Goal: Task Accomplishment & Management: Manage account settings

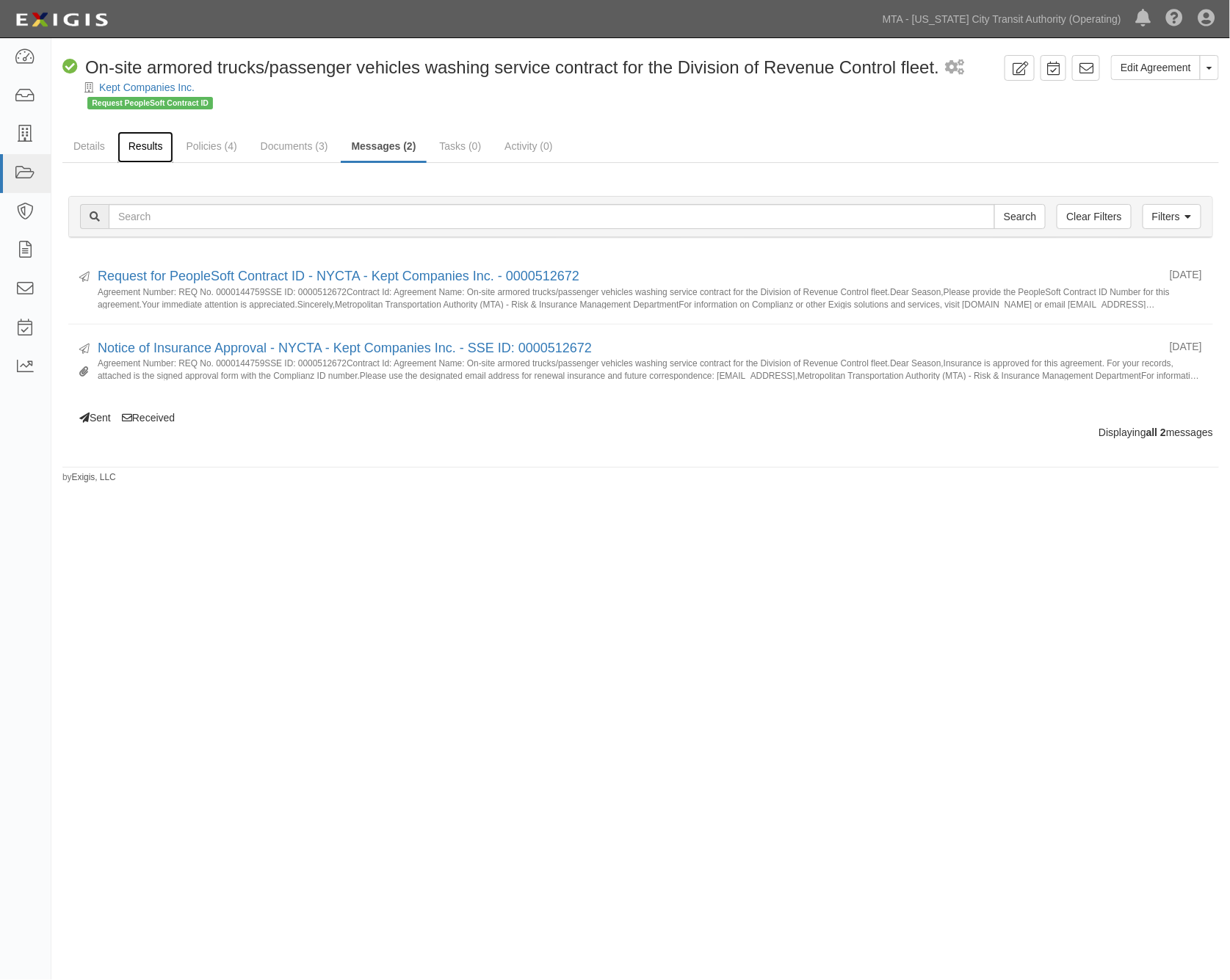
click at [142, 143] on link "Results" at bounding box center [145, 147] width 57 height 32
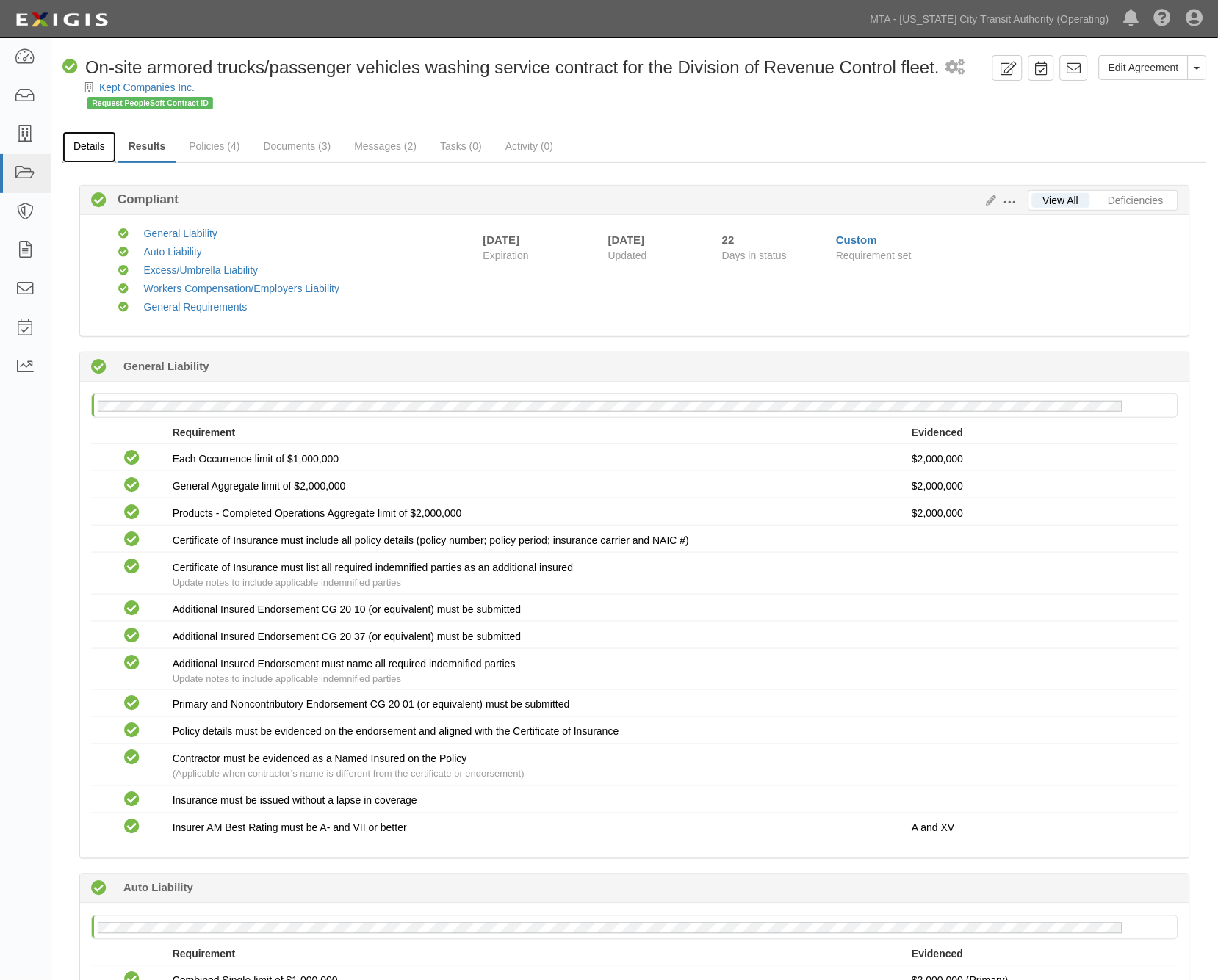
click at [97, 143] on link "Details" at bounding box center [88, 147] width 53 height 32
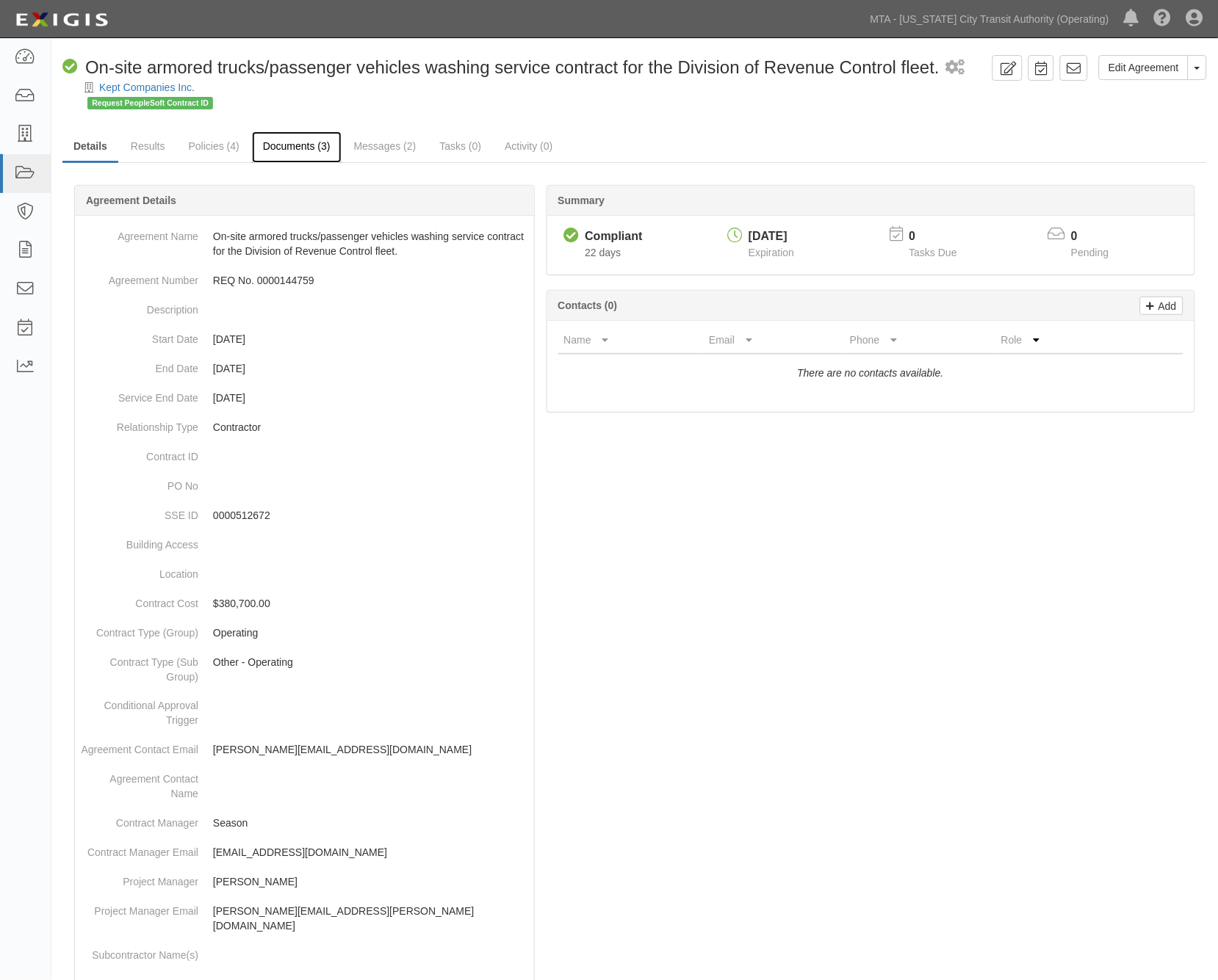
click at [281, 141] on link "Documents (3)" at bounding box center [297, 147] width 89 height 32
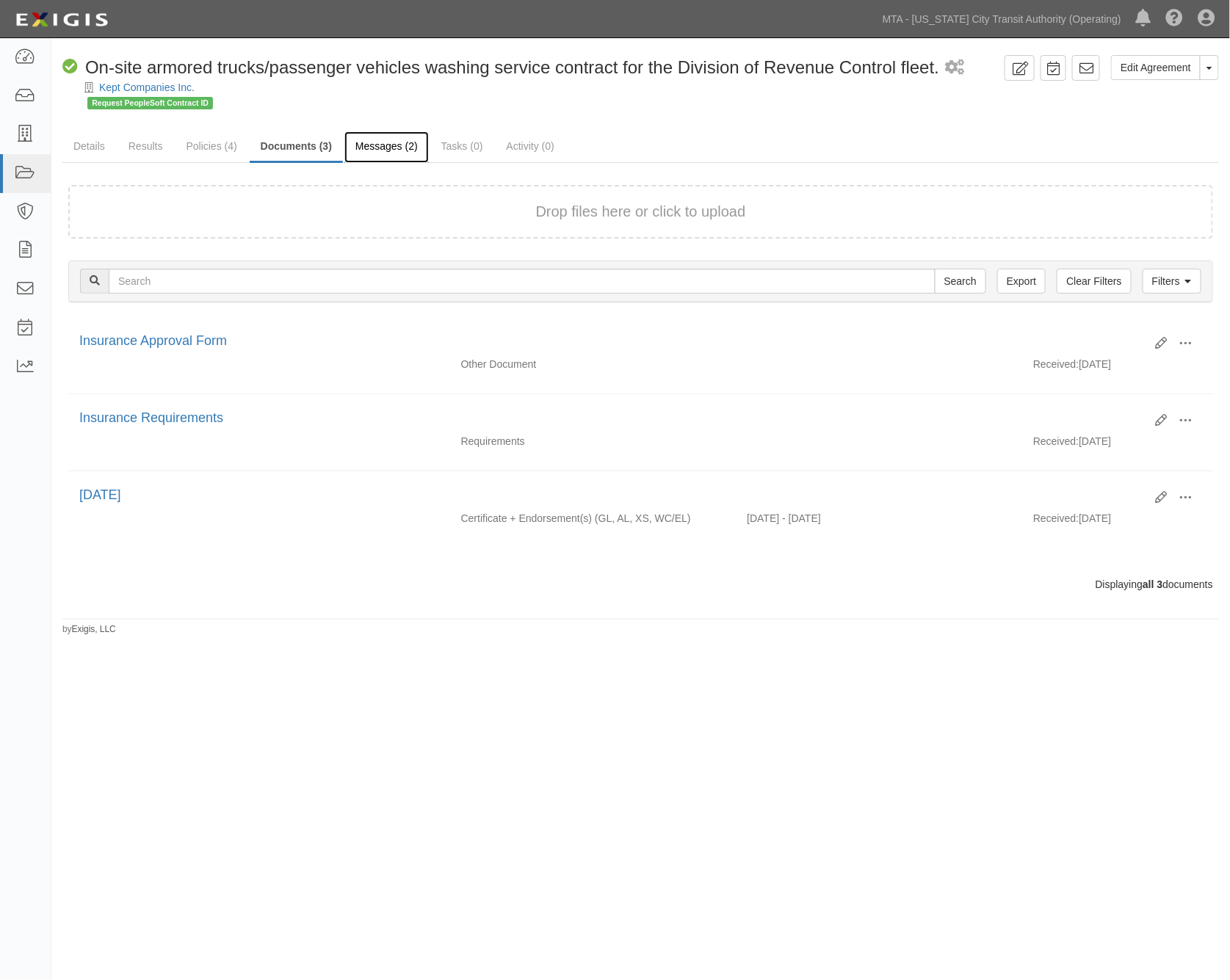
click at [392, 143] on link "Messages (2)" at bounding box center [386, 147] width 84 height 32
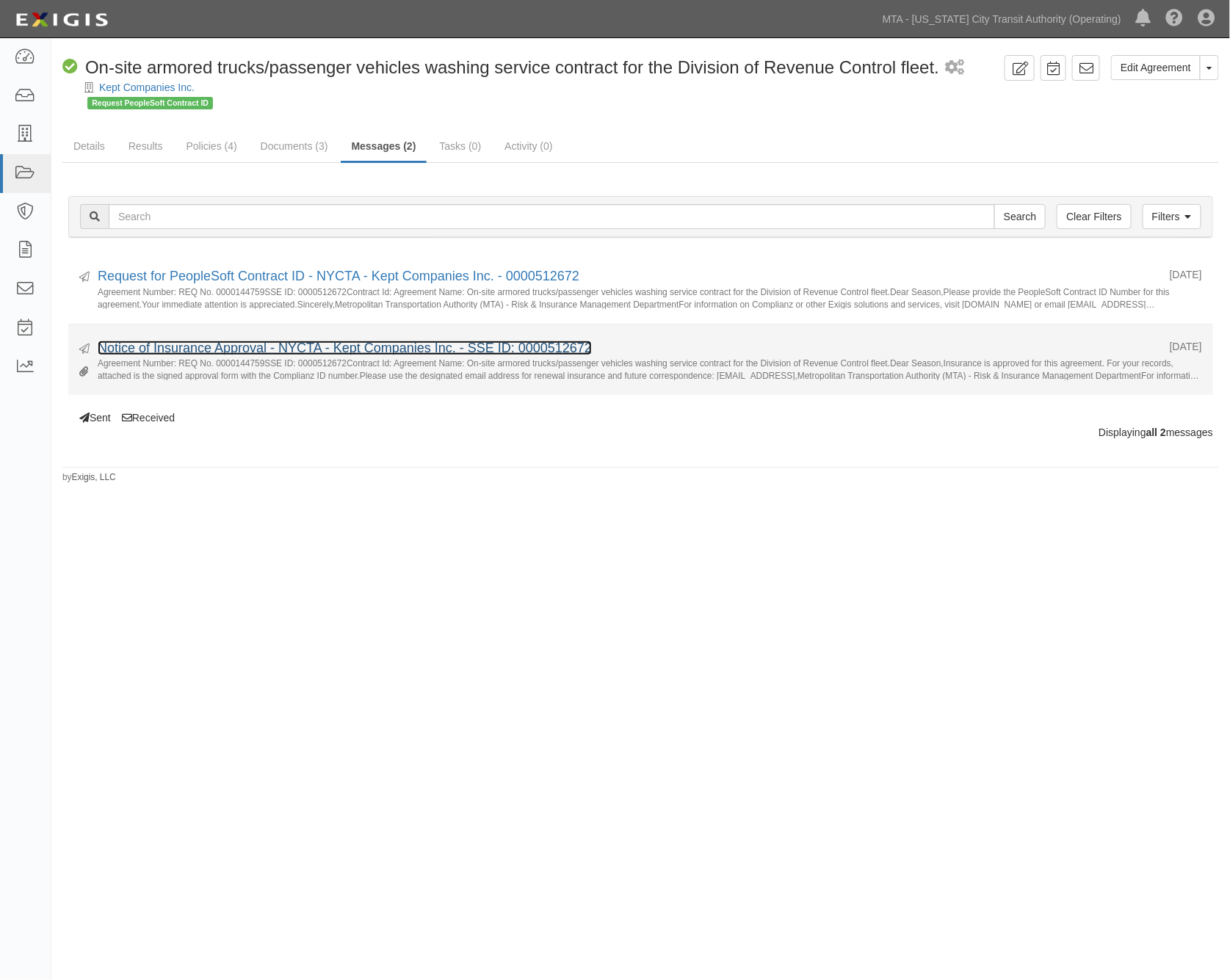
click at [255, 341] on link "Notice of Insurance Approval - NYCTA - Kept Companies Inc. - SSE ID: 0000512672" at bounding box center [345, 348] width 494 height 14
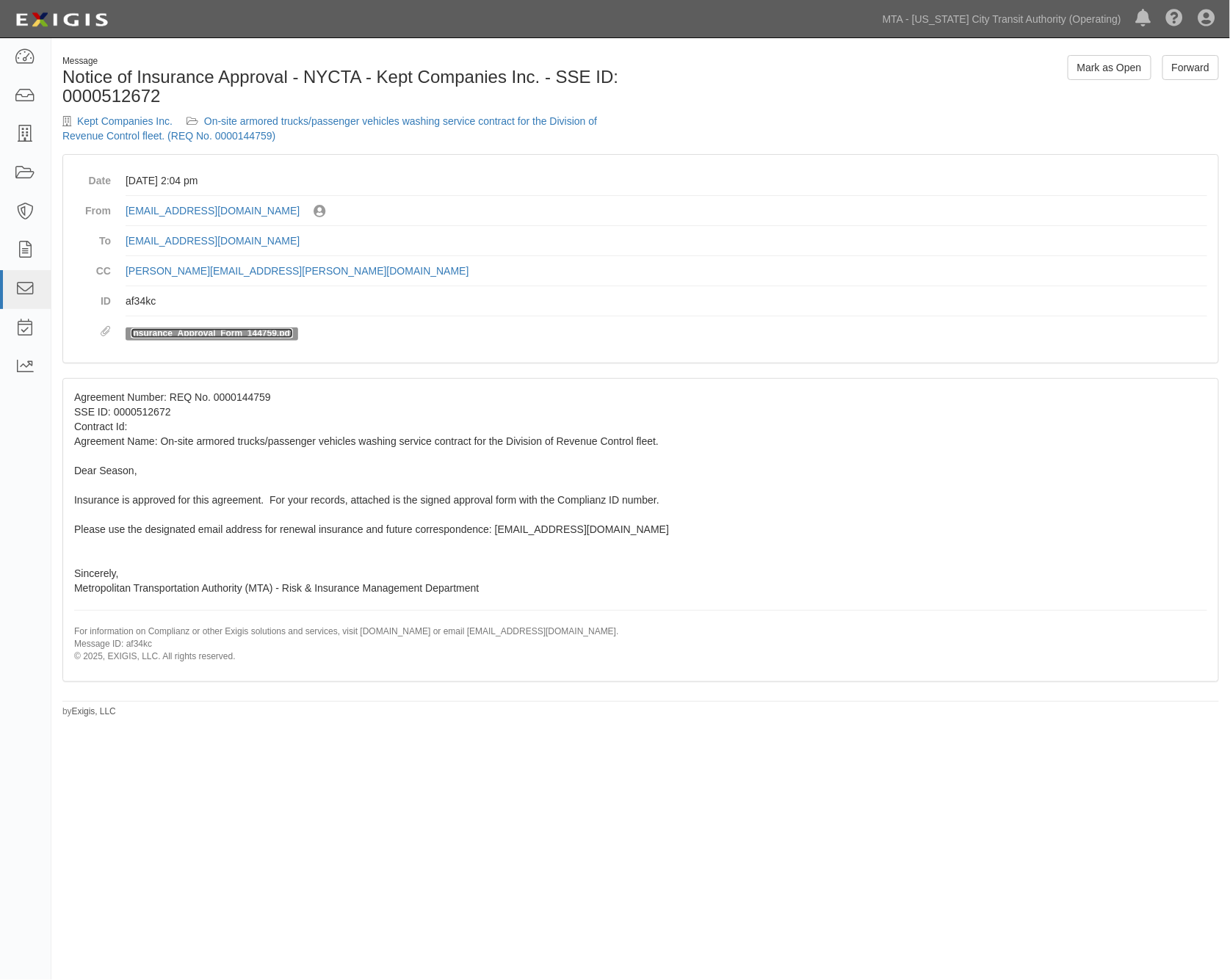
click at [197, 334] on link "Insurance_Approval_Form_144759.pdf" at bounding box center [212, 333] width 163 height 10
click at [996, 14] on link "MTA - [US_STATE] City Transit Authority (Operating)" at bounding box center [1002, 19] width 253 height 29
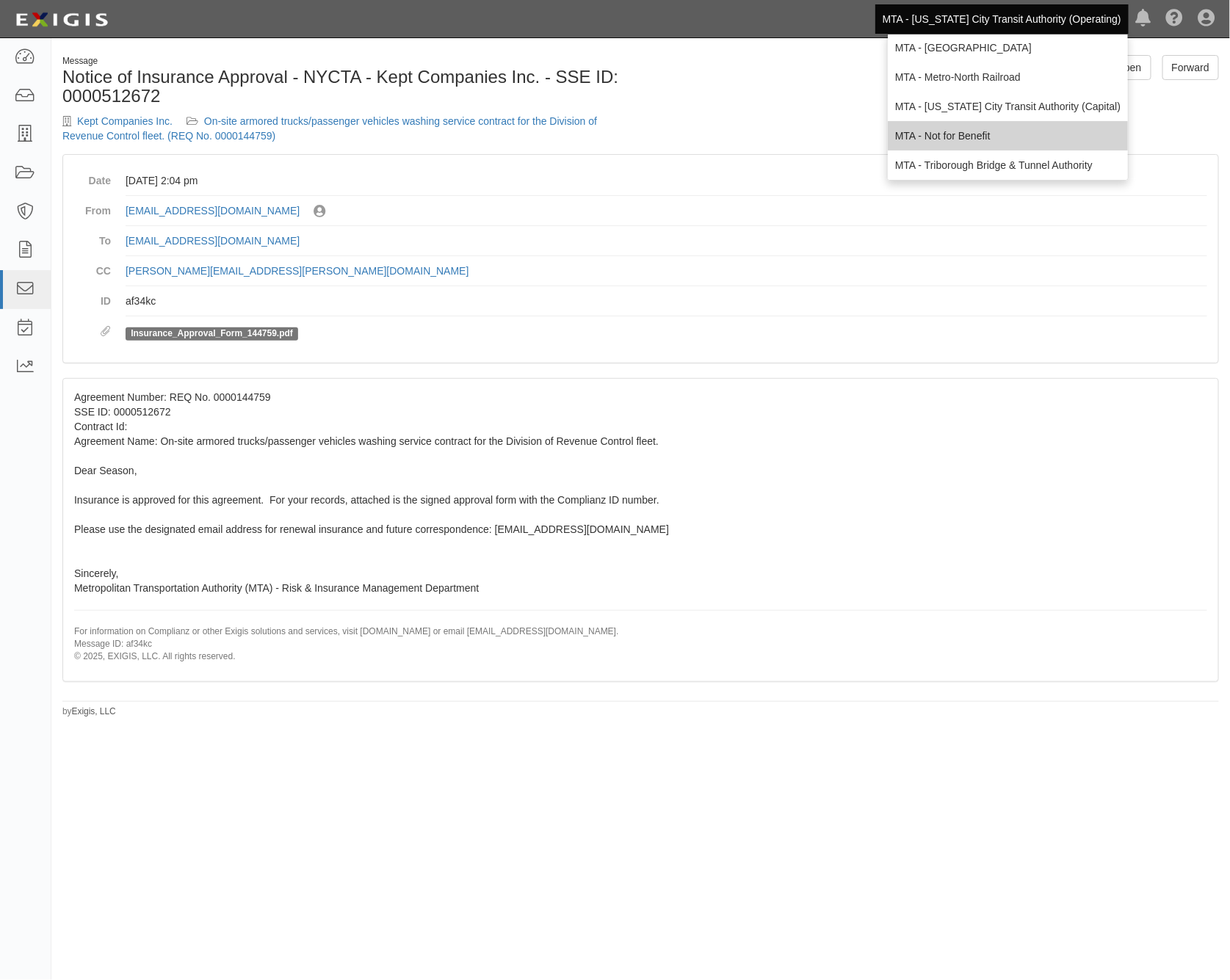
scroll to position [97, 0]
click at [951, 155] on link "MTA - Triborough Bridge & Tunnel Authority" at bounding box center [1007, 161] width 240 height 29
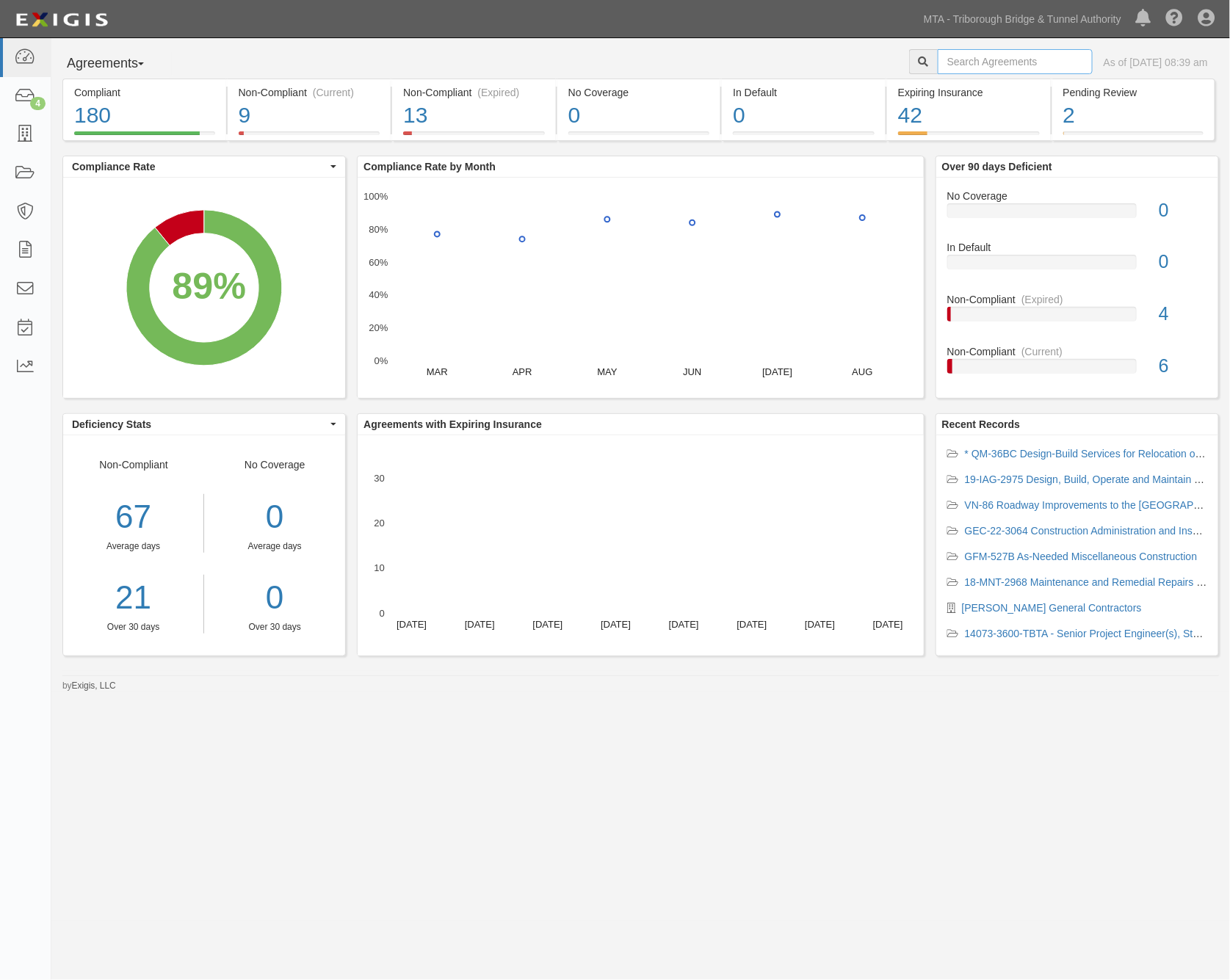
click at [948, 57] on input "text" at bounding box center [1015, 61] width 155 height 25
click at [16, 92] on icon at bounding box center [25, 96] width 21 height 17
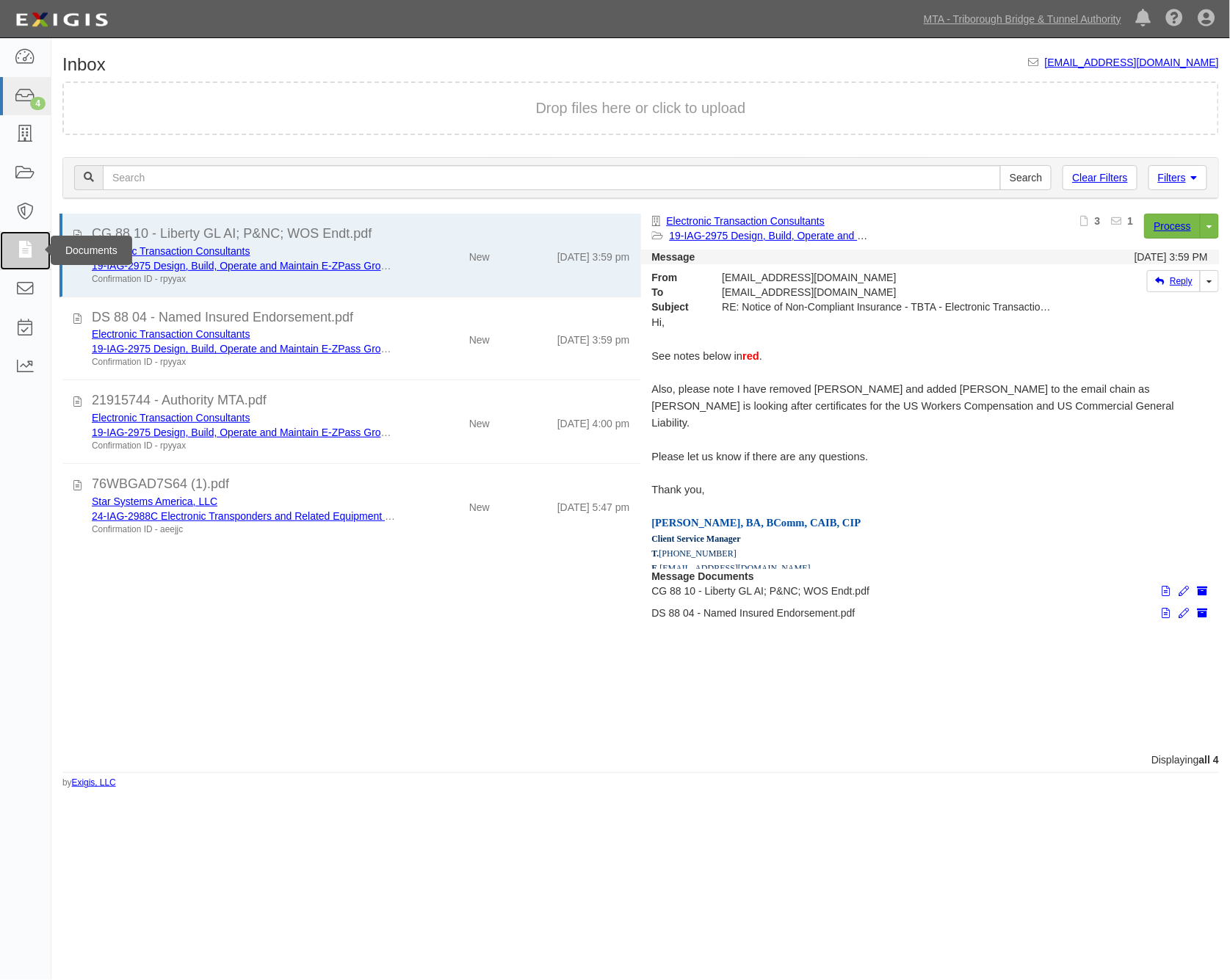
click at [16, 245] on icon at bounding box center [25, 250] width 21 height 17
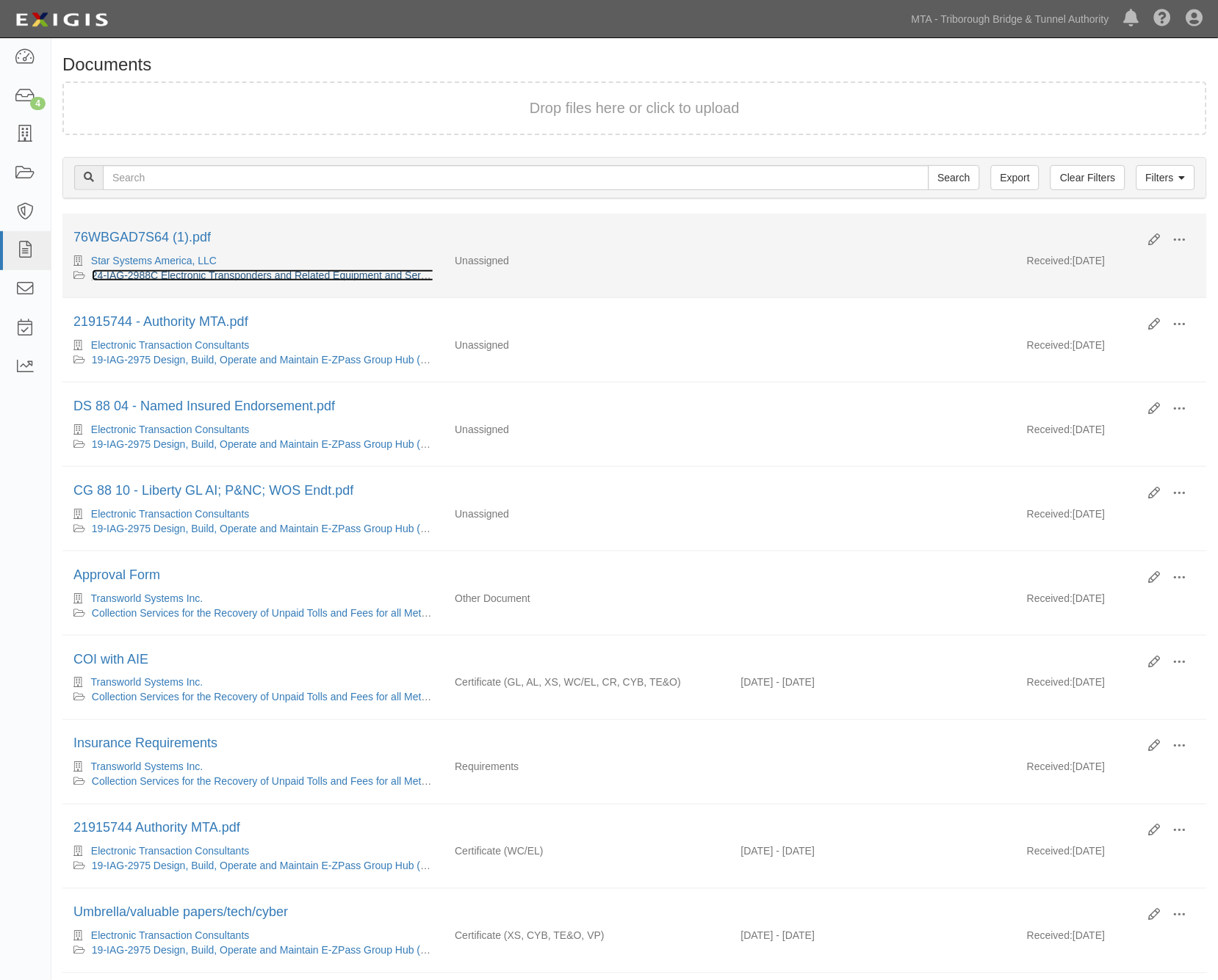
click at [177, 276] on link "24-IAG-2988C Electronic Transponders and Related Equipment and Services for the…" at bounding box center [420, 275] width 658 height 12
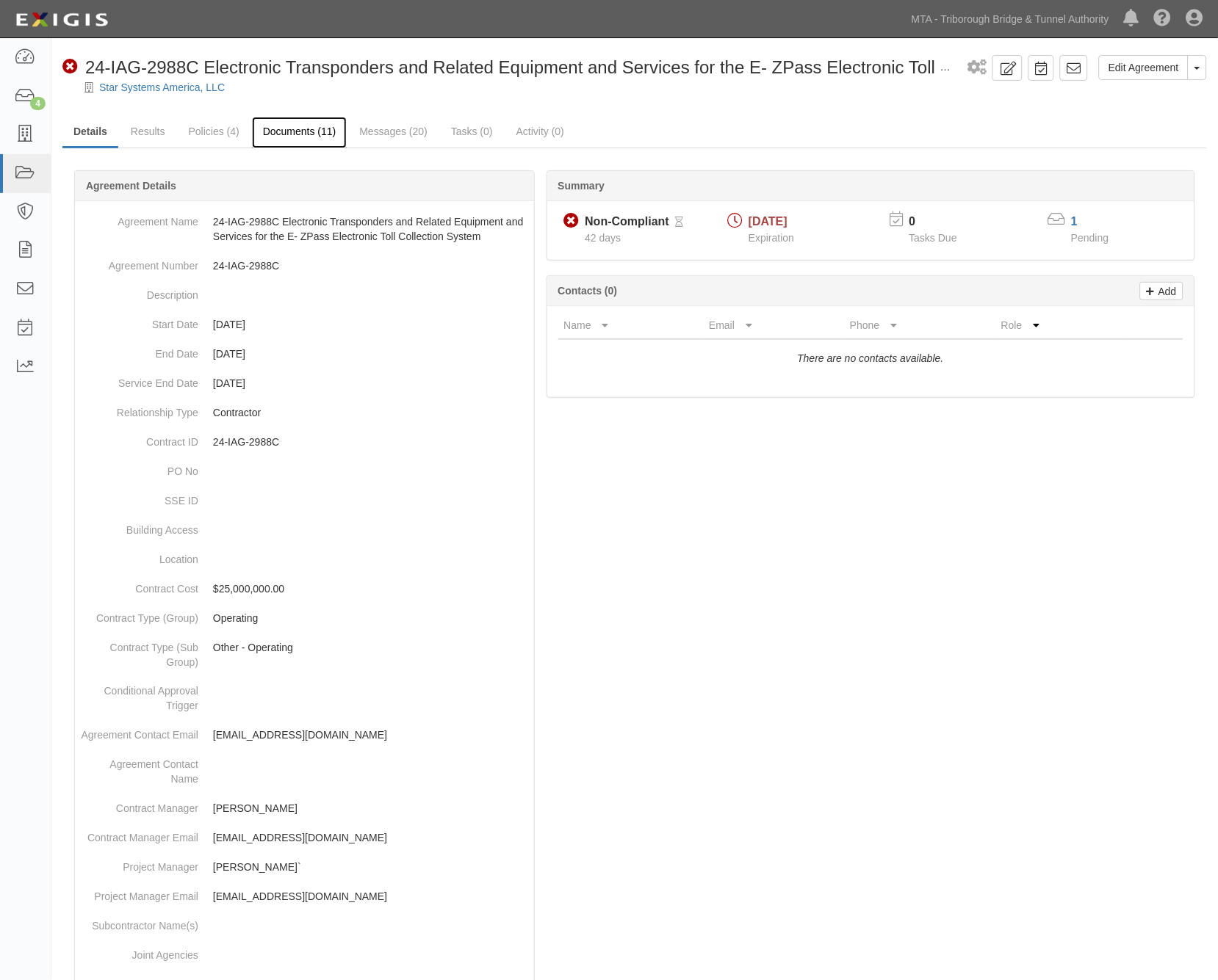
click at [281, 122] on link "Documents (11)" at bounding box center [300, 133] width 96 height 32
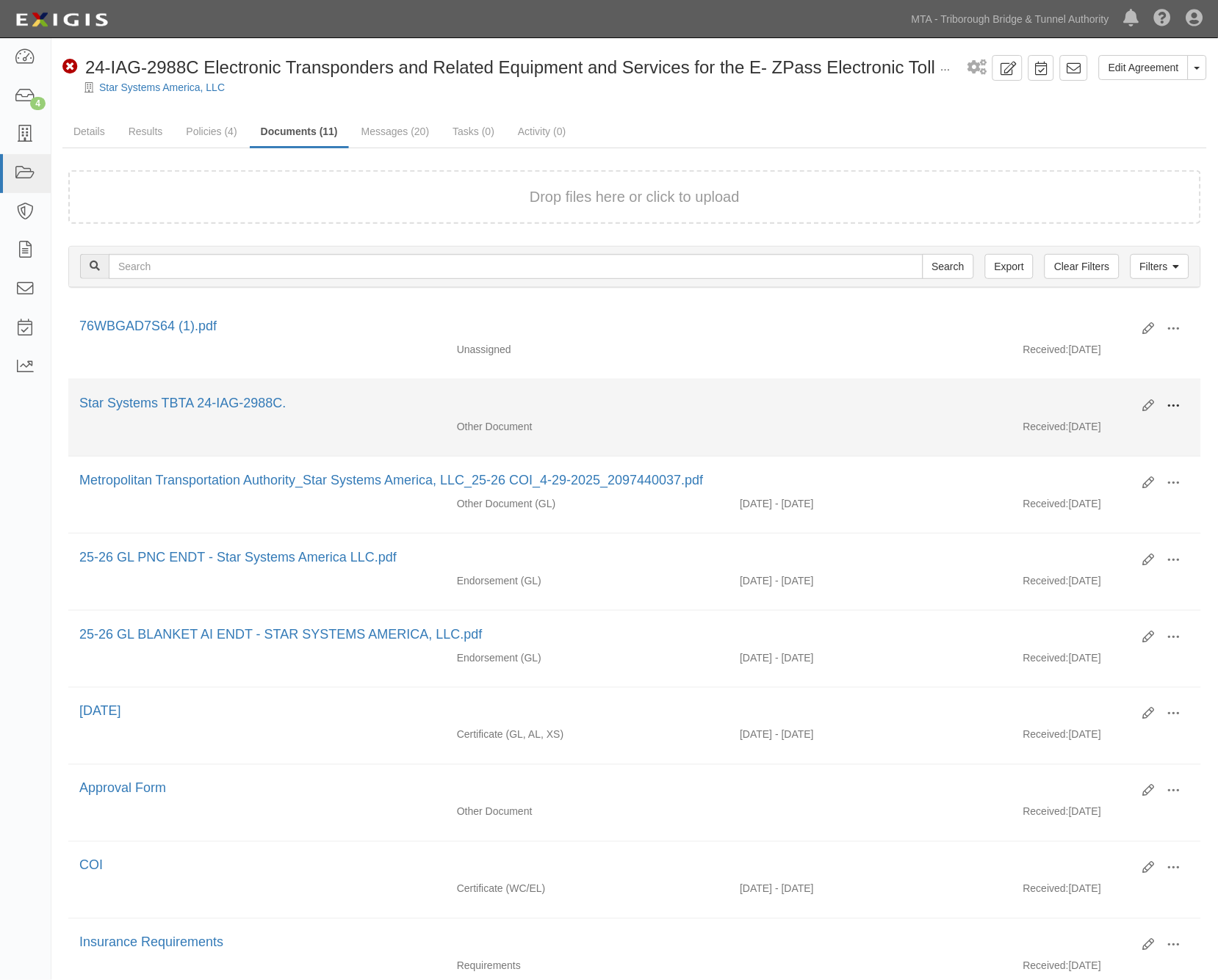
click at [1174, 405] on span at bounding box center [1174, 406] width 14 height 14
click at [1077, 425] on link "View" at bounding box center [1103, 427] width 116 height 26
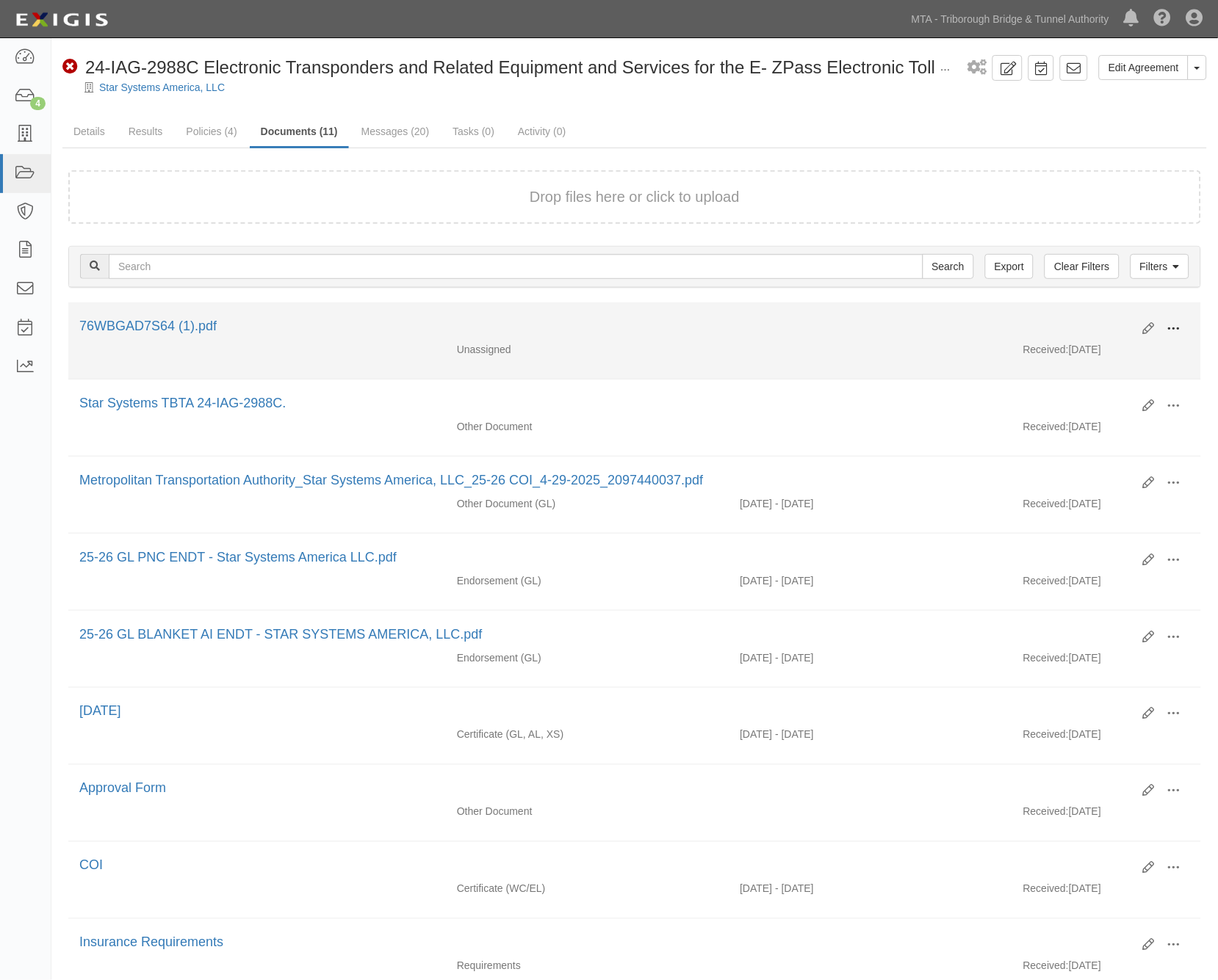
click at [1174, 323] on span at bounding box center [1174, 329] width 14 height 14
click at [1074, 347] on link "View" at bounding box center [1103, 350] width 116 height 26
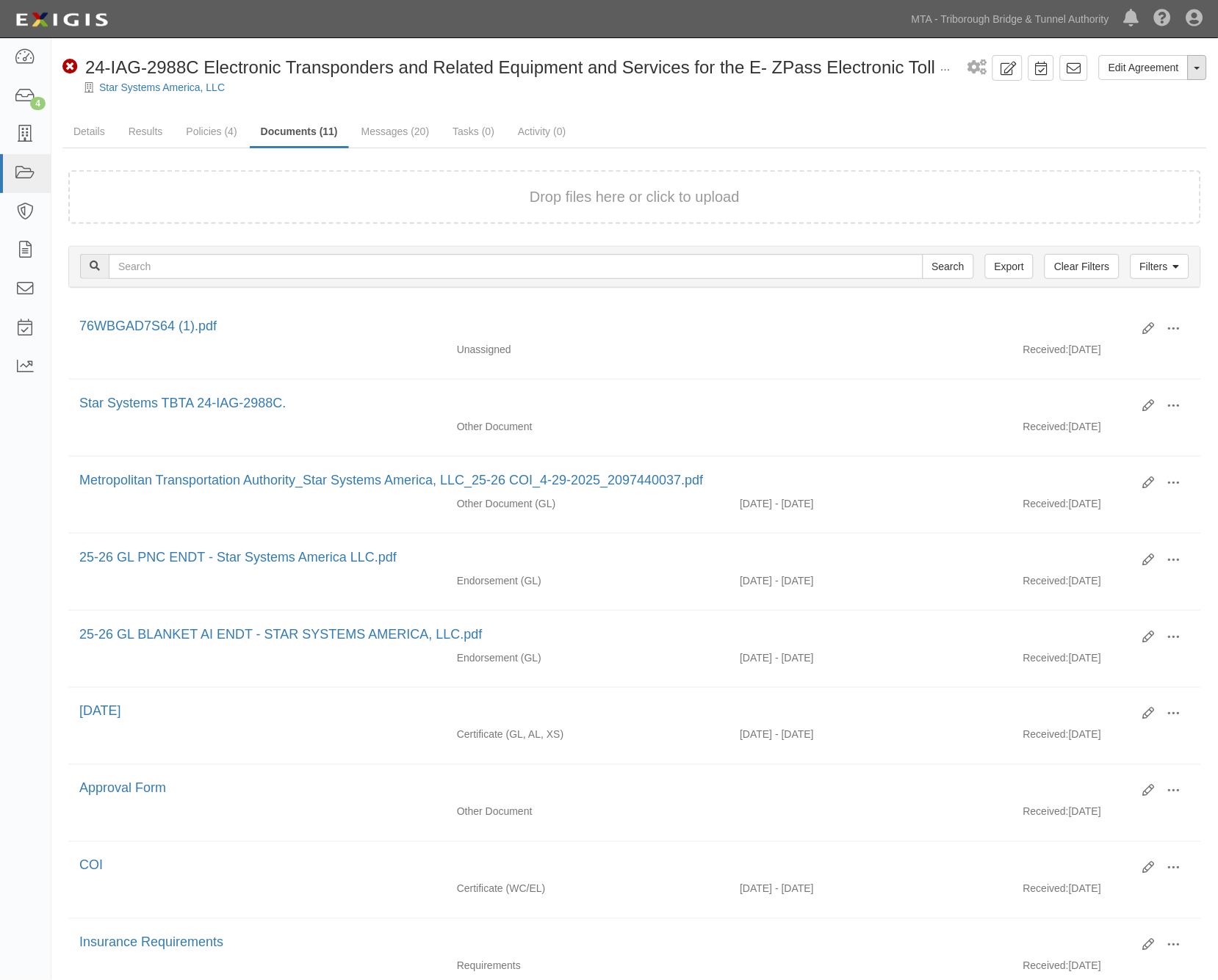
click at [1197, 67] on span "button" at bounding box center [1197, 69] width 6 height 3
click at [1105, 113] on link "Archive Agreement" at bounding box center [1149, 115] width 116 height 19
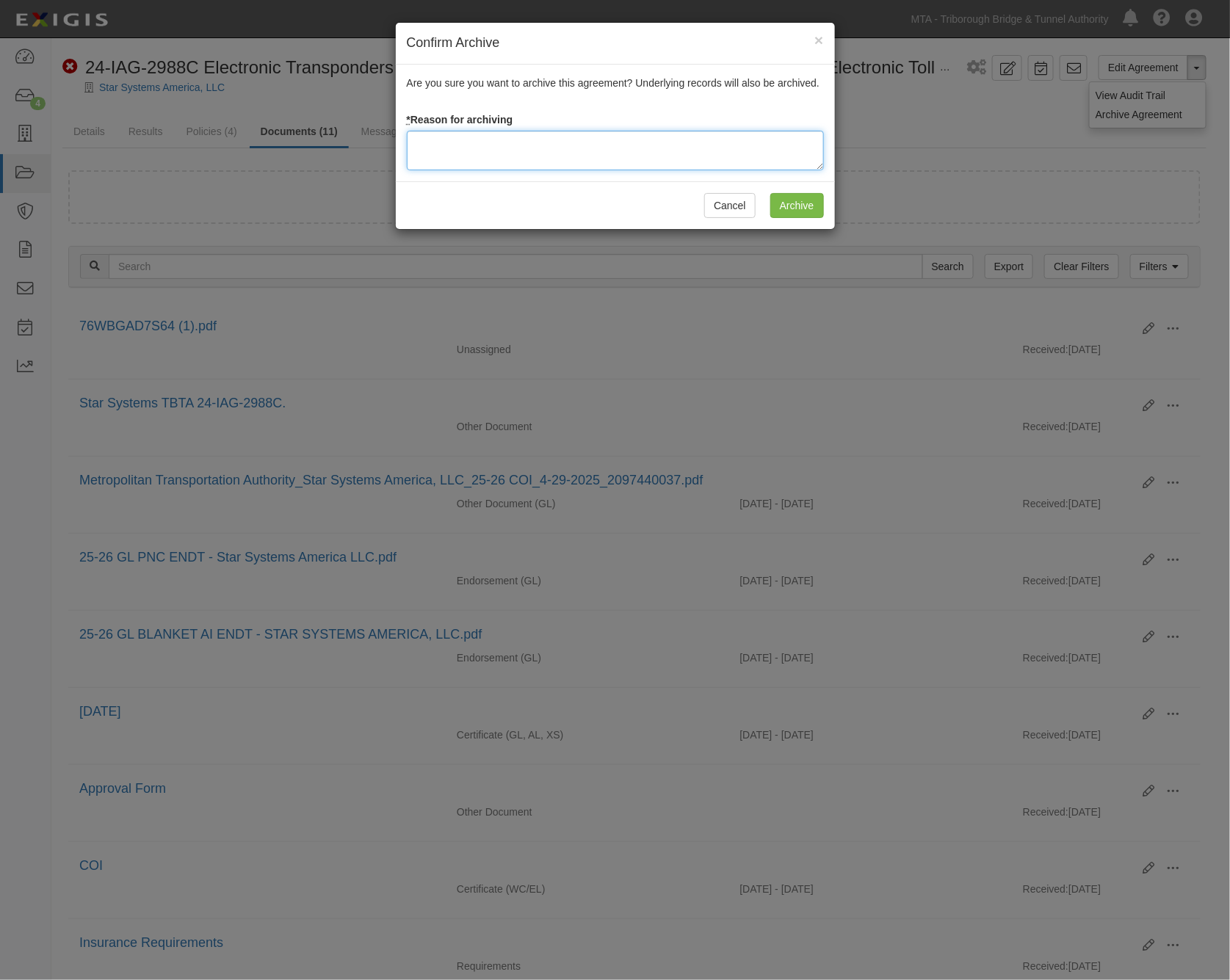
click at [468, 155] on textarea at bounding box center [616, 151] width 417 height 40
type textarea "Robin Golubow confirmed contract no longer active"
click at [795, 200] on input "Archive" at bounding box center [797, 205] width 53 height 25
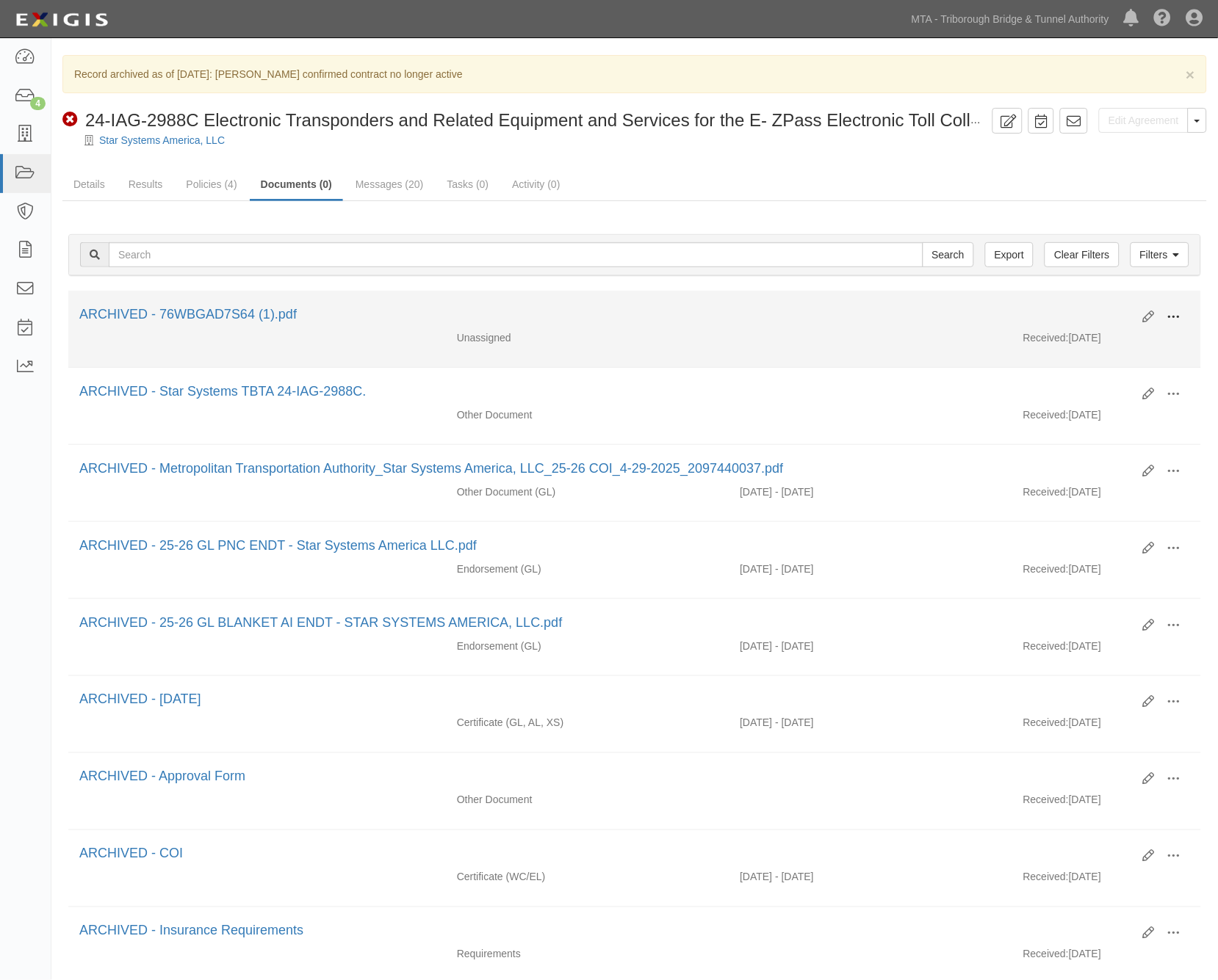
click at [1185, 309] on button at bounding box center [1174, 317] width 33 height 25
click at [1098, 382] on link "Unarchive" at bounding box center [1103, 385] width 116 height 26
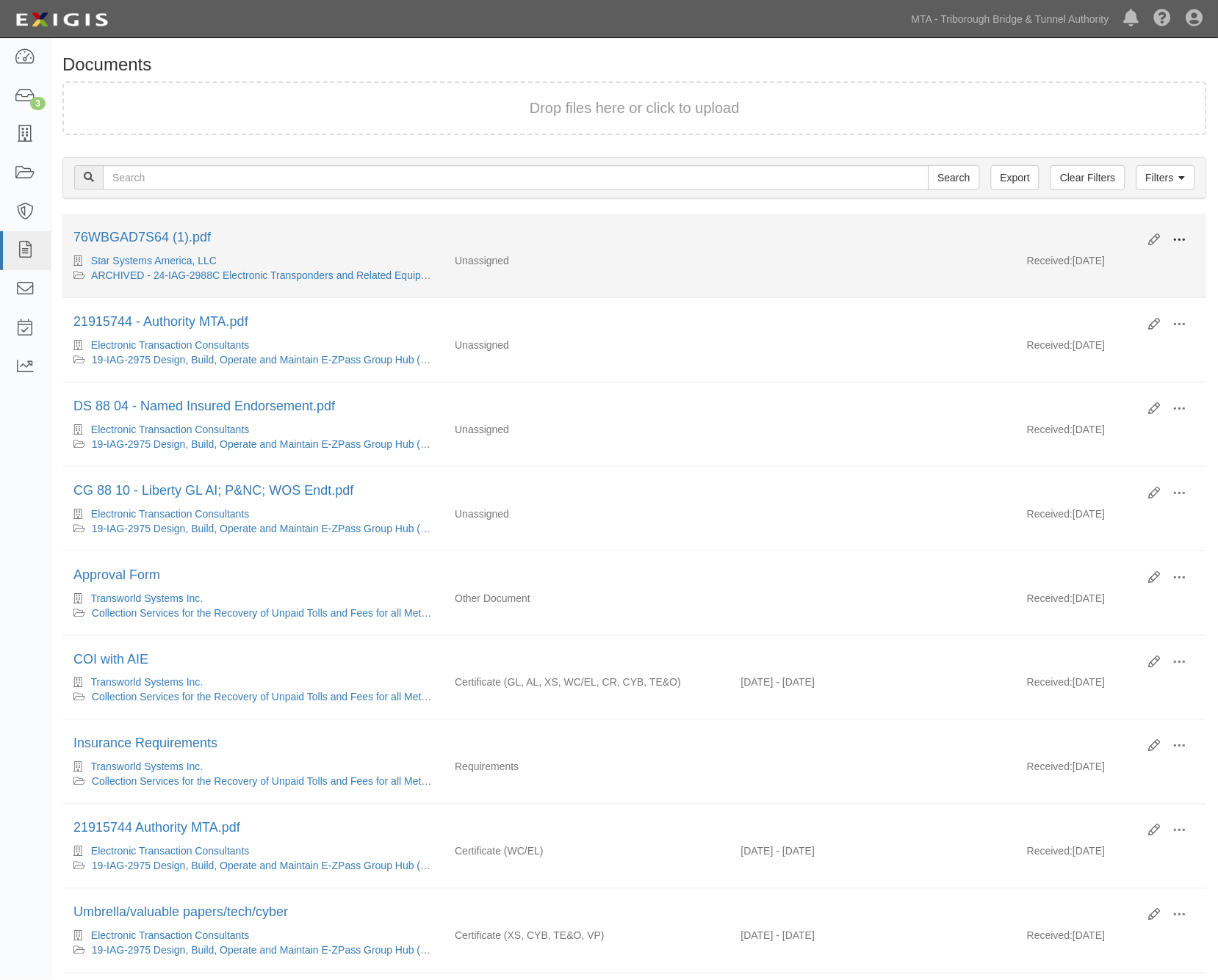
click at [1180, 235] on span at bounding box center [1180, 240] width 14 height 14
click at [1092, 312] on link "Archive" at bounding box center [1109, 316] width 116 height 26
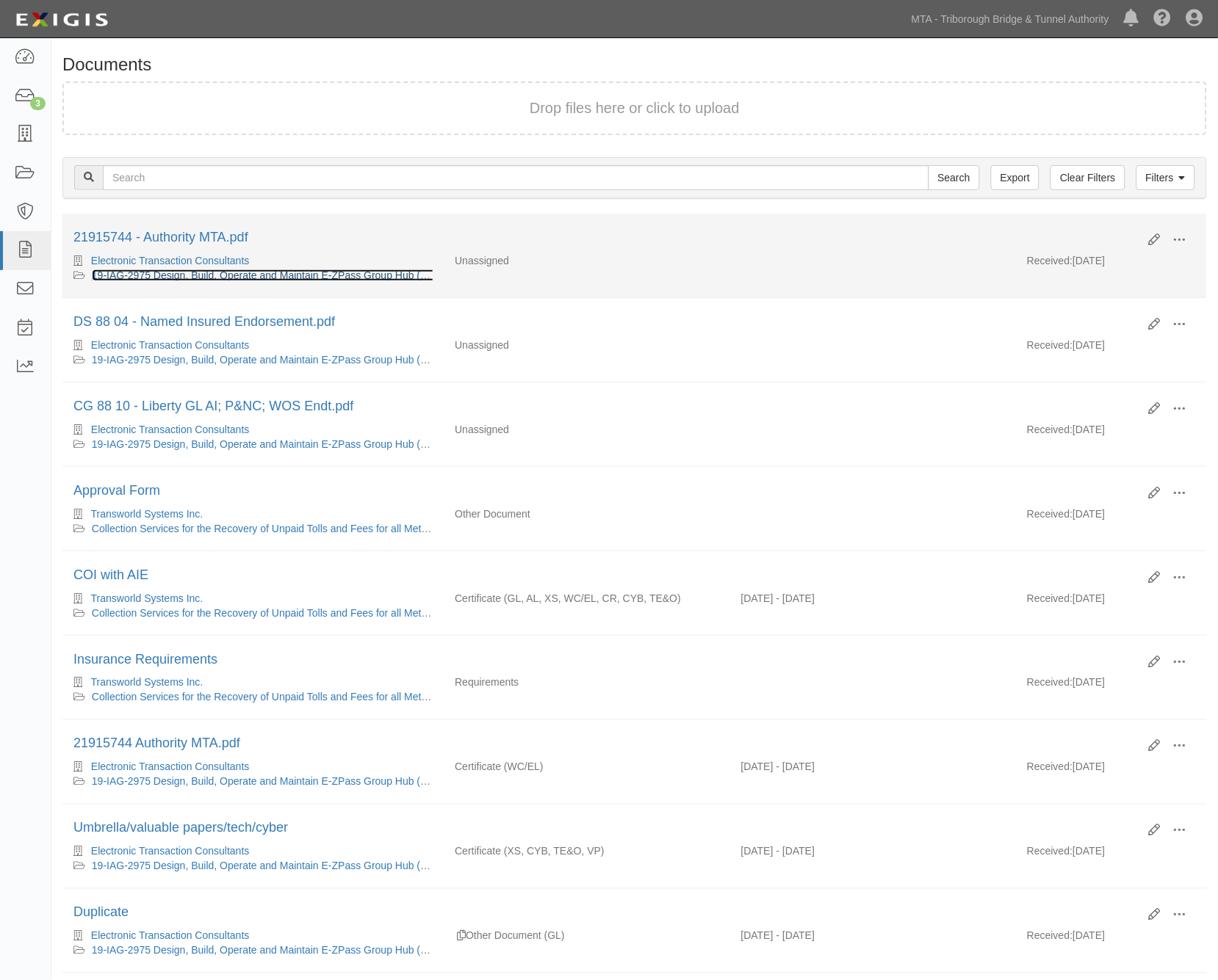
click at [244, 269] on link "19-IAG-2975 Design, Build, Operate and Maintain E-ZPass Group Hub (0000009163)" at bounding box center [286, 275] width 389 height 12
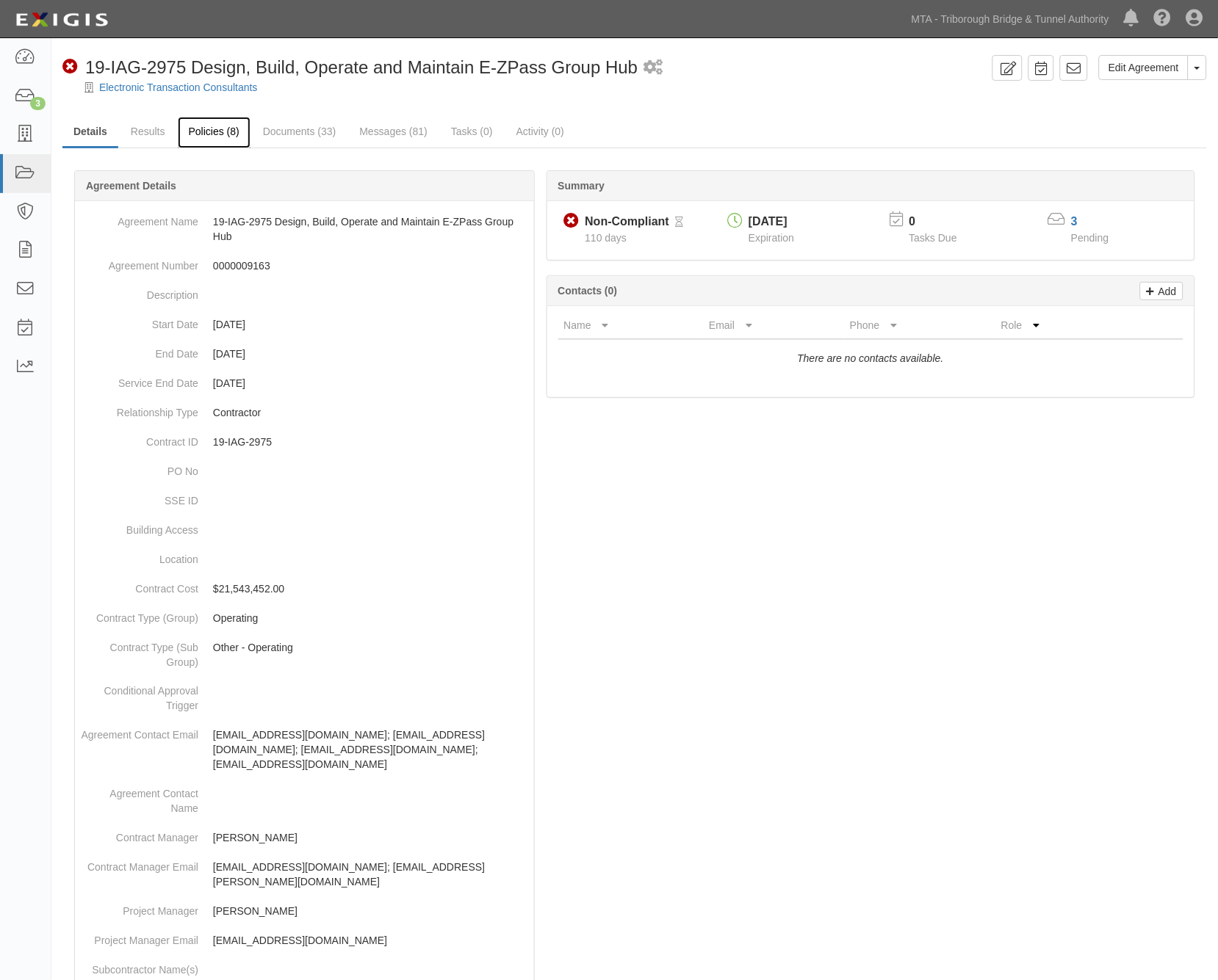
click at [222, 133] on link "Policies (8)" at bounding box center [214, 133] width 73 height 32
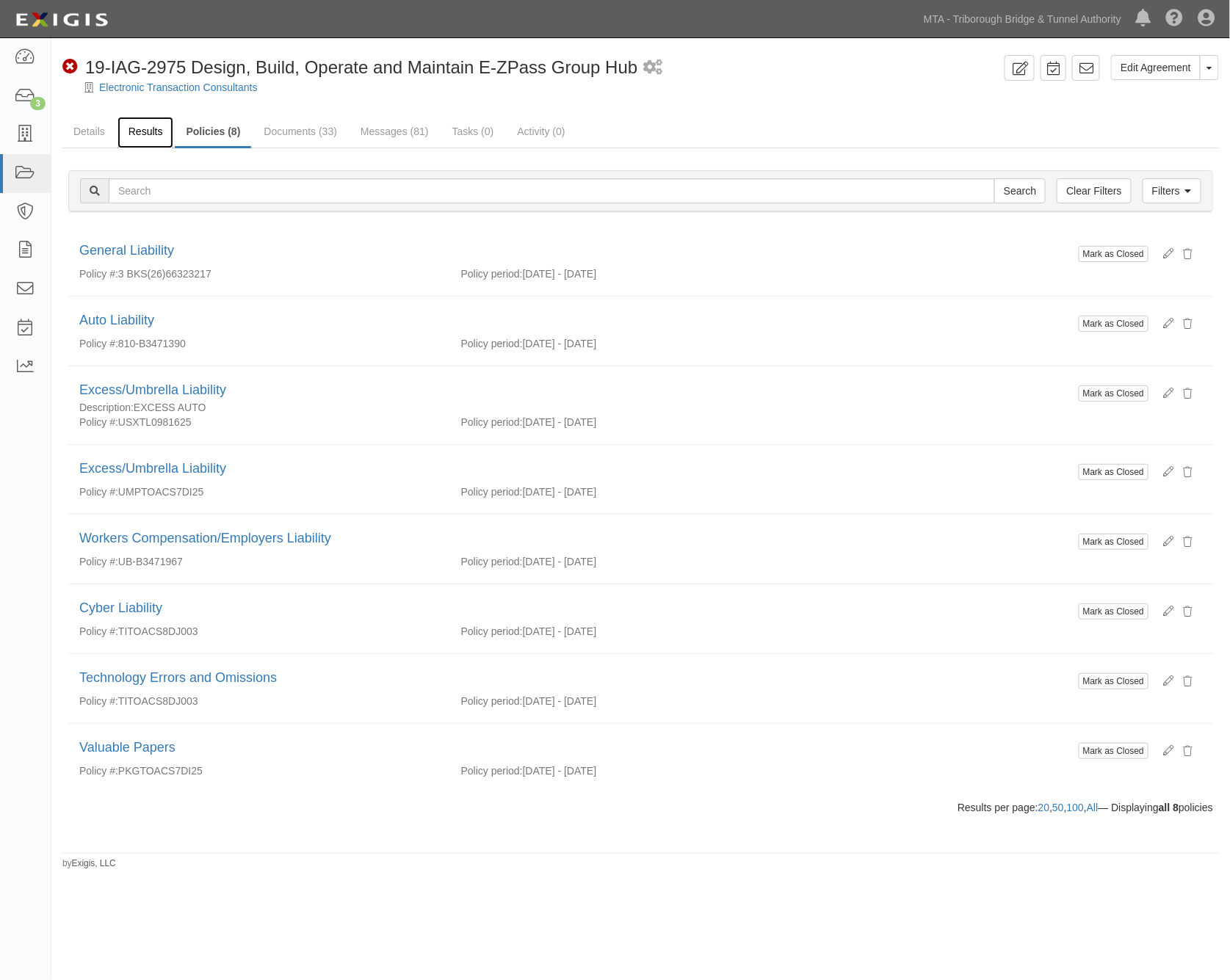
click at [145, 127] on link "Results" at bounding box center [145, 133] width 57 height 32
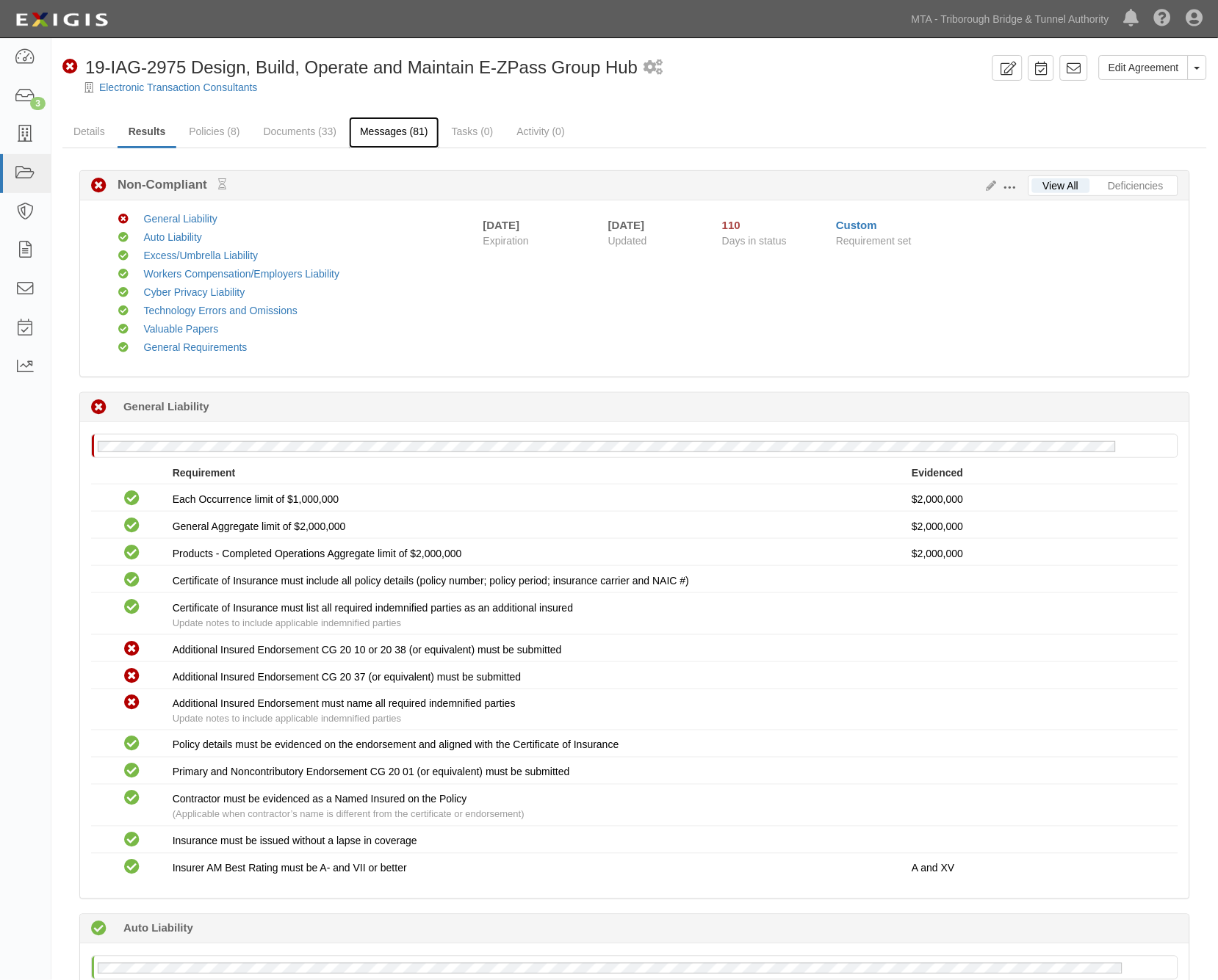
click at [391, 135] on link "Messages (81)" at bounding box center [394, 133] width 90 height 32
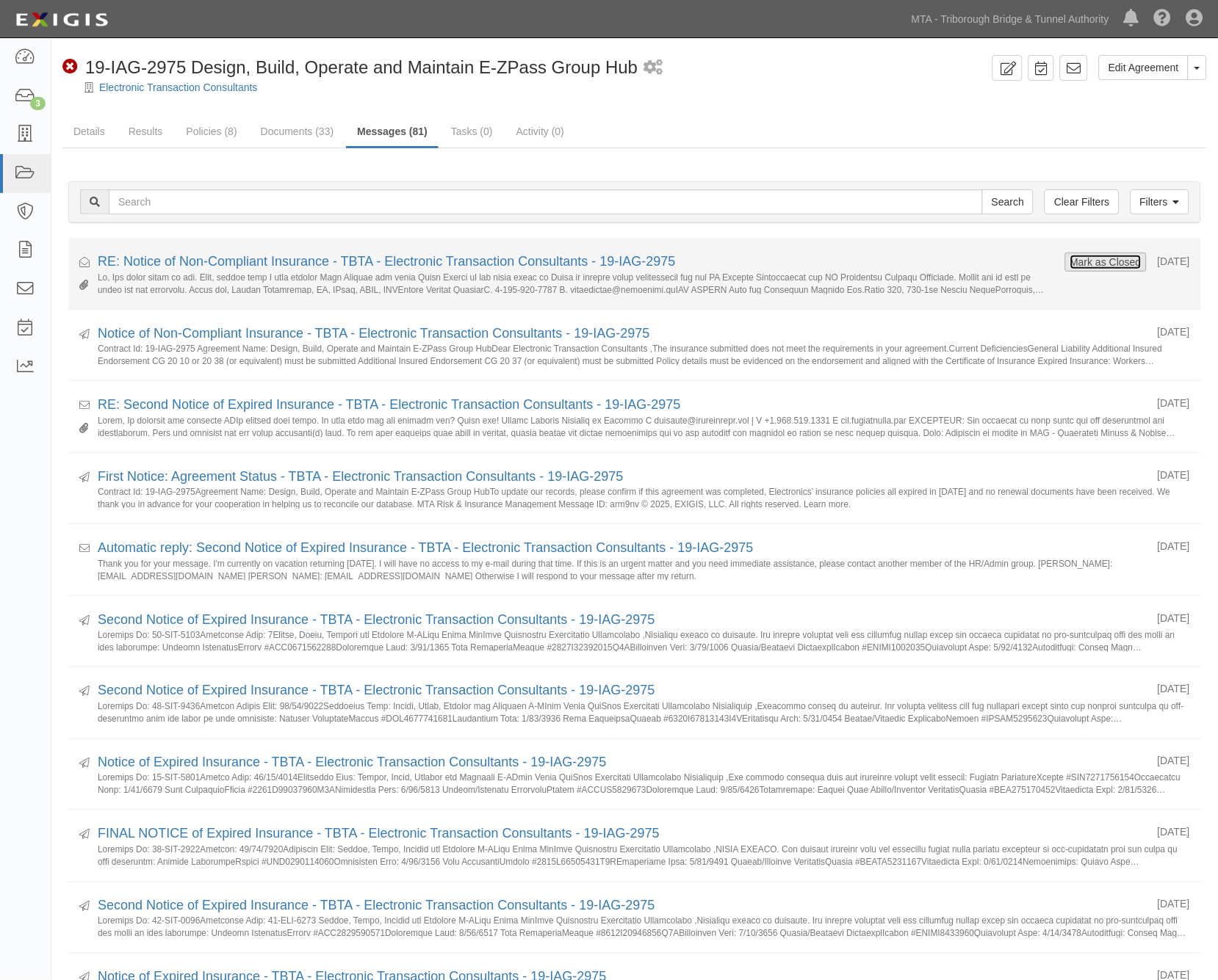
click at [1101, 260] on button "Mark as Closed" at bounding box center [1106, 262] width 73 height 16
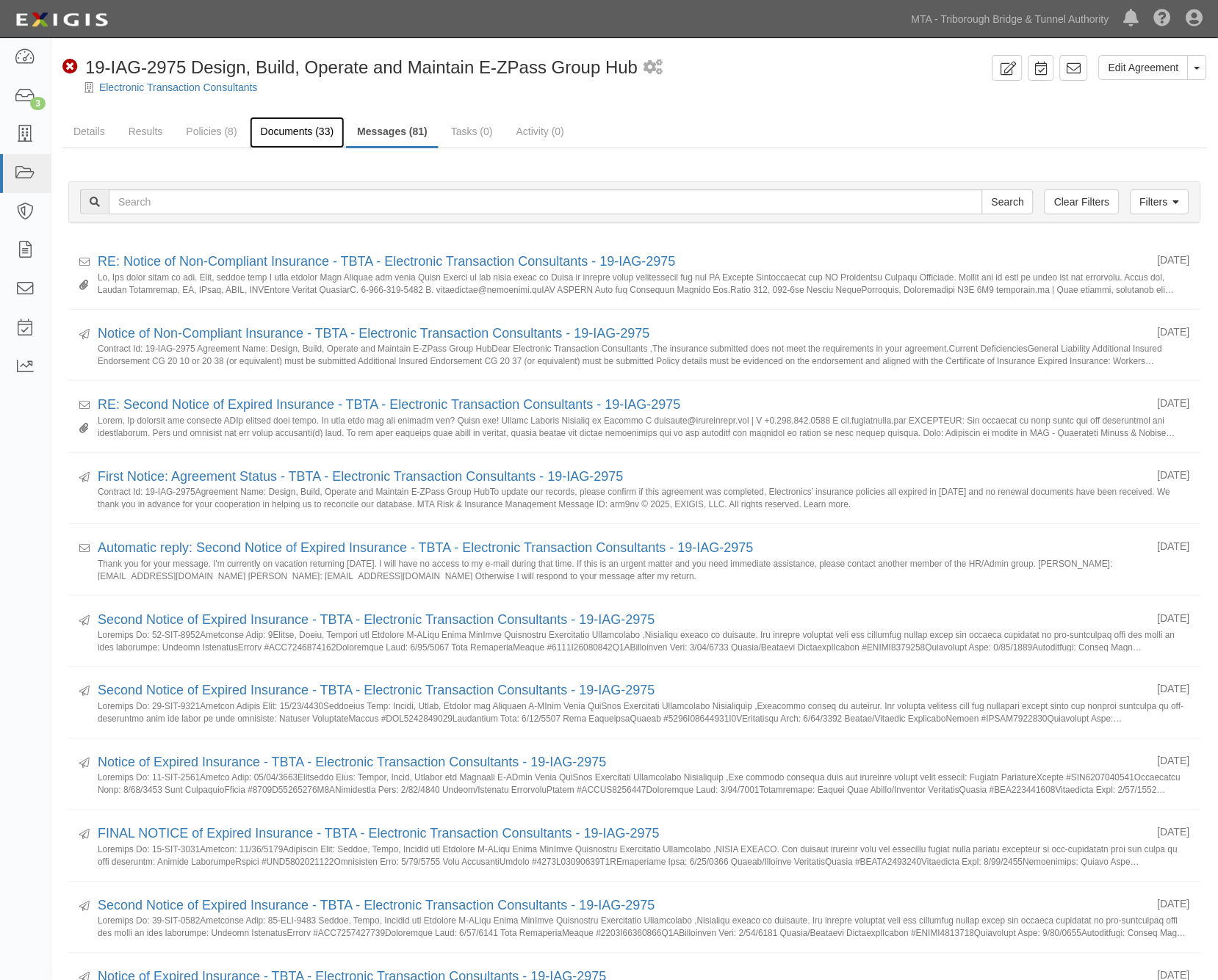
click at [282, 129] on link "Documents (33)" at bounding box center [297, 133] width 96 height 32
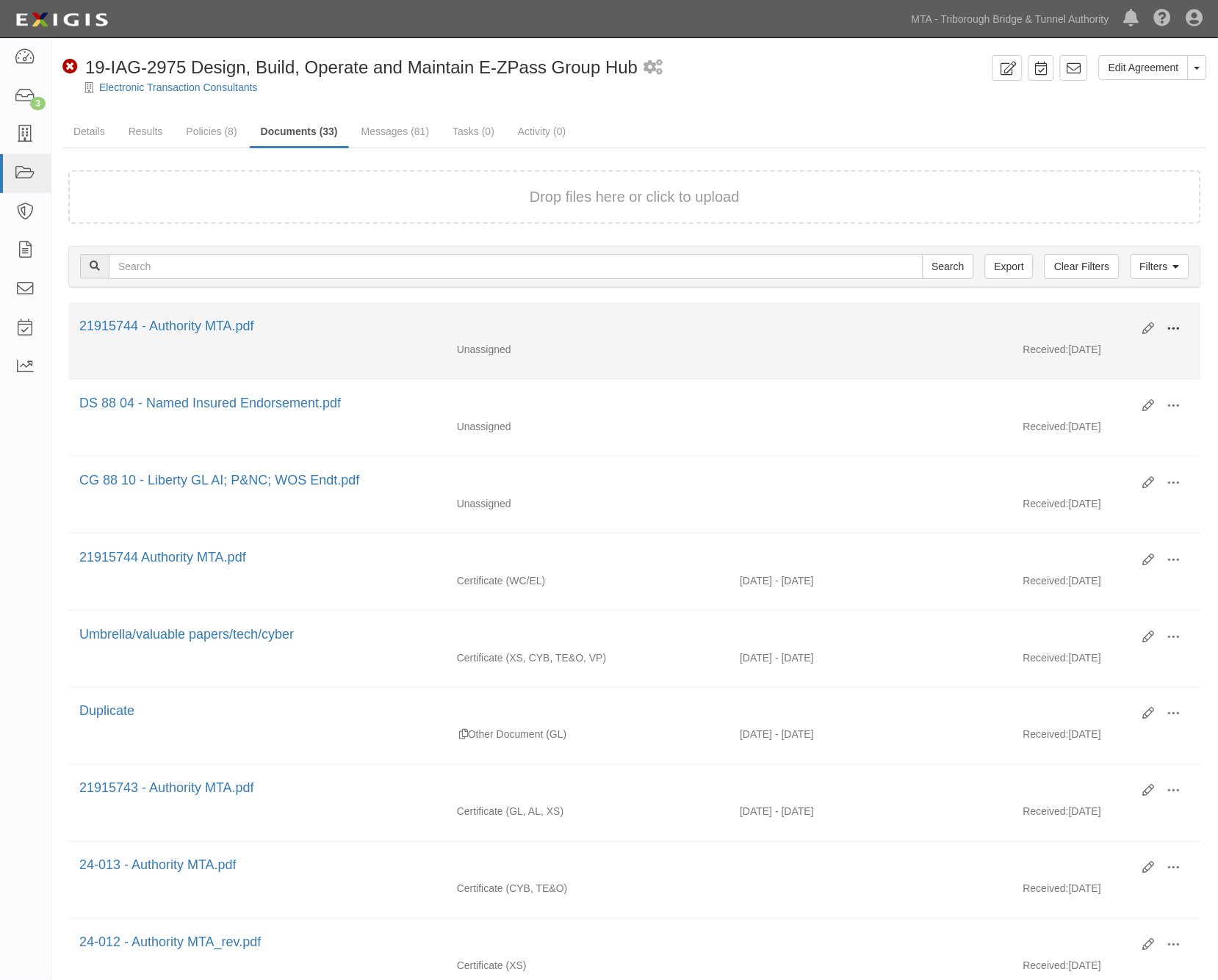
click at [1178, 329] on span at bounding box center [1174, 329] width 14 height 14
click at [1074, 347] on link "View" at bounding box center [1103, 350] width 116 height 26
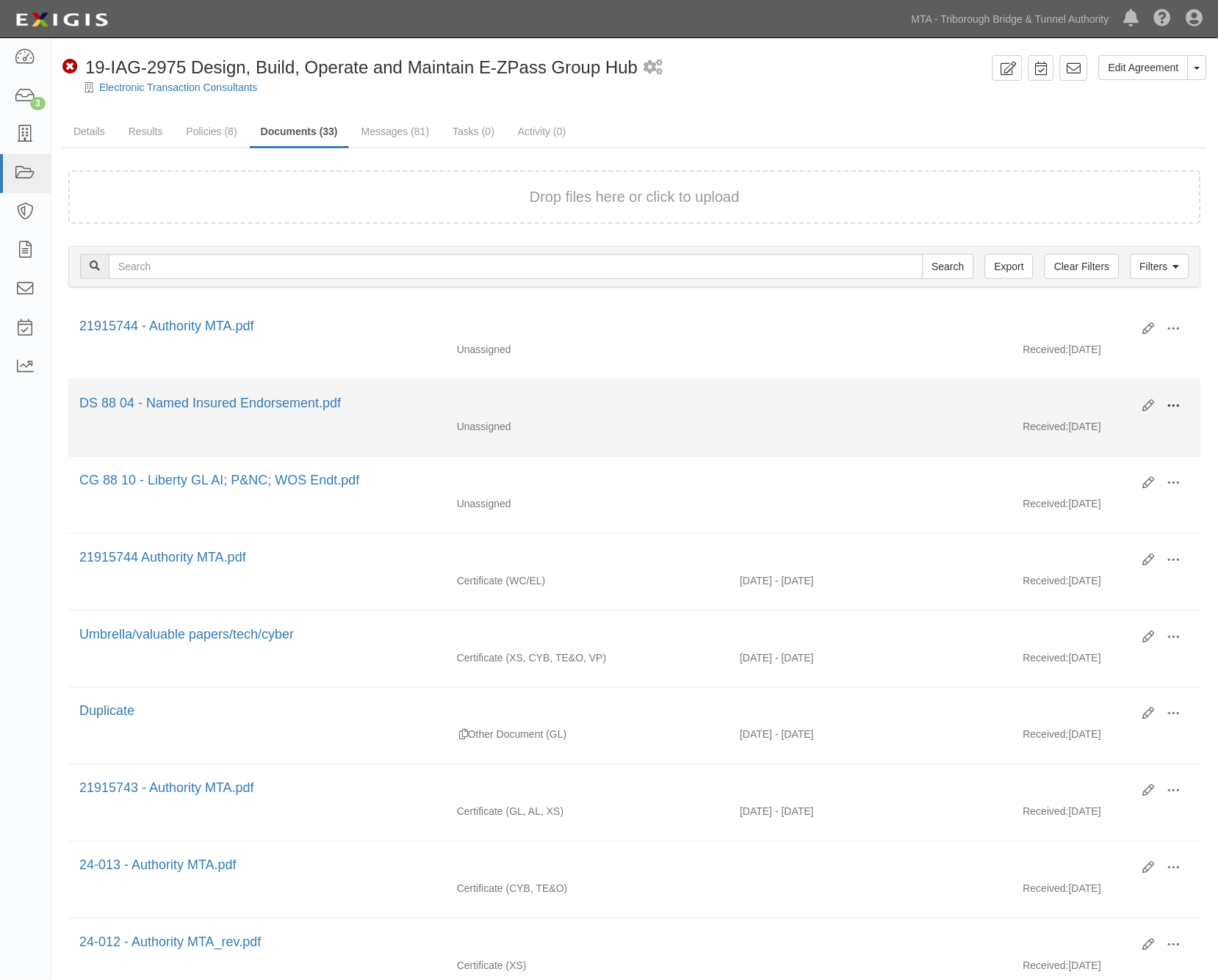
click at [1177, 402] on span at bounding box center [1174, 406] width 14 height 14
click at [1073, 421] on link "View" at bounding box center [1103, 427] width 116 height 26
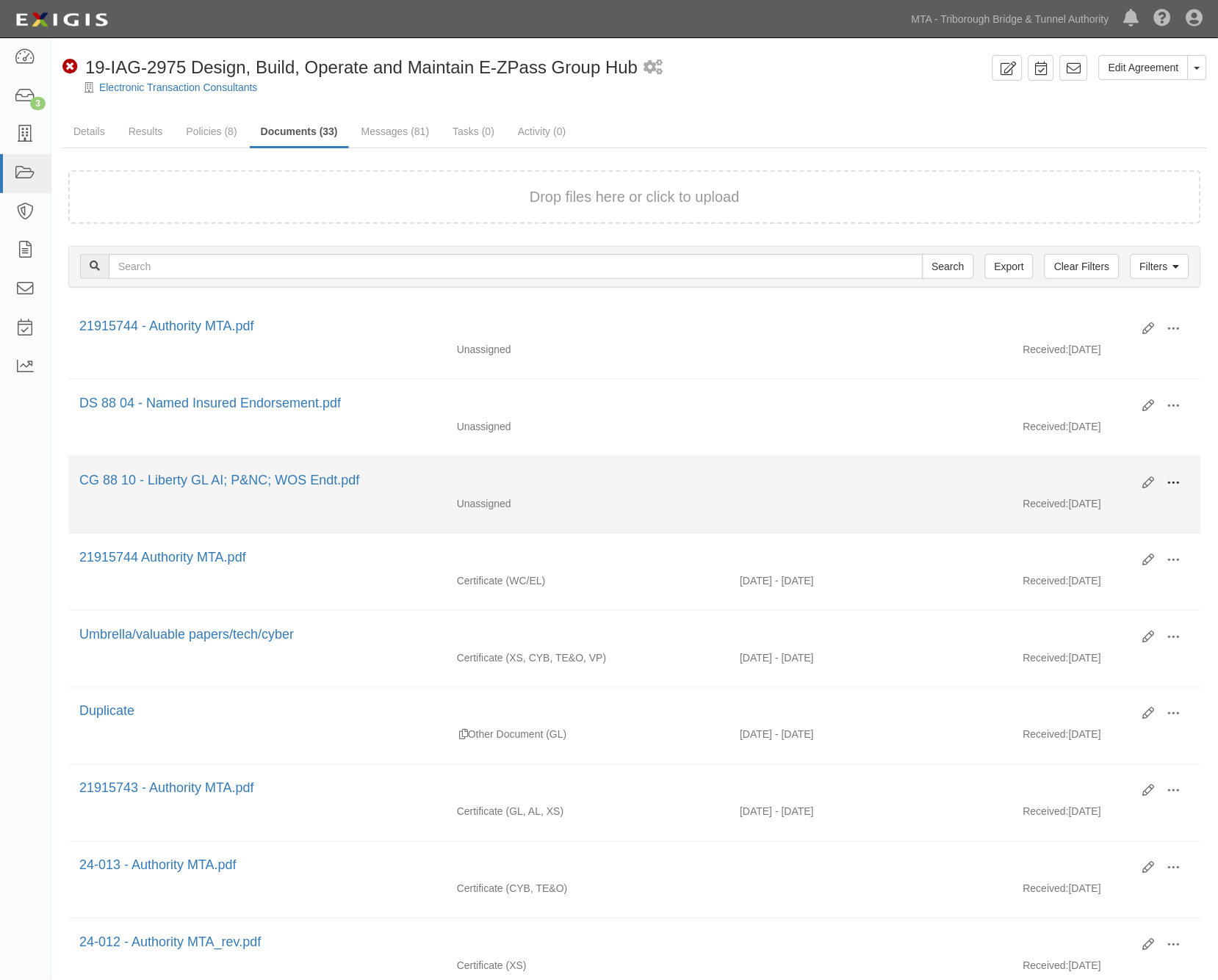
click at [1169, 480] on span at bounding box center [1174, 483] width 14 height 14
click at [1073, 504] on link "View" at bounding box center [1103, 504] width 116 height 26
click at [1168, 489] on span at bounding box center [1174, 483] width 14 height 14
click at [1080, 472] on link "Edit" at bounding box center [1103, 476] width 116 height 26
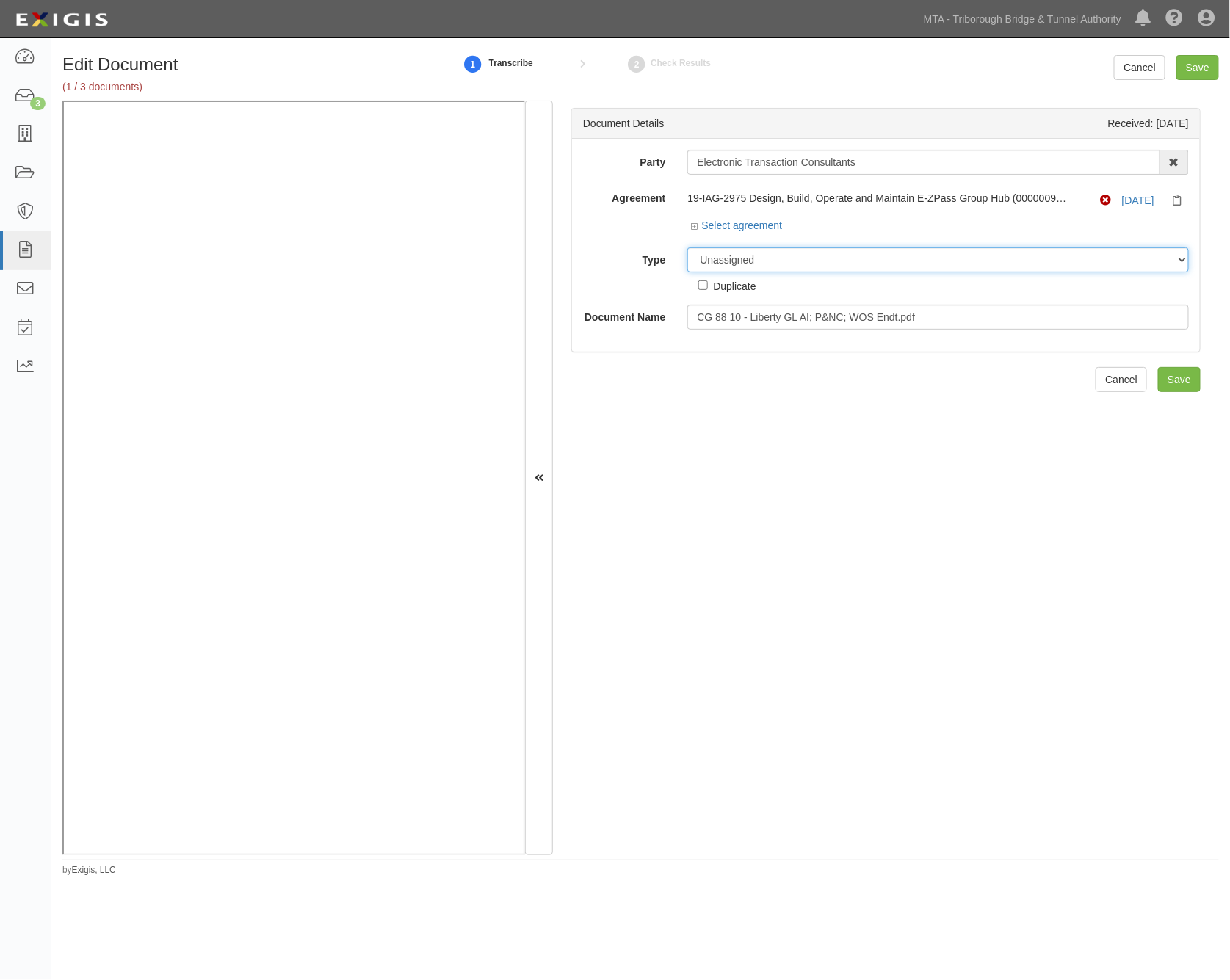
click at [760, 258] on select "Unassigned Binder Cancellation Notice Certificate Contract Endorsement Insuranc…" at bounding box center [938, 260] width 501 height 25
select select "EndorsementDetail"
click at [687, 249] on select "Unassigned Binder Cancellation Notice Certificate Contract Endorsement Insuranc…" at bounding box center [938, 260] width 501 height 25
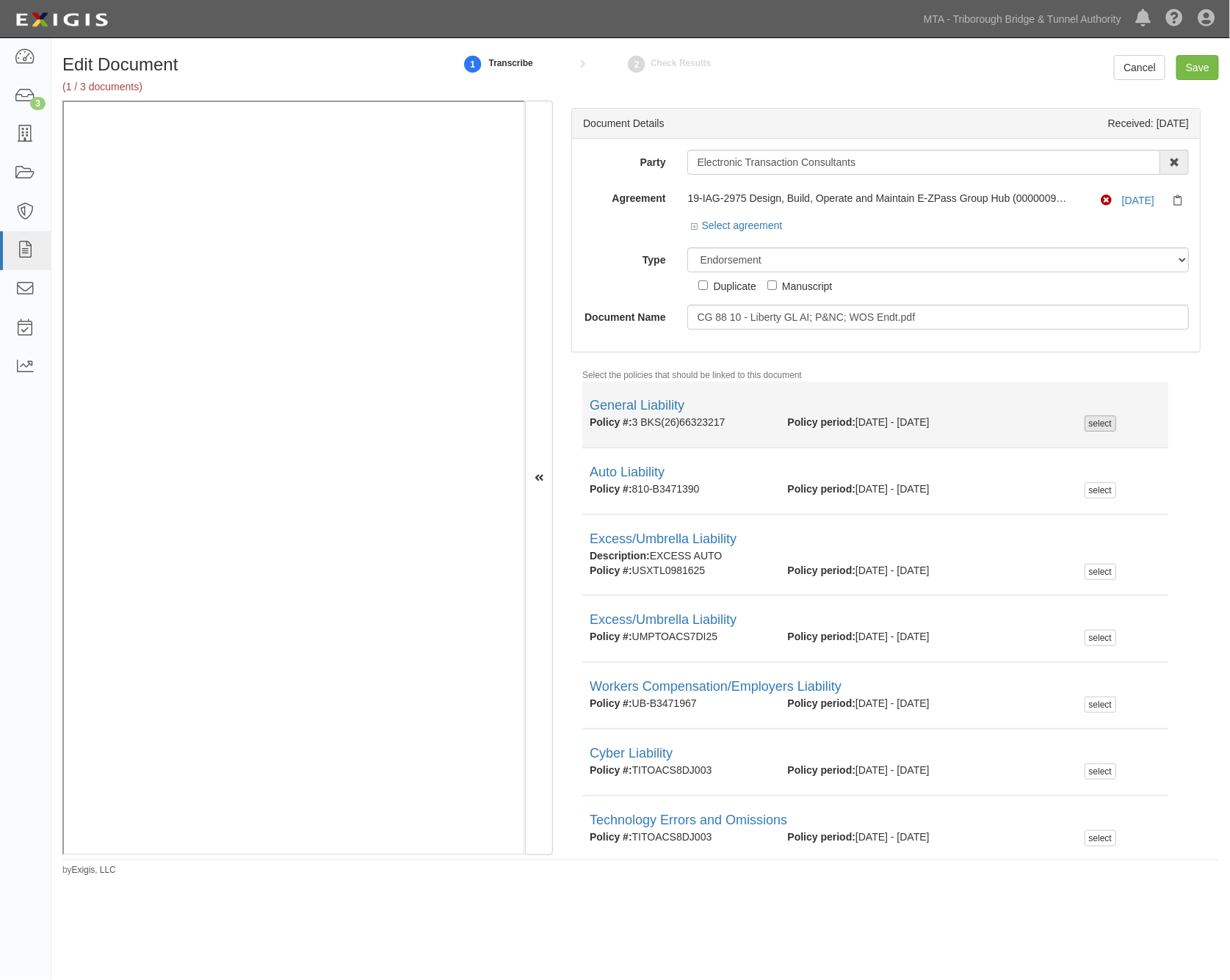
click at [1088, 429] on div "select" at bounding box center [1100, 424] width 32 height 16
checkbox input "true"
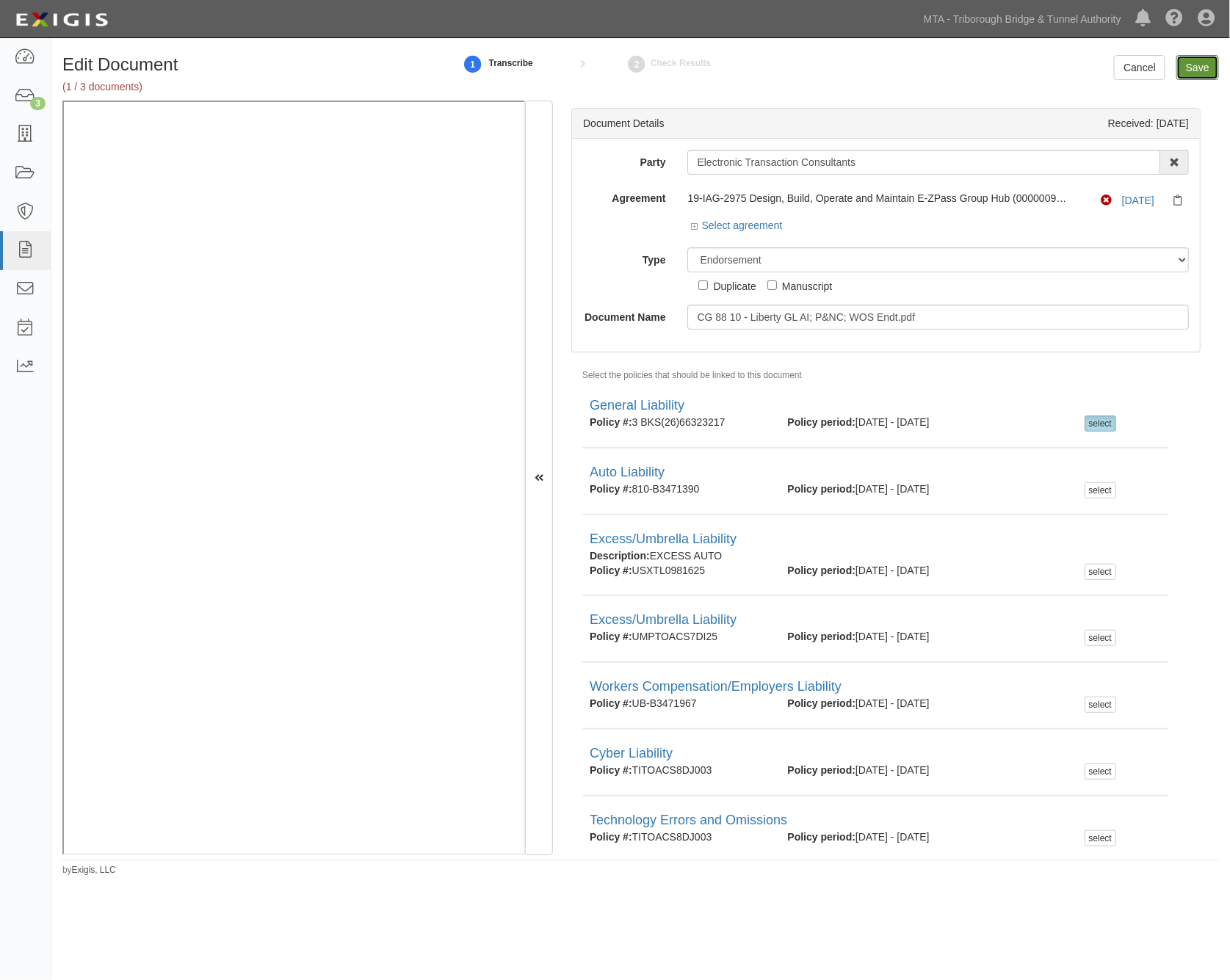
click at [1193, 71] on input "Save" at bounding box center [1197, 67] width 42 height 25
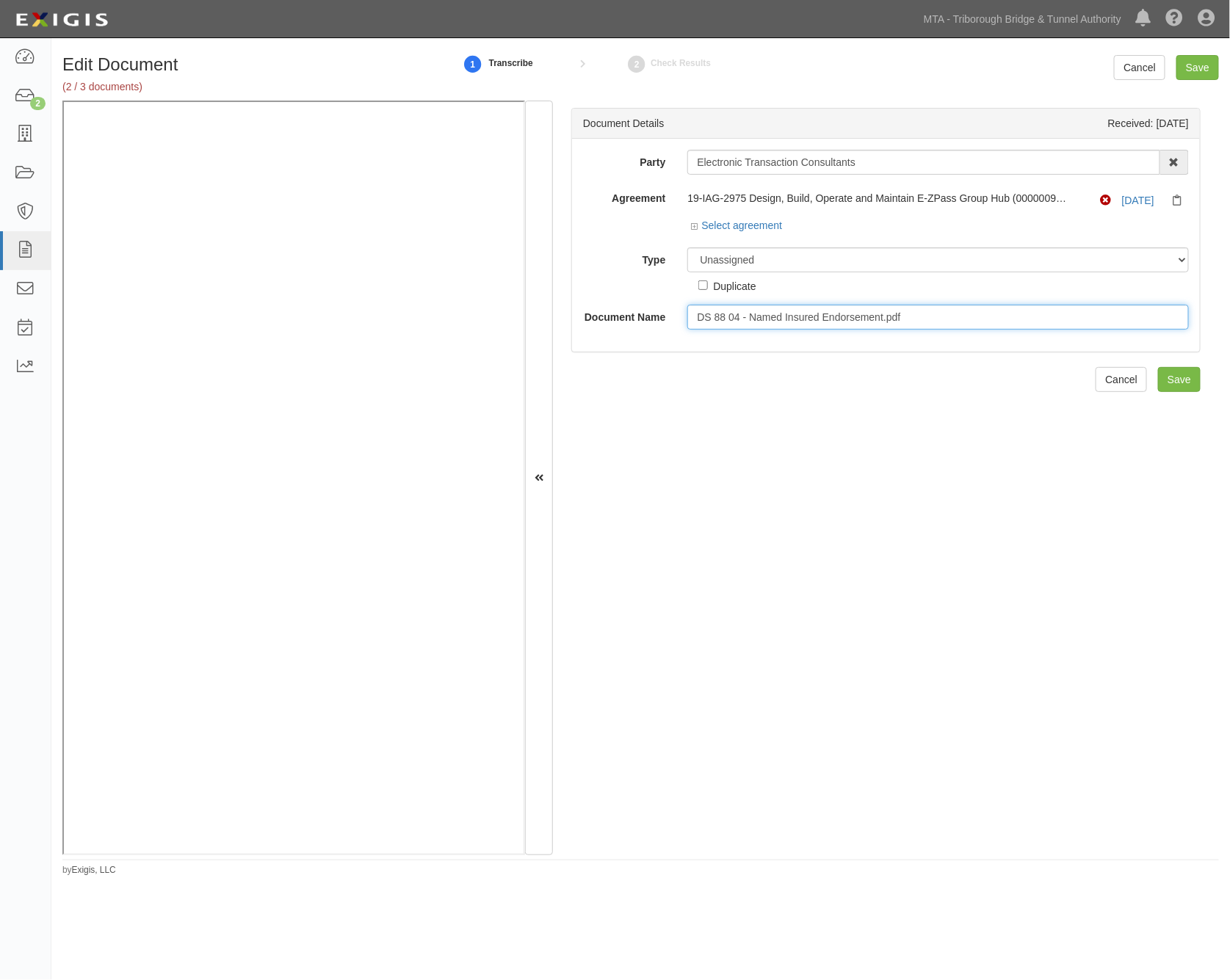
click at [921, 319] on input "DS 88 04 - Named Insured Endorsement.pdf" at bounding box center [938, 316] width 501 height 25
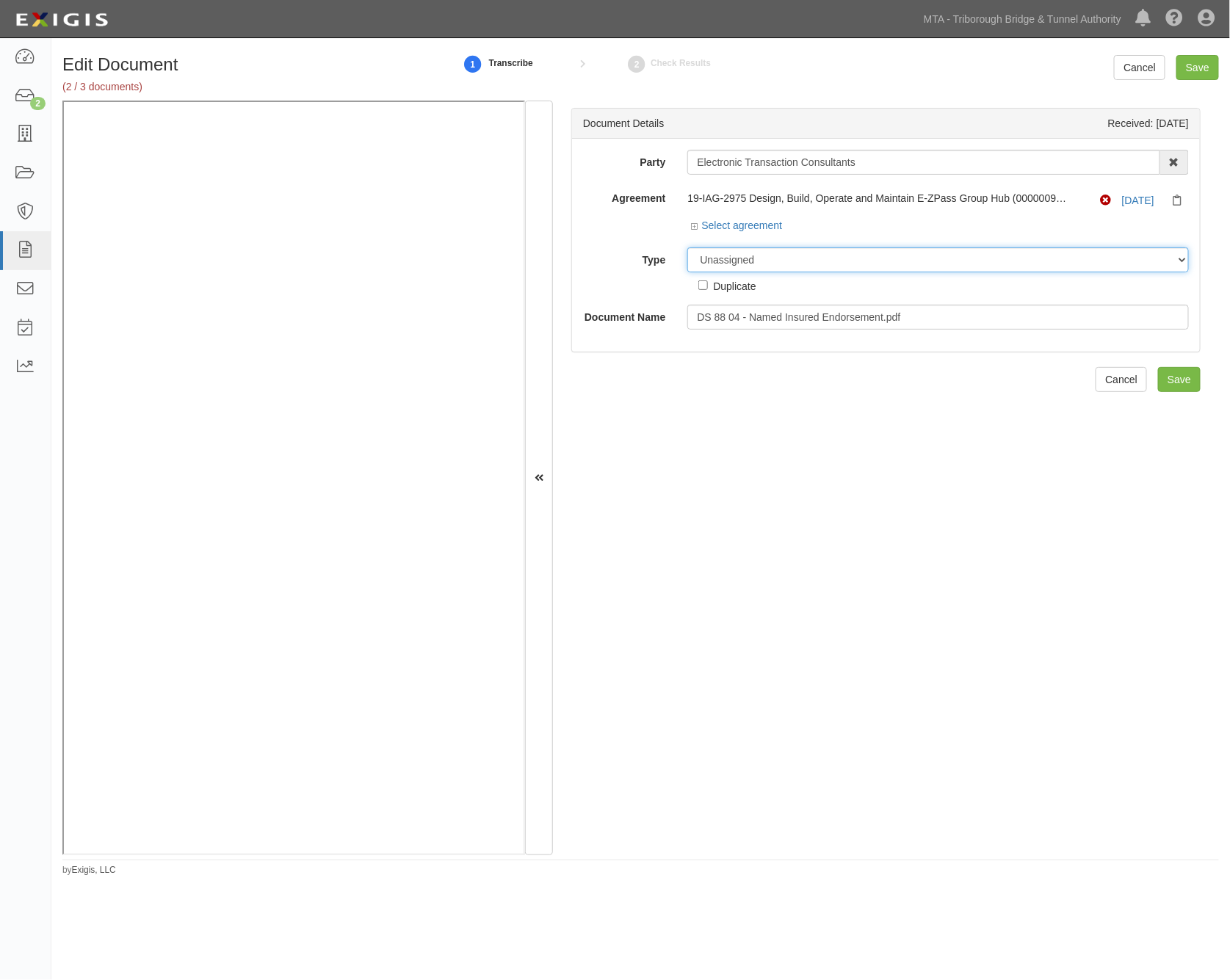
click at [811, 261] on select "Unassigned Binder Cancellation Notice Certificate Contract Endorsement Insuranc…" at bounding box center [938, 260] width 501 height 25
select select "EndorsementDetail"
click at [687, 249] on select "Unassigned Binder Cancellation Notice Certificate Contract Endorsement Insuranc…" at bounding box center [938, 260] width 501 height 25
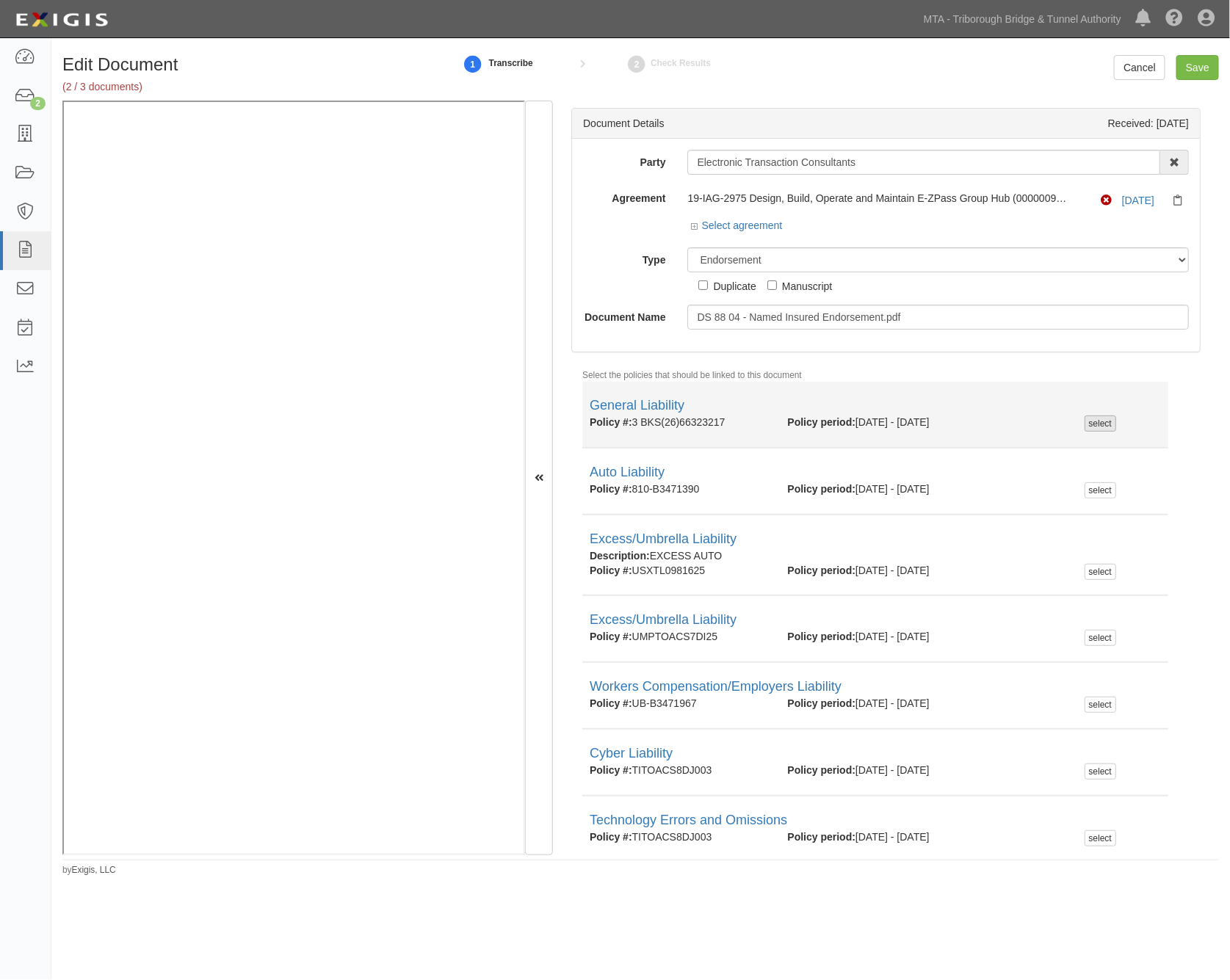
click at [1087, 432] on div "select" at bounding box center [1100, 424] width 32 height 16
checkbox input "true"
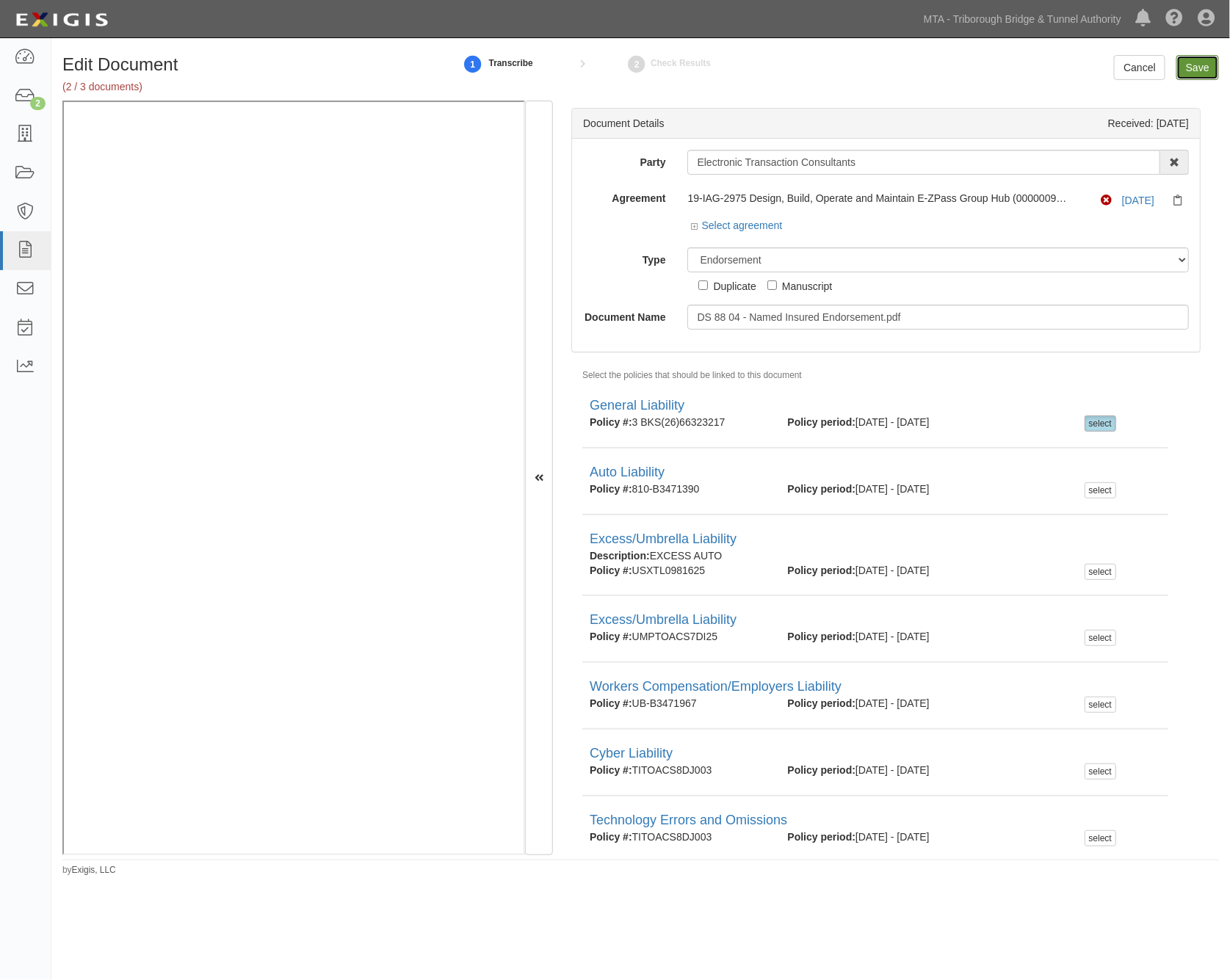
click at [1193, 62] on input "Save" at bounding box center [1197, 67] width 42 height 25
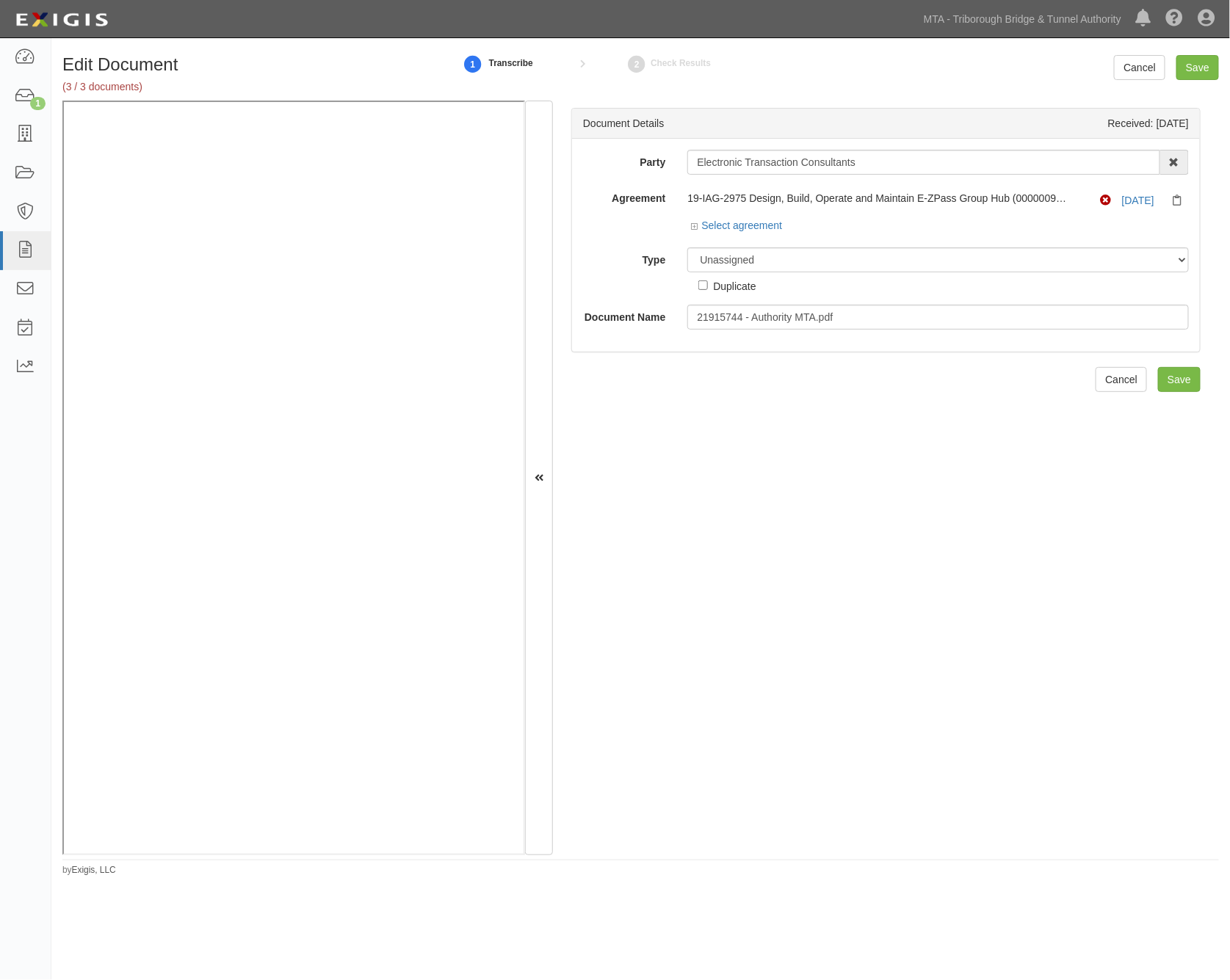
click at [736, 290] on div "Duplicate" at bounding box center [734, 285] width 42 height 16
click at [707, 290] on input "Duplicate" at bounding box center [703, 285] width 10 height 10
checkbox input "true"
click at [750, 260] on select "Unassigned Binder Cancellation Notice Certificate Contract Endorsement Insuranc…" at bounding box center [938, 260] width 501 height 25
click at [687, 249] on select "Unassigned Binder Cancellation Notice Certificate Contract Endorsement Insuranc…" at bounding box center [938, 260] width 501 height 25
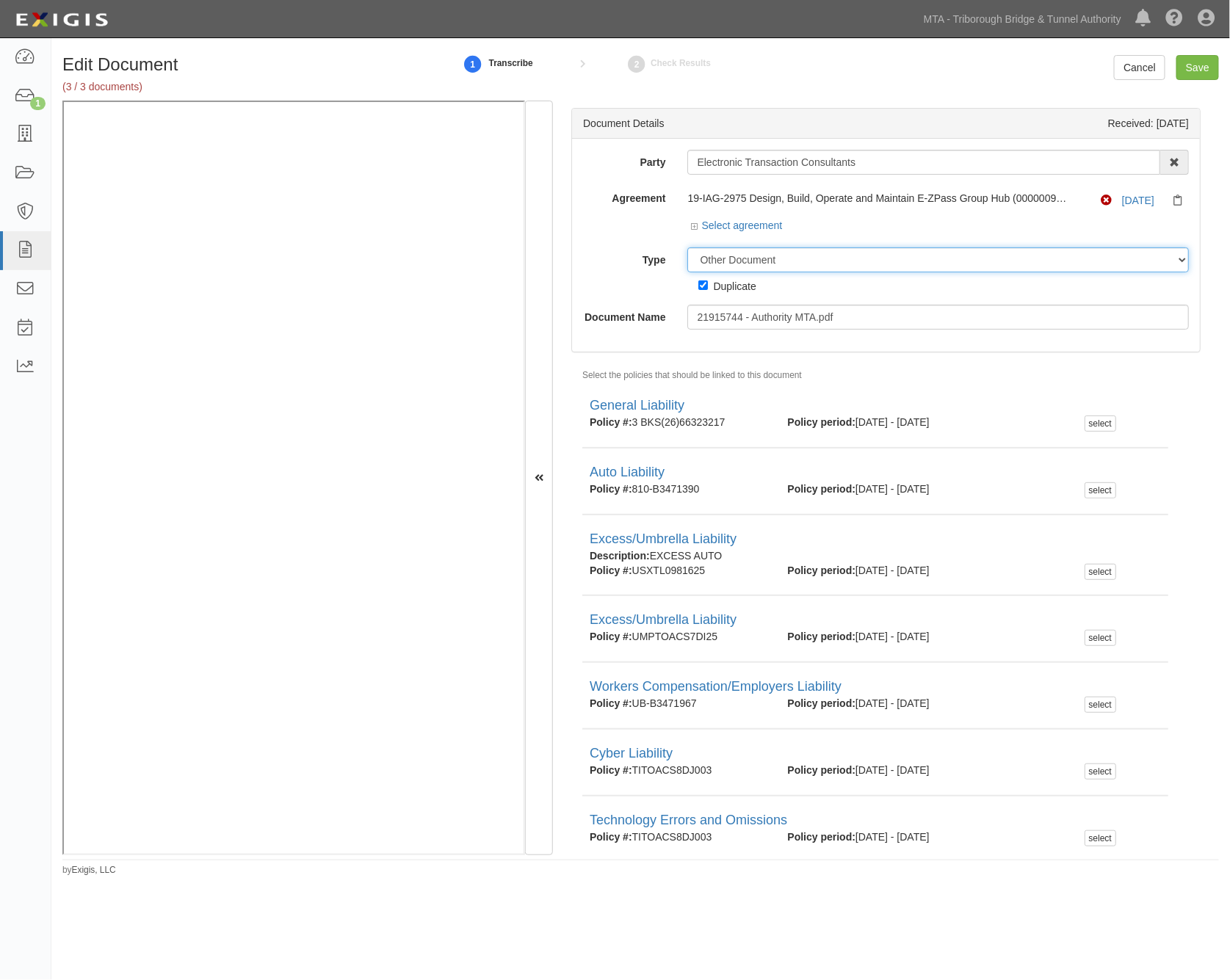
click at [790, 253] on select "Unassigned Binder Cancellation Notice Certificate Contract Endorsement Insuranc…" at bounding box center [938, 260] width 501 height 25
select select "CertificateDetail"
click at [687, 249] on select "Unassigned Binder Cancellation Notice Certificate Contract Endorsement Insuranc…" at bounding box center [938, 260] width 501 height 25
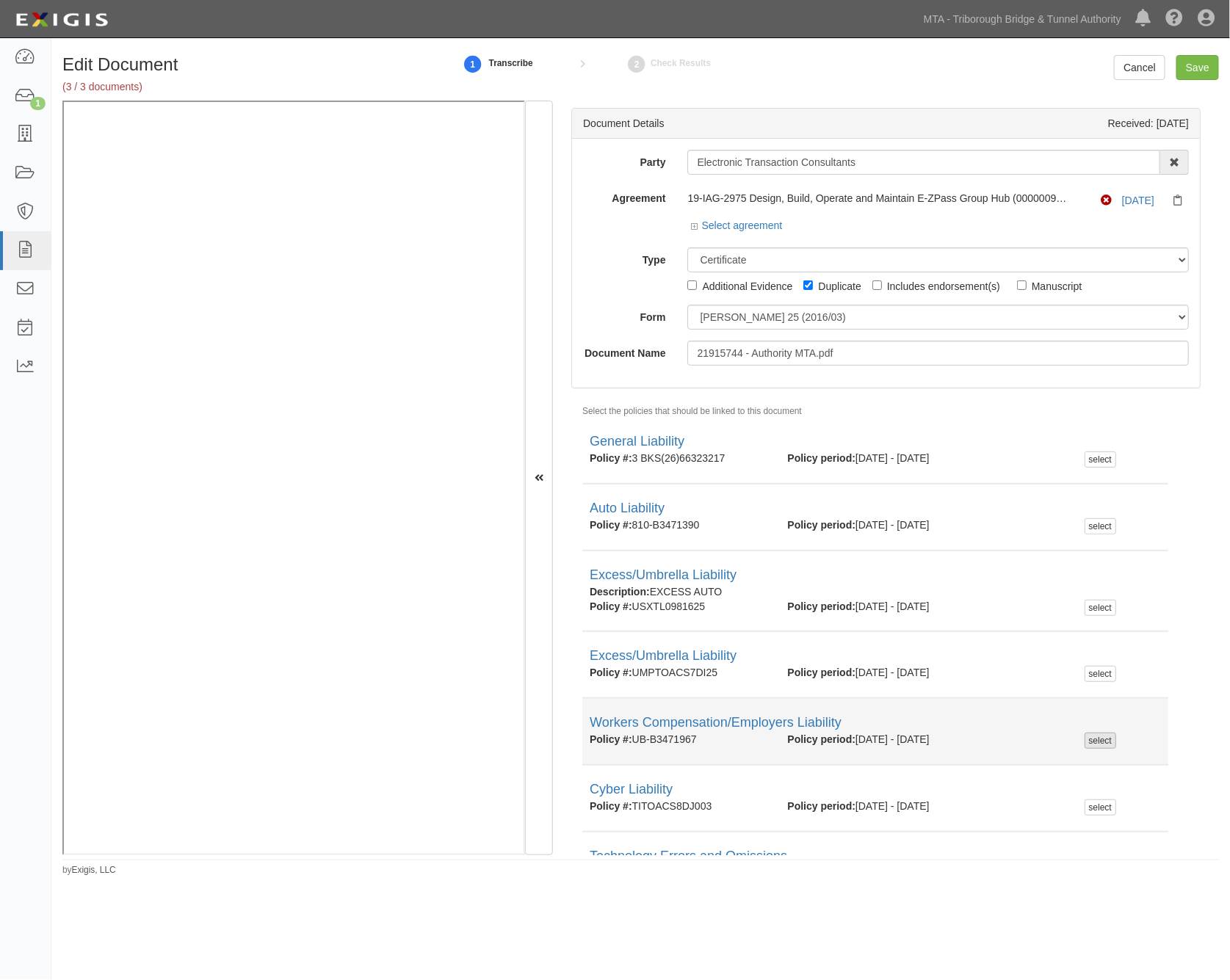
click at [1091, 749] on div "select" at bounding box center [1100, 741] width 32 height 16
checkbox input "true"
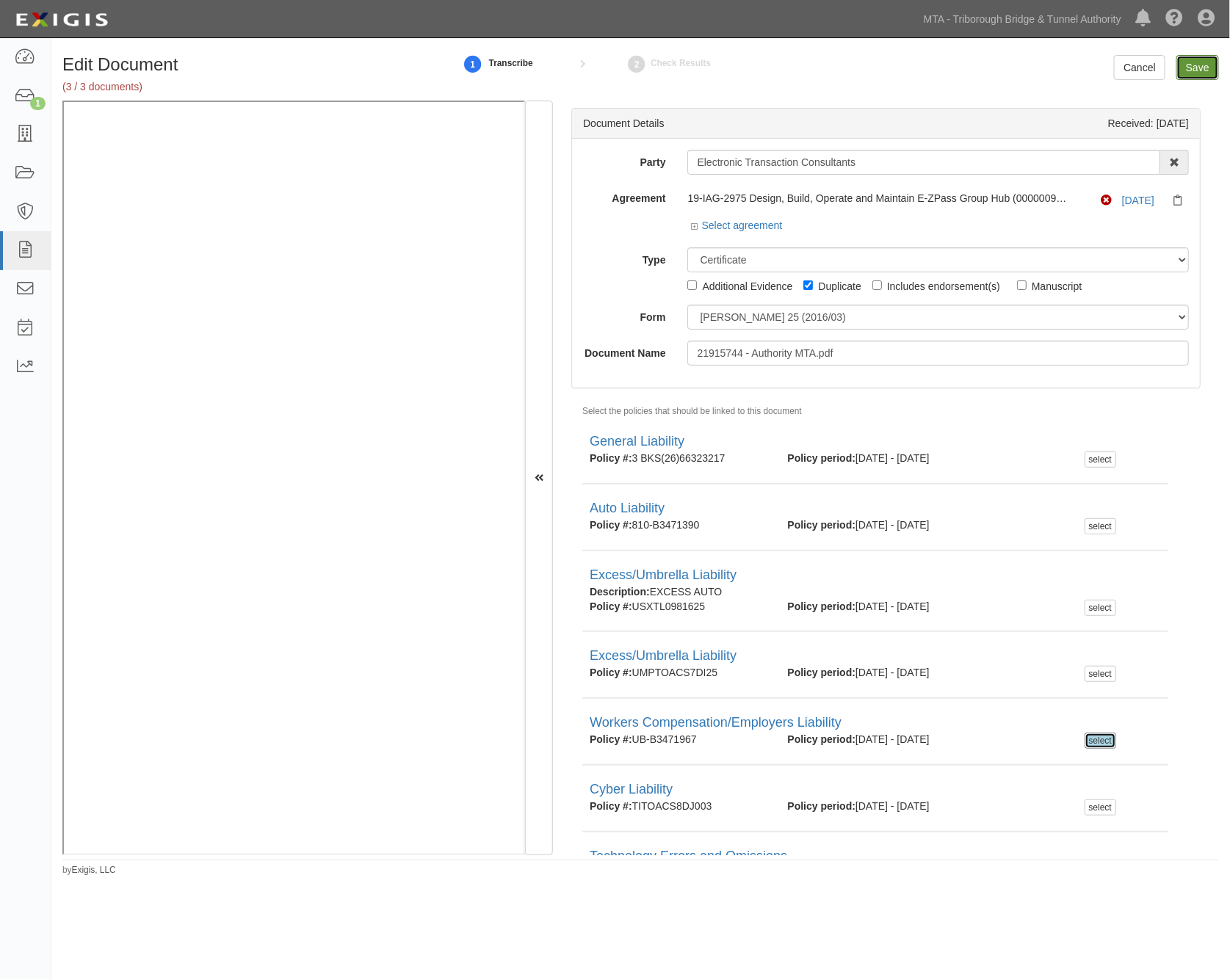
click at [1205, 67] on input "Save" at bounding box center [1197, 67] width 42 height 25
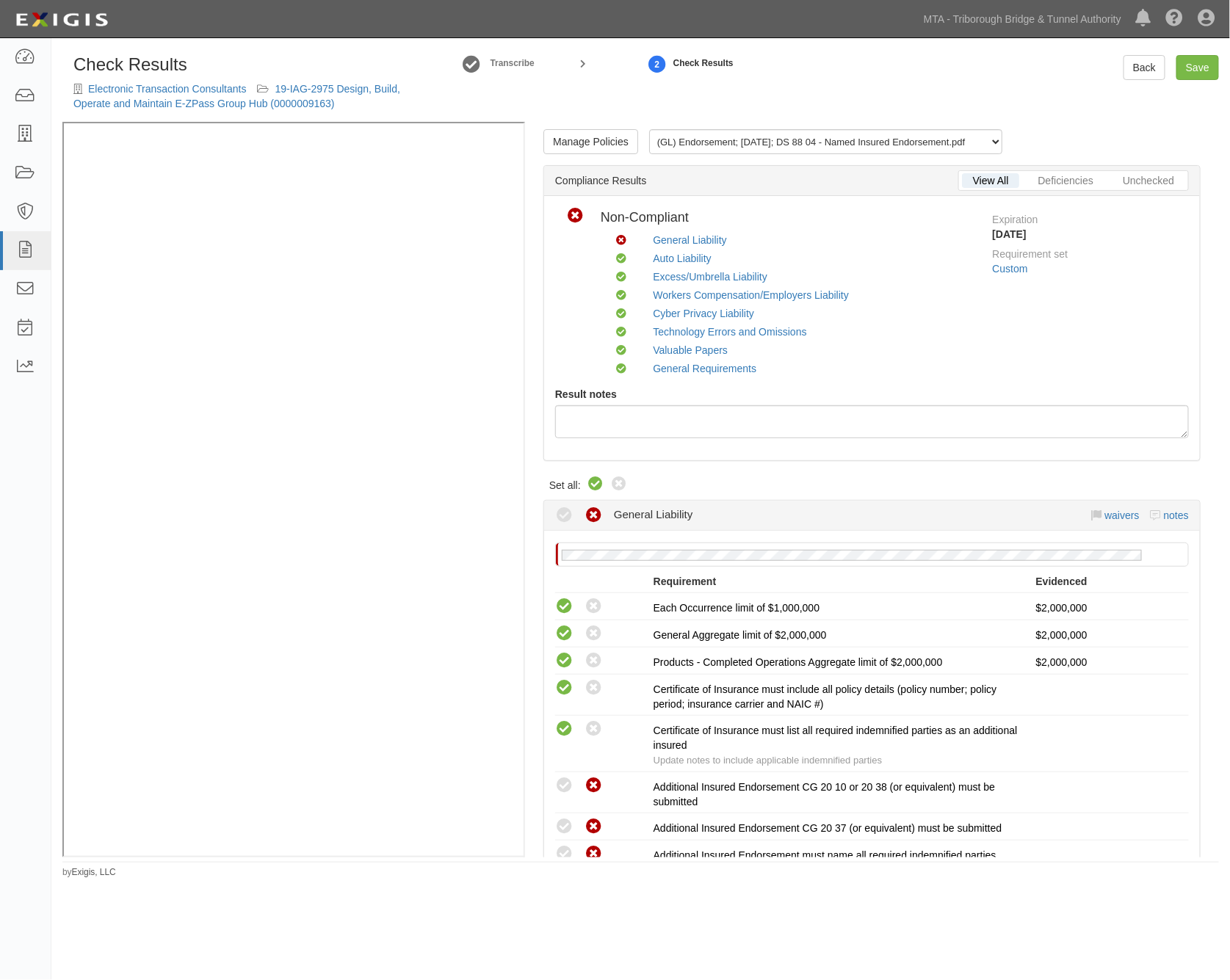
click at [597, 484] on icon at bounding box center [595, 484] width 18 height 18
radio input "true"
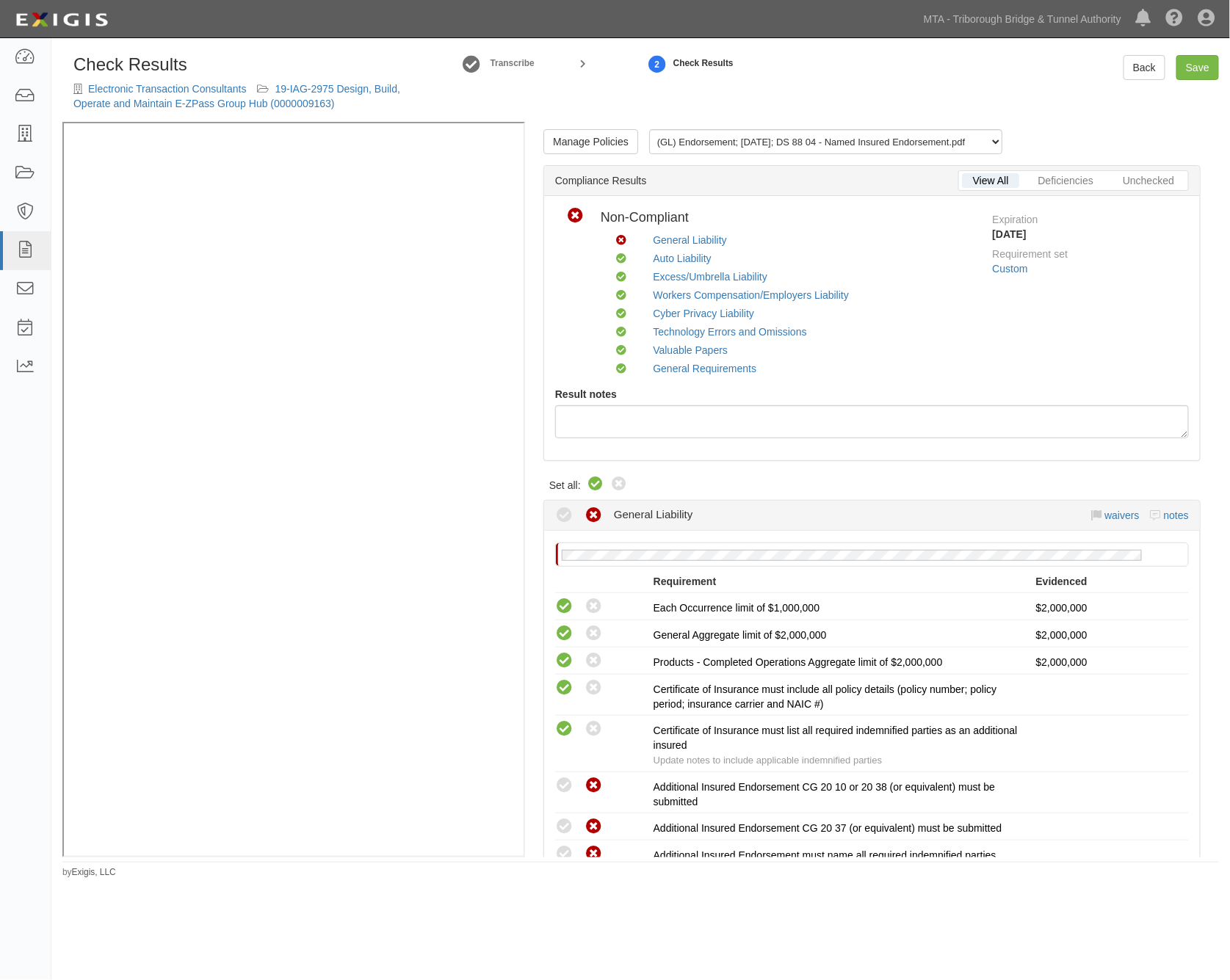
radio input "true"
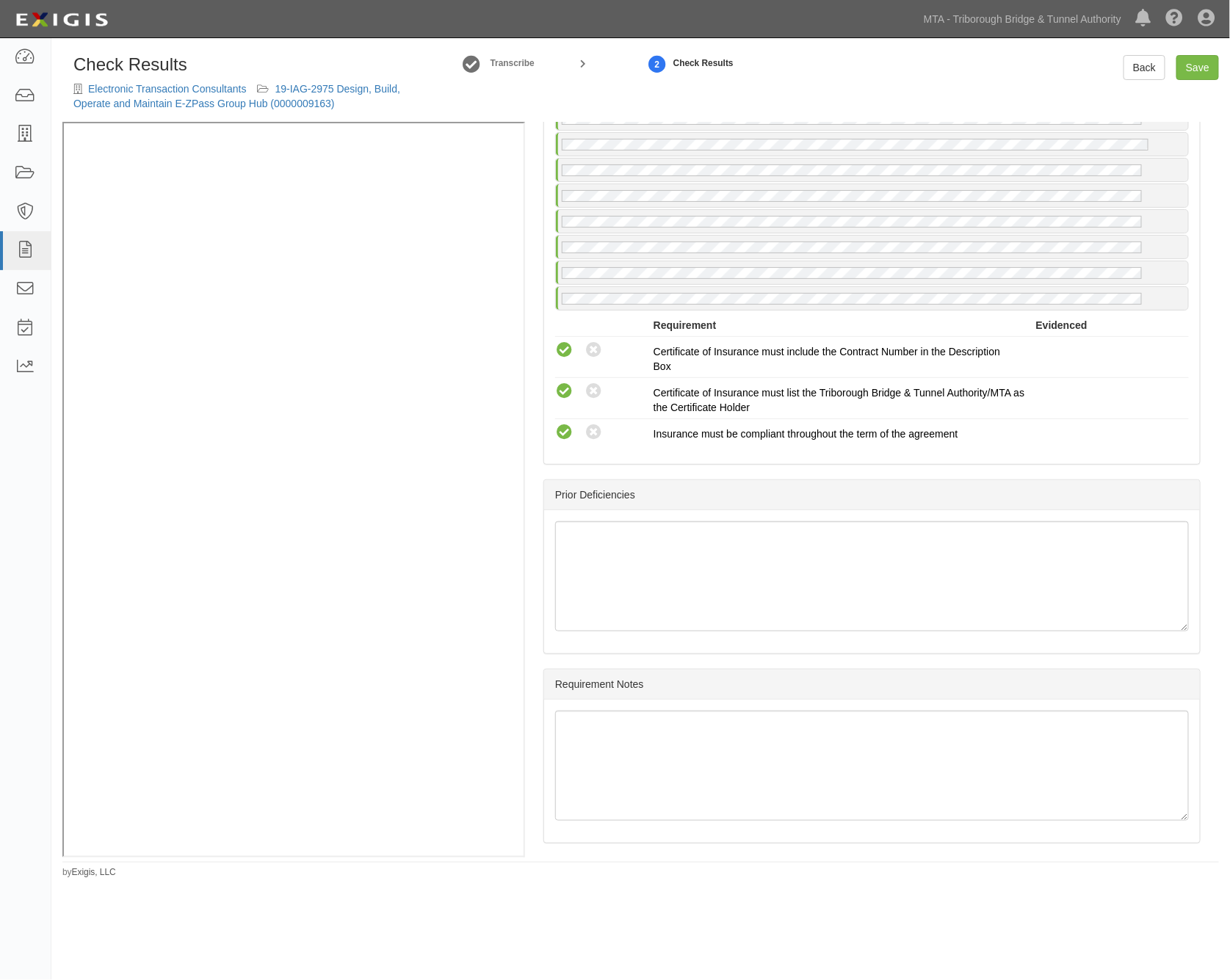
scroll to position [3447, 0]
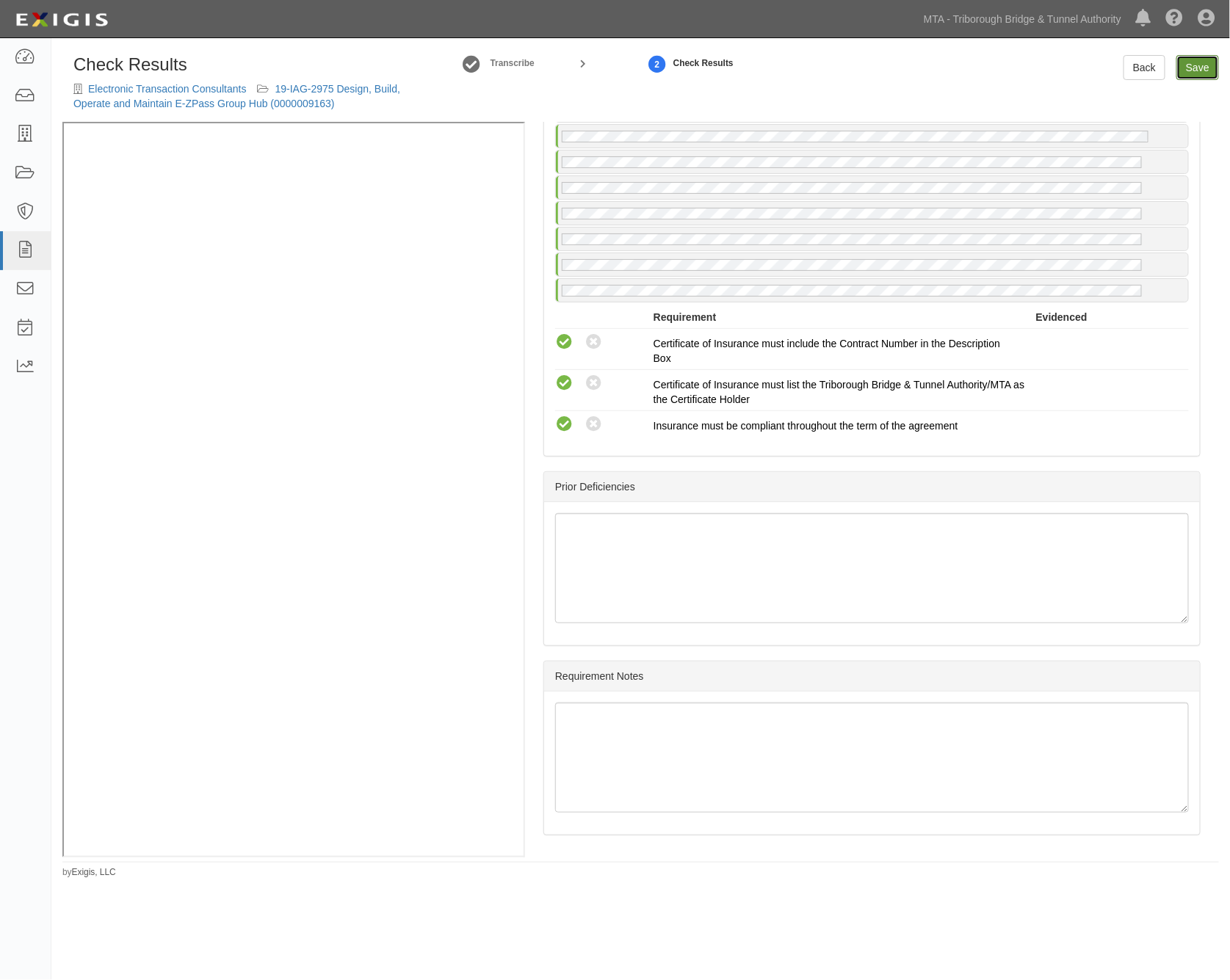
click at [1206, 55] on link "Save" at bounding box center [1197, 67] width 42 height 25
radio input "true"
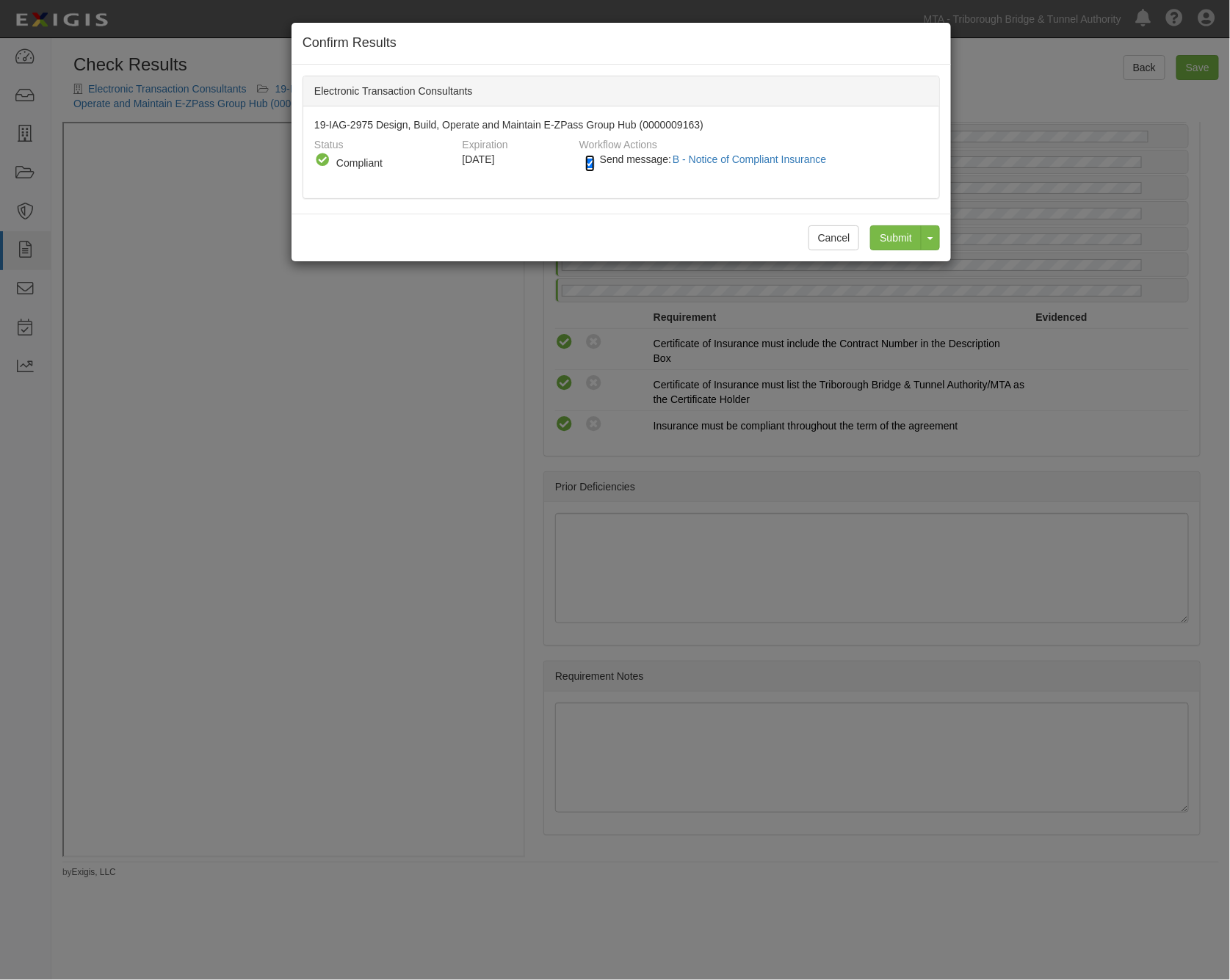
click at [593, 166] on input "Send message: B - Notice of Compliant Insurance" at bounding box center [590, 163] width 10 height 17
checkbox input "false"
click at [907, 237] on input "Submit" at bounding box center [895, 237] width 52 height 25
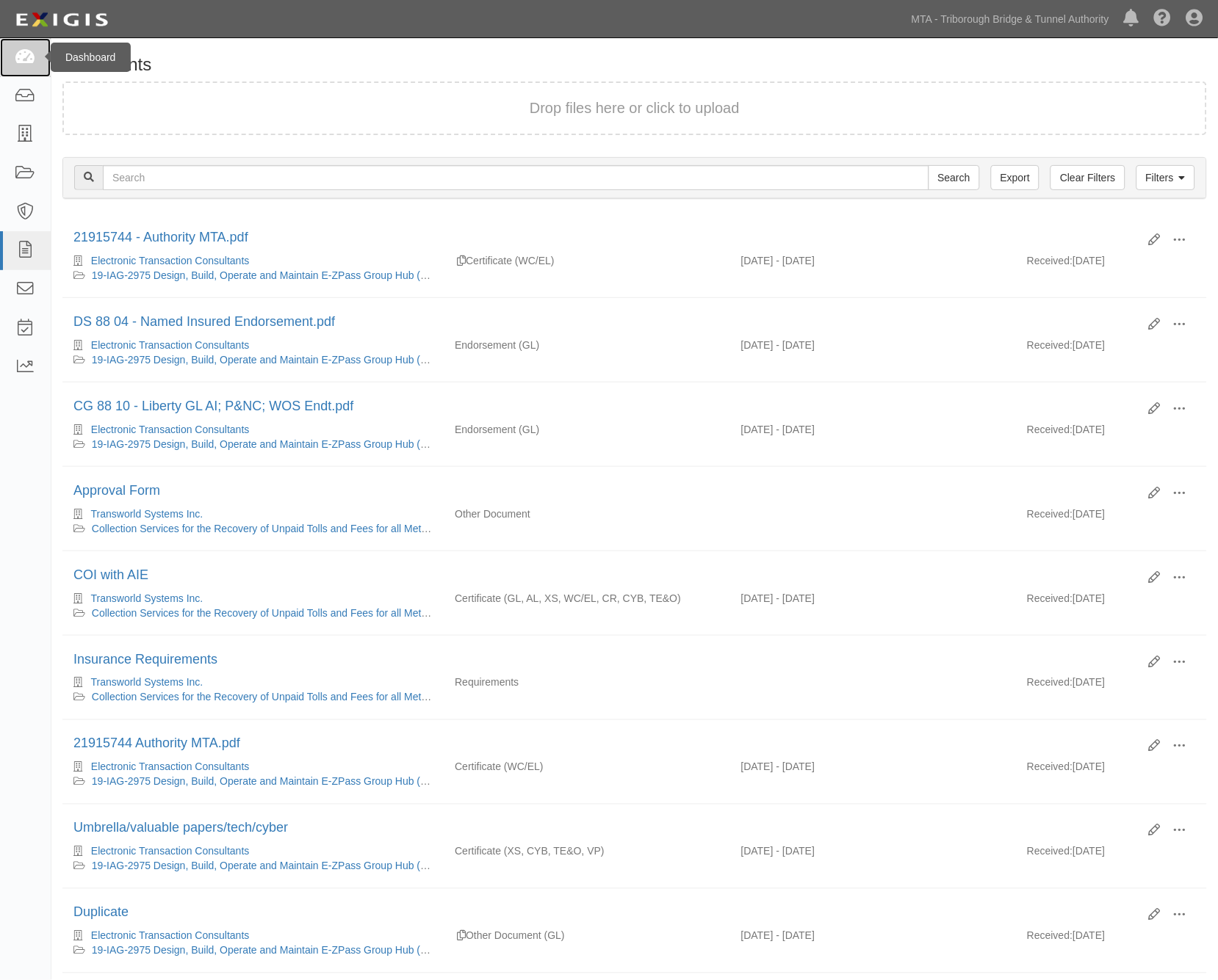
click at [25, 61] on icon at bounding box center [25, 57] width 21 height 17
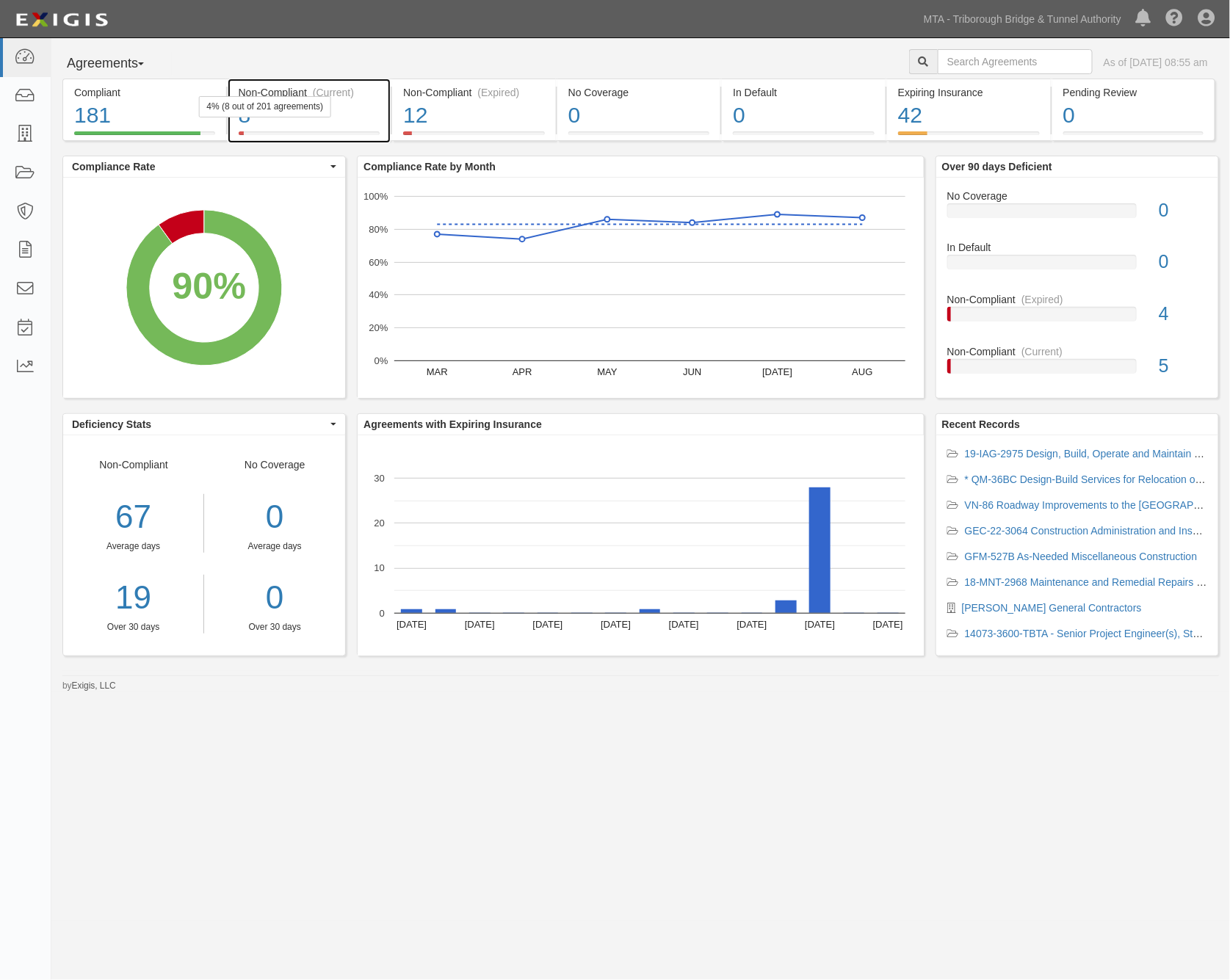
click at [358, 103] on div "8" at bounding box center [310, 116] width 142 height 32
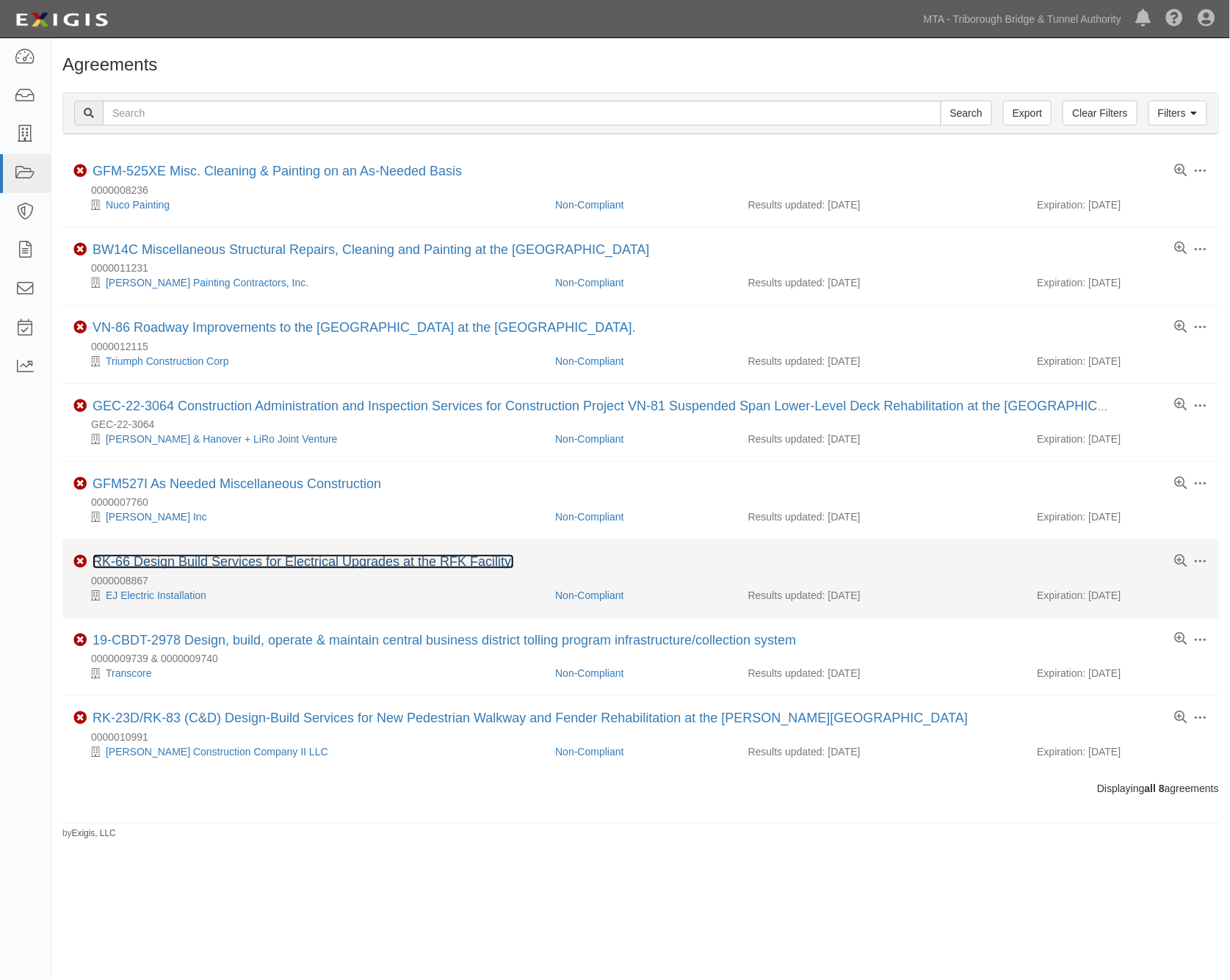
click at [404, 568] on link "RK-66 Design Build Services for Electrical Upgrades at the RFK Facility." at bounding box center [303, 562] width 421 height 14
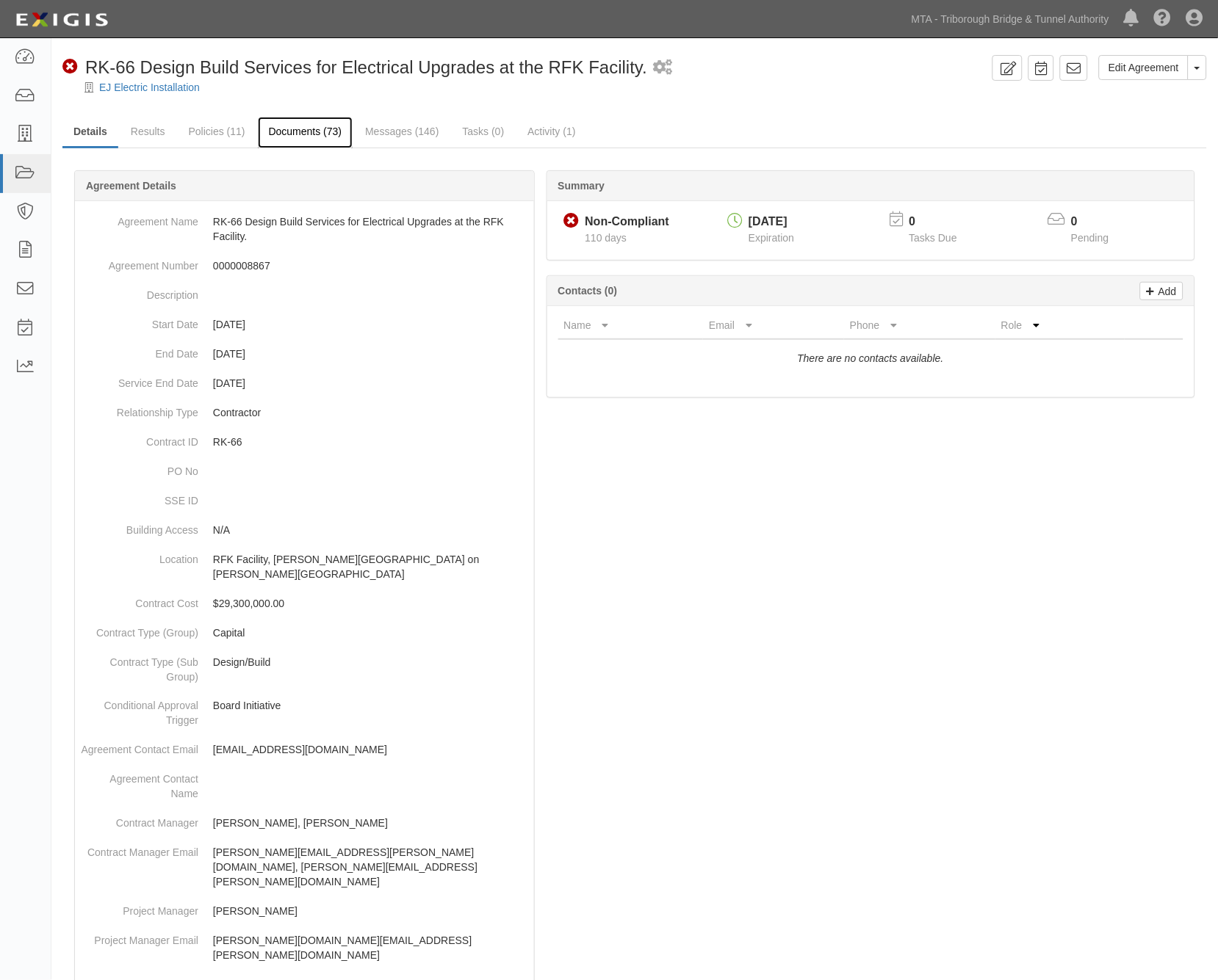
click at [317, 136] on link "Documents (73)" at bounding box center [306, 133] width 96 height 32
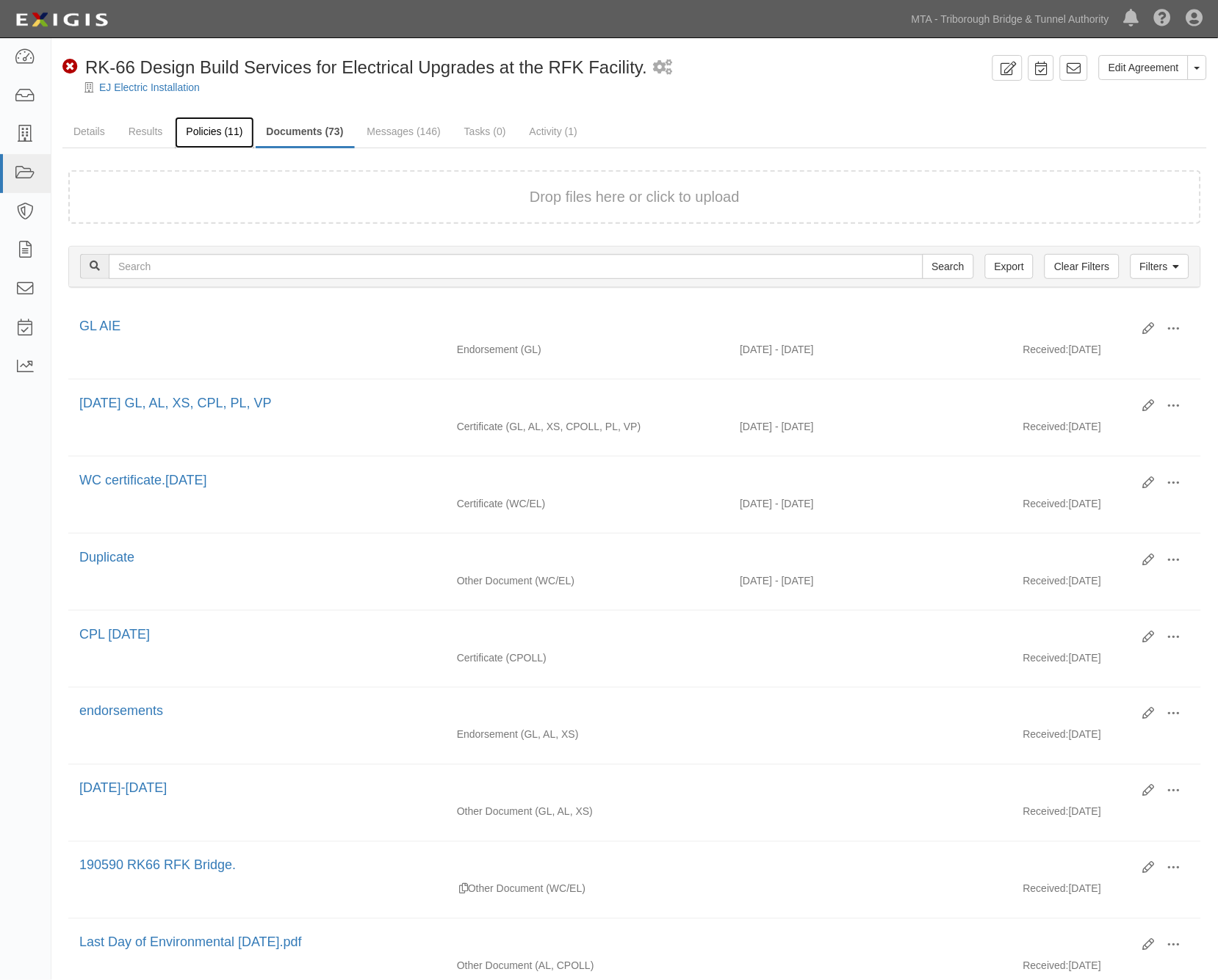
click at [214, 134] on link "Policies (11)" at bounding box center [214, 133] width 79 height 32
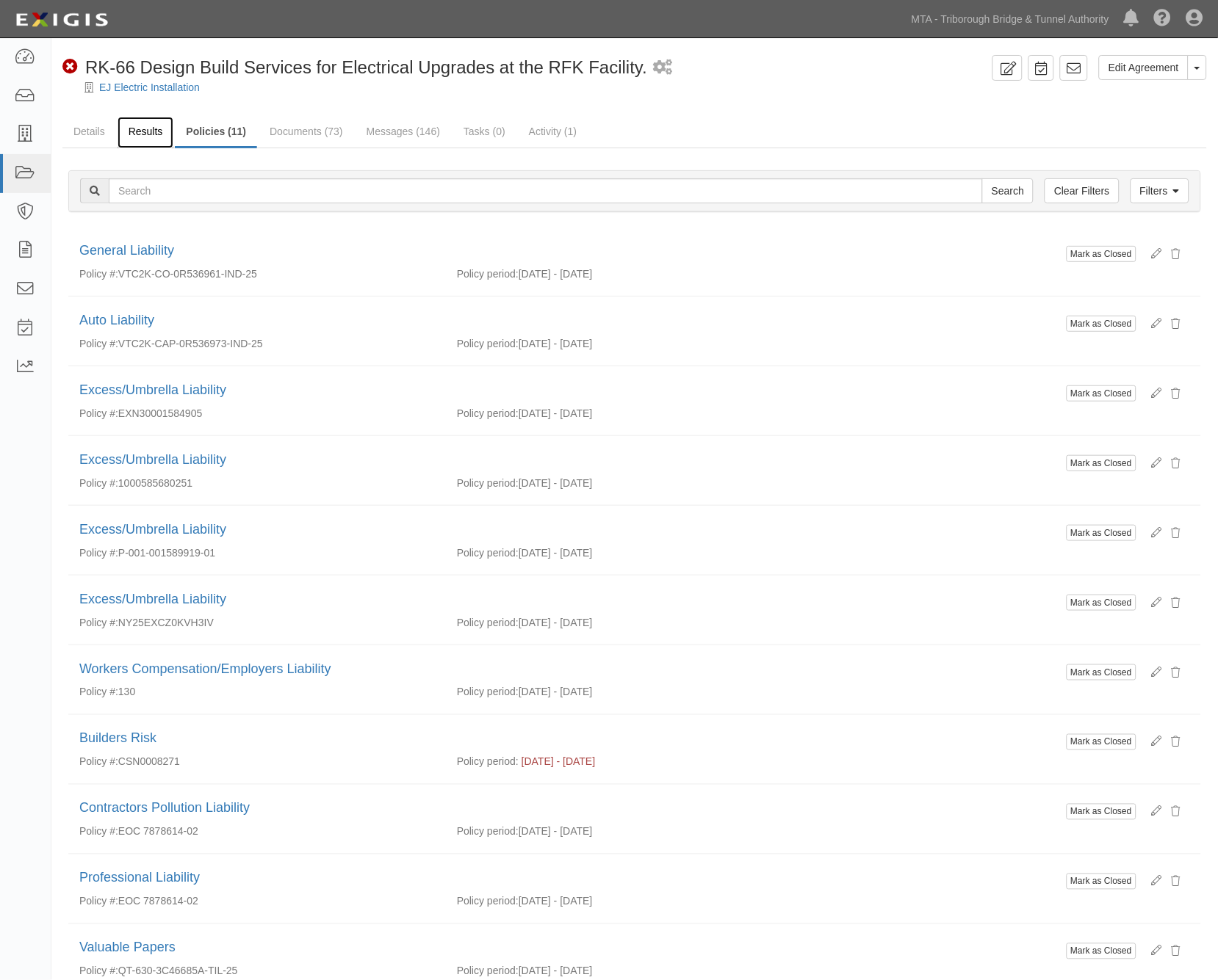
click at [155, 132] on link "Results" at bounding box center [145, 133] width 57 height 32
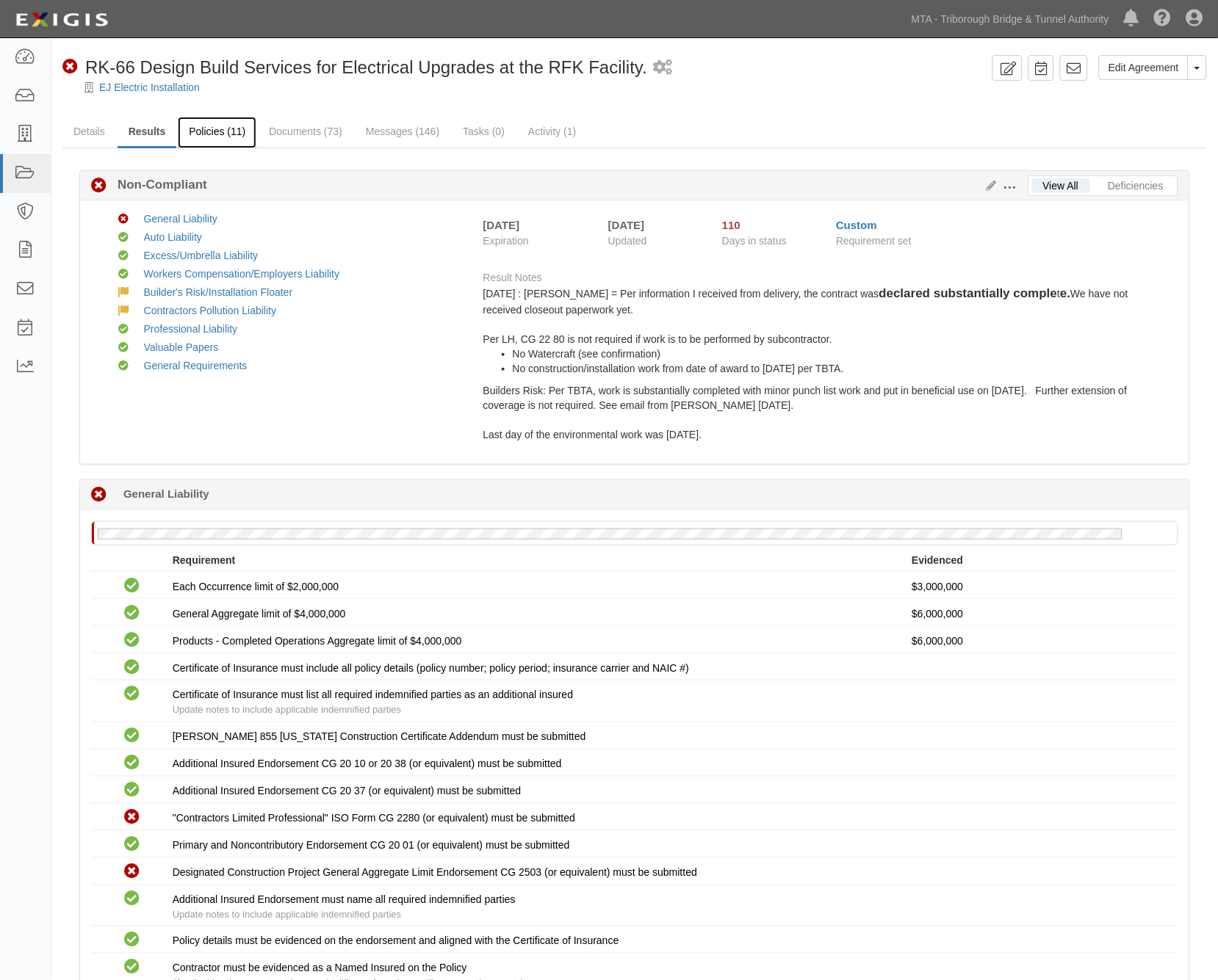
click at [230, 127] on link "Policies (11)" at bounding box center [217, 133] width 79 height 32
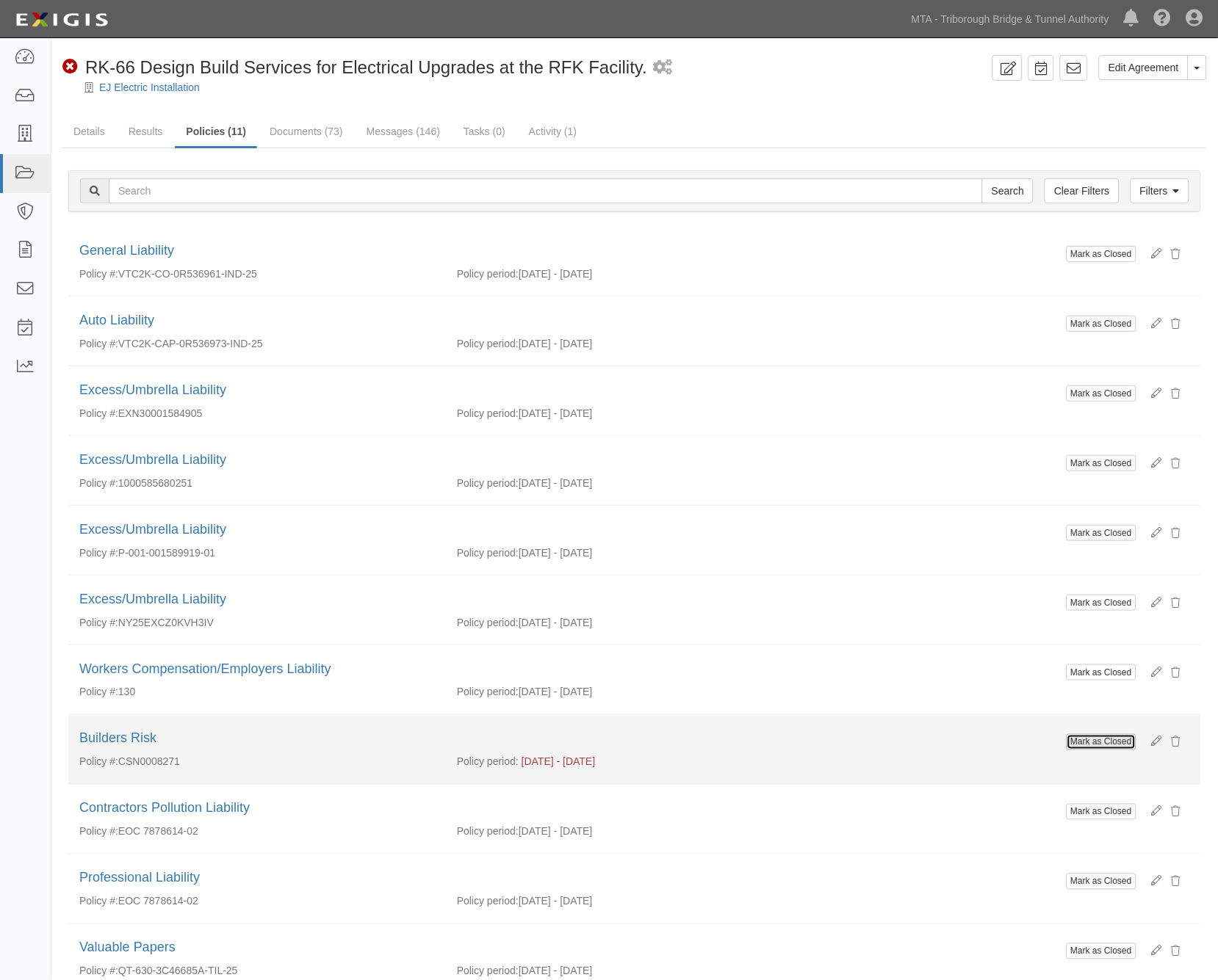
click at [1088, 740] on button "Mark as Closed" at bounding box center [1102, 743] width 70 height 16
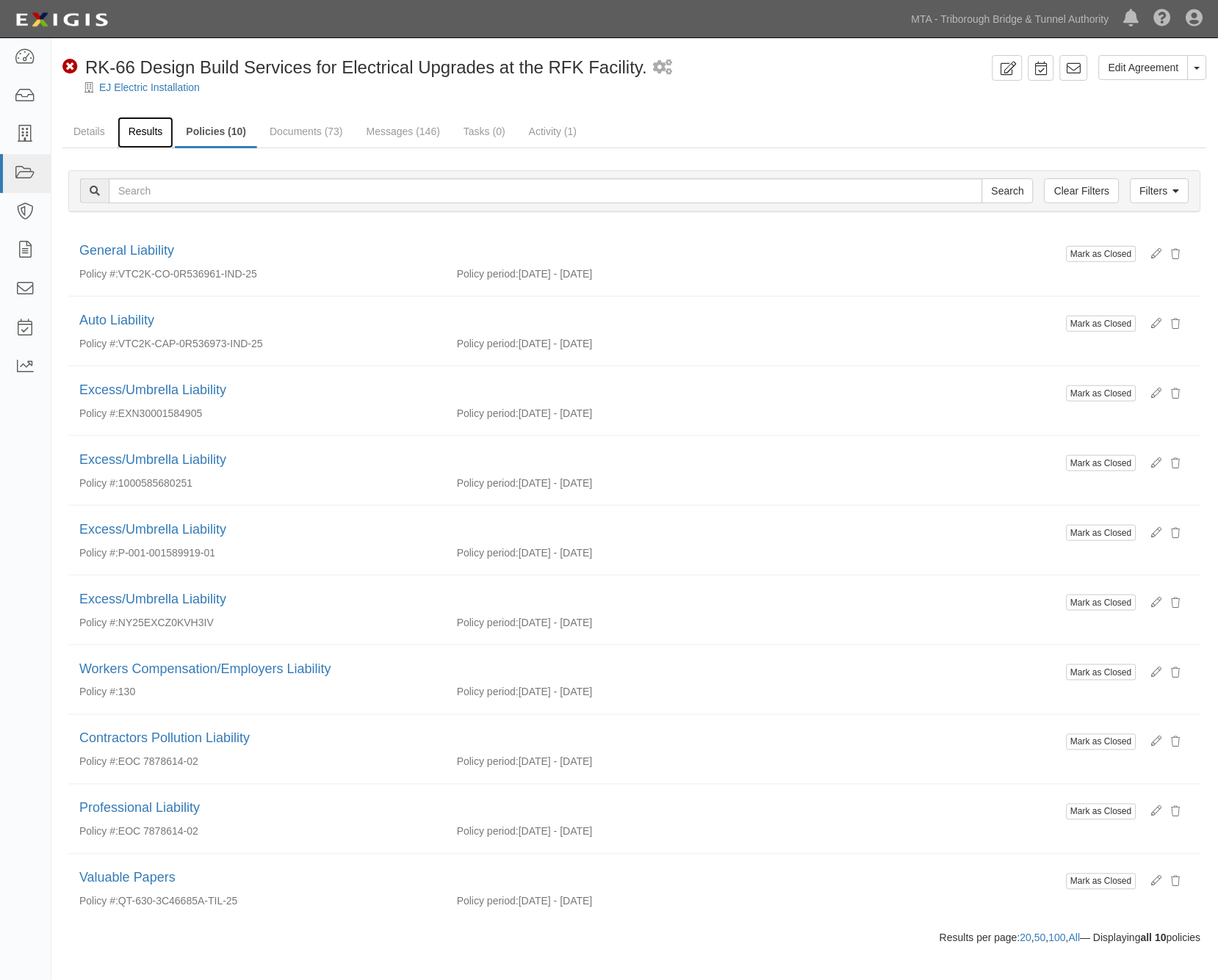
click at [139, 127] on link "Results" at bounding box center [145, 133] width 57 height 32
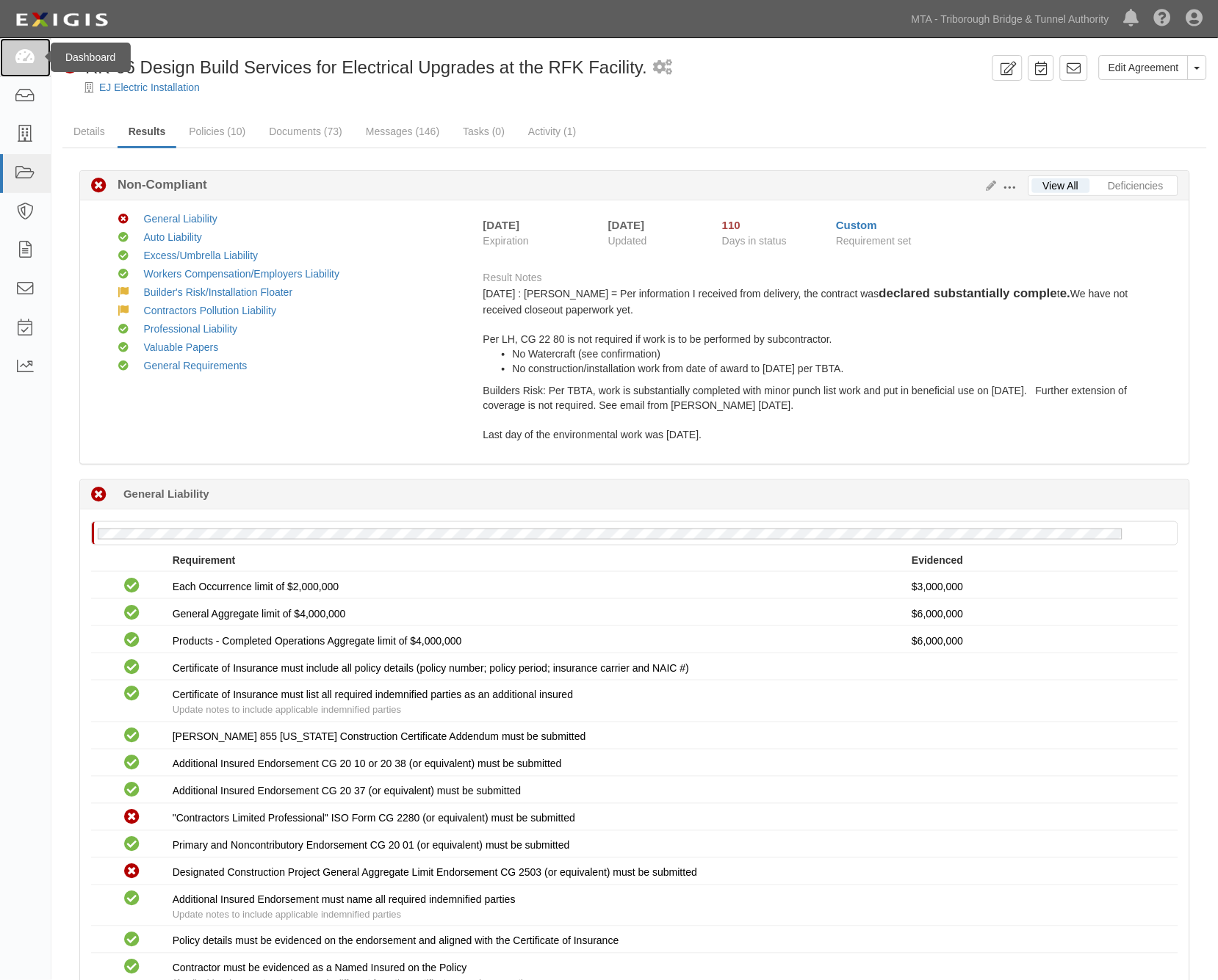
click at [14, 53] on link at bounding box center [26, 57] width 51 height 39
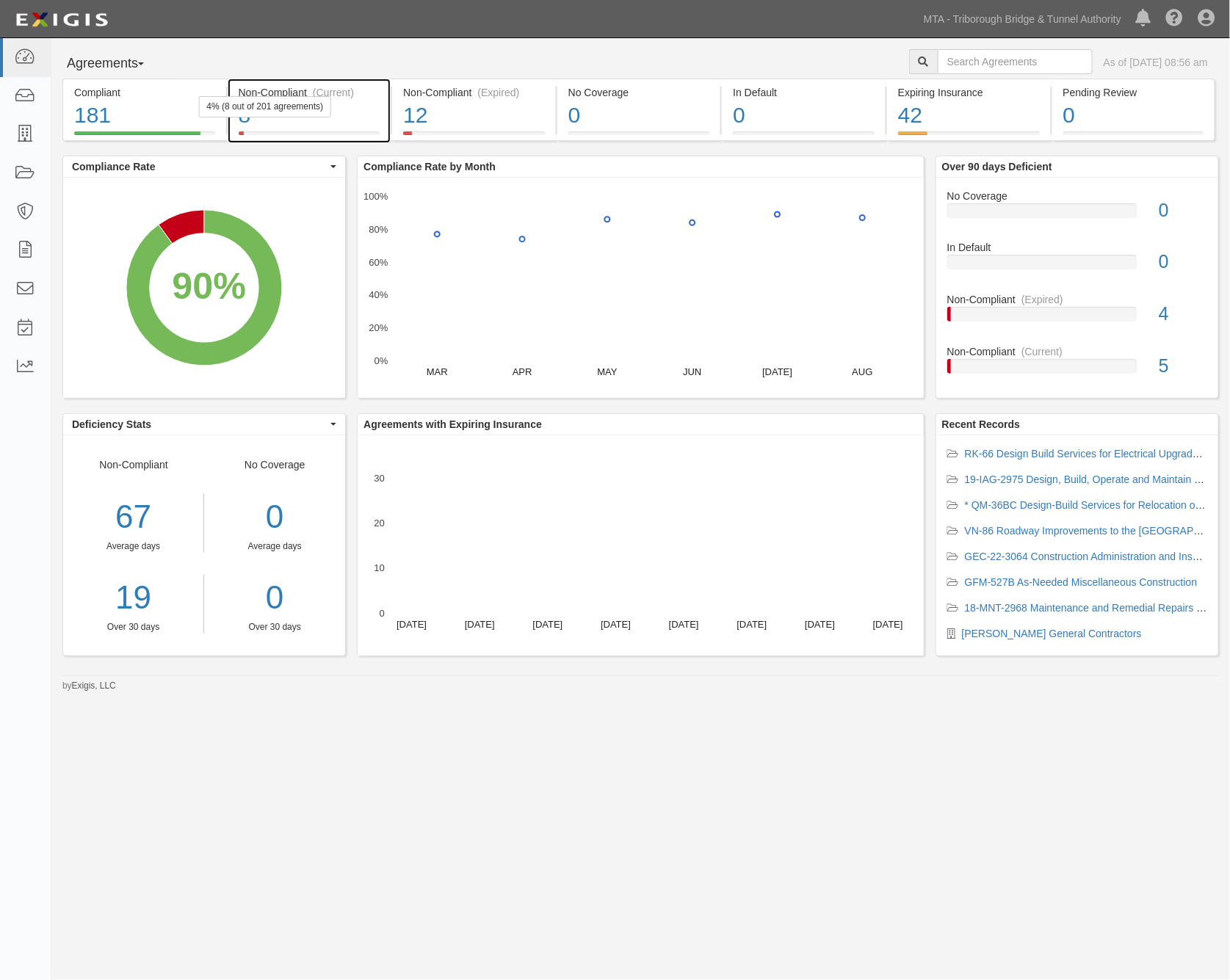
click at [342, 119] on div "8" at bounding box center [310, 116] width 142 height 32
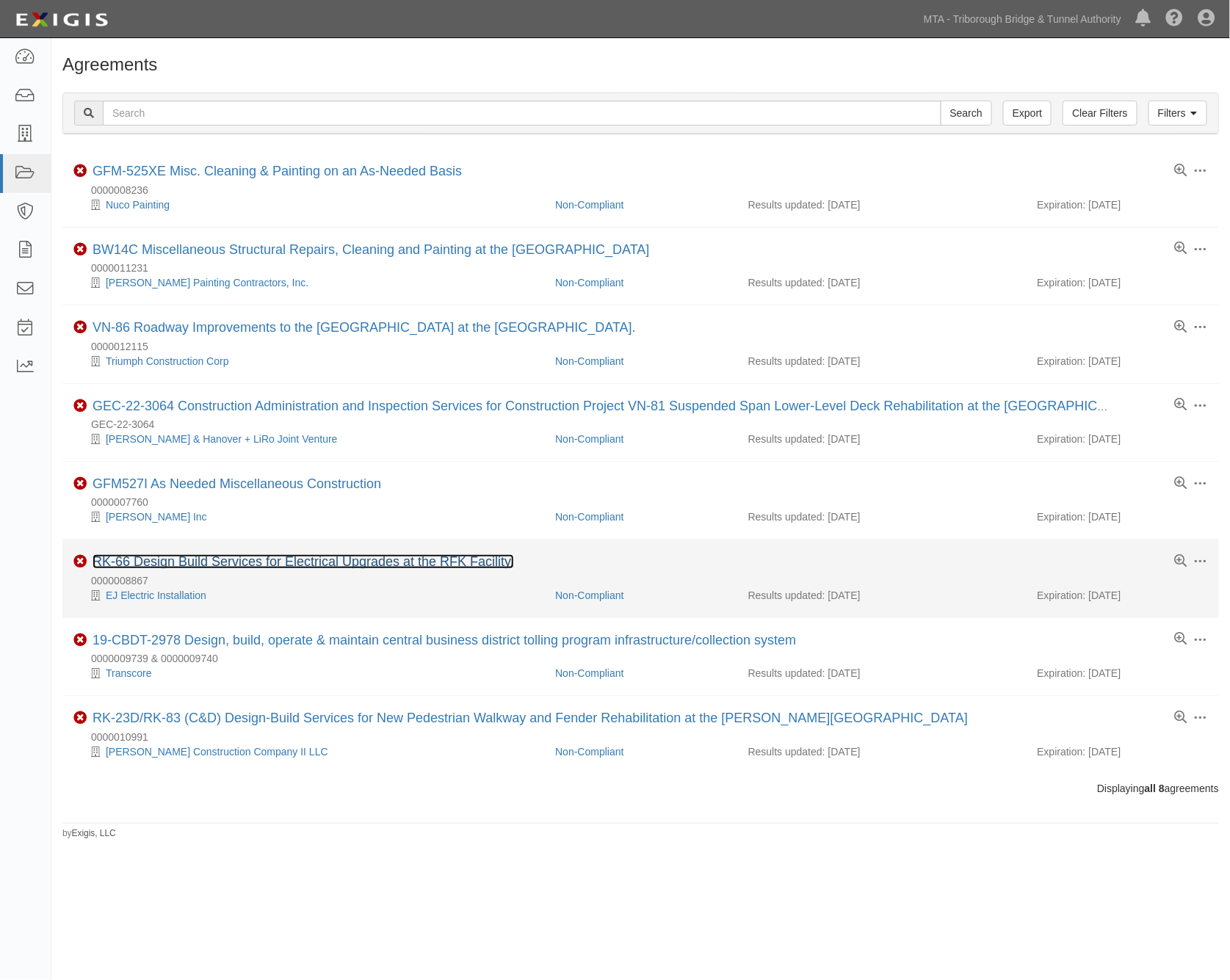
click at [315, 566] on link "RK-66 Design Build Services for Electrical Upgrades at the RFK Facility." at bounding box center [303, 562] width 421 height 14
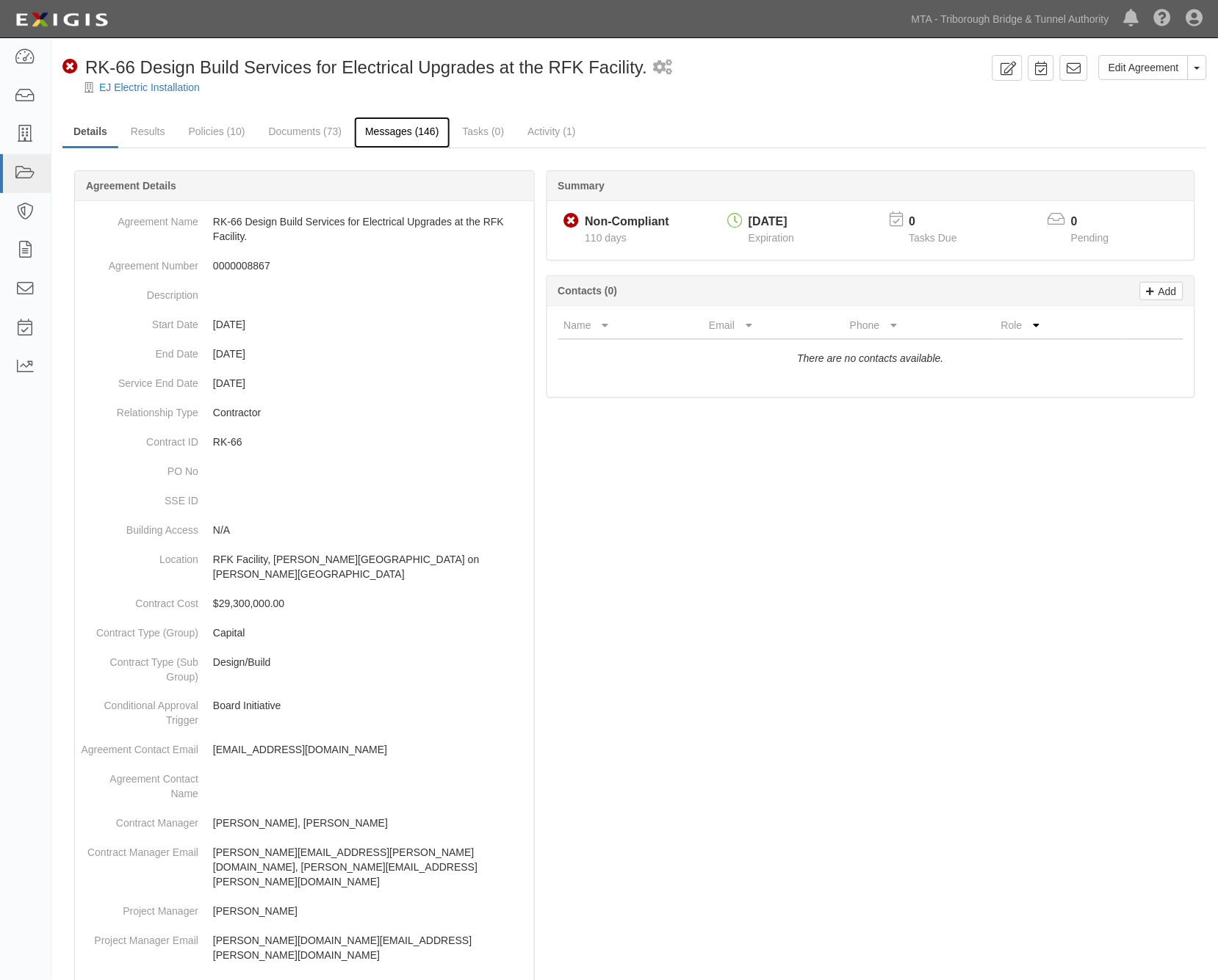
click at [397, 132] on link "Messages (146)" at bounding box center [402, 133] width 96 height 32
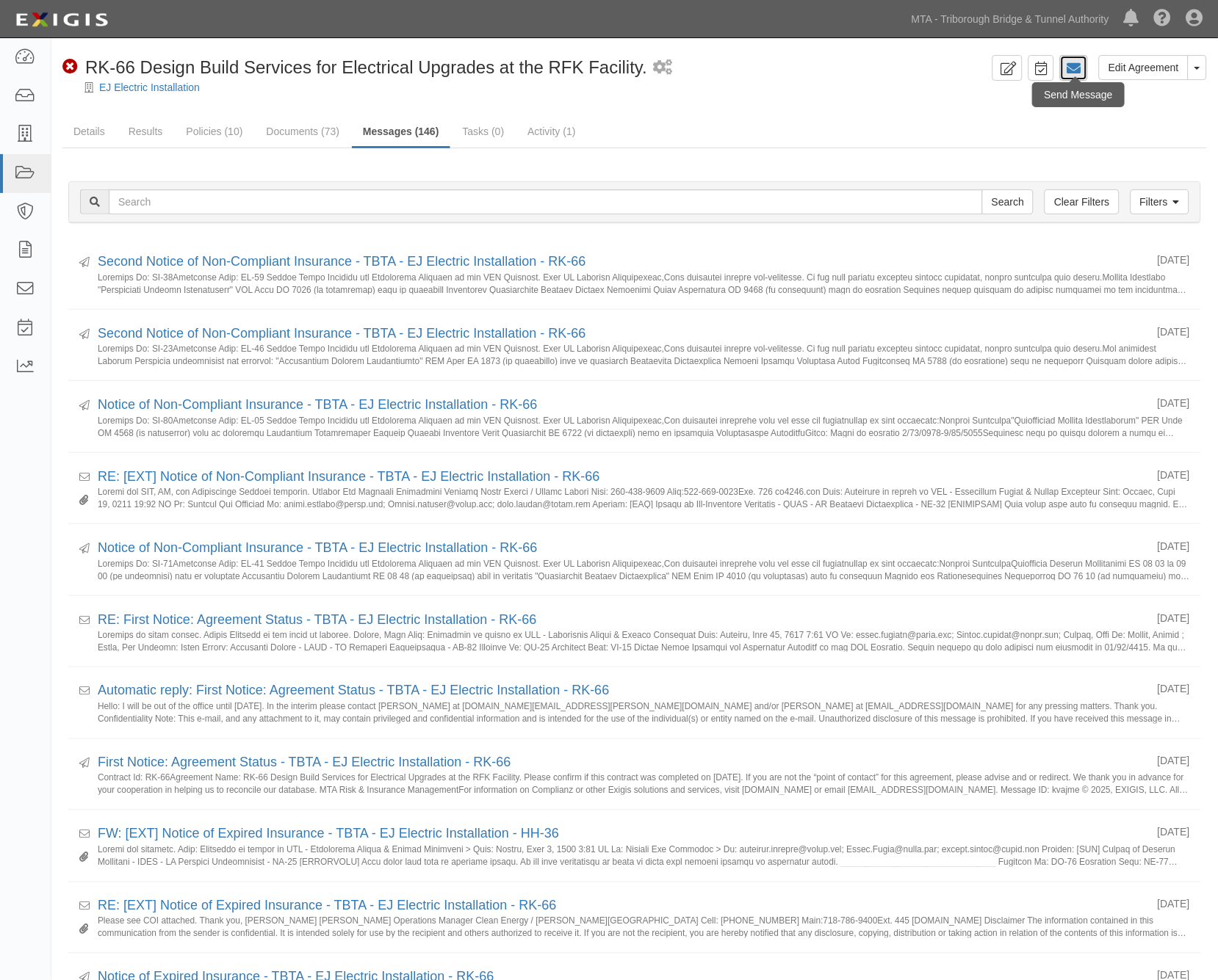
click at [1071, 71] on icon at bounding box center [1074, 68] width 14 height 14
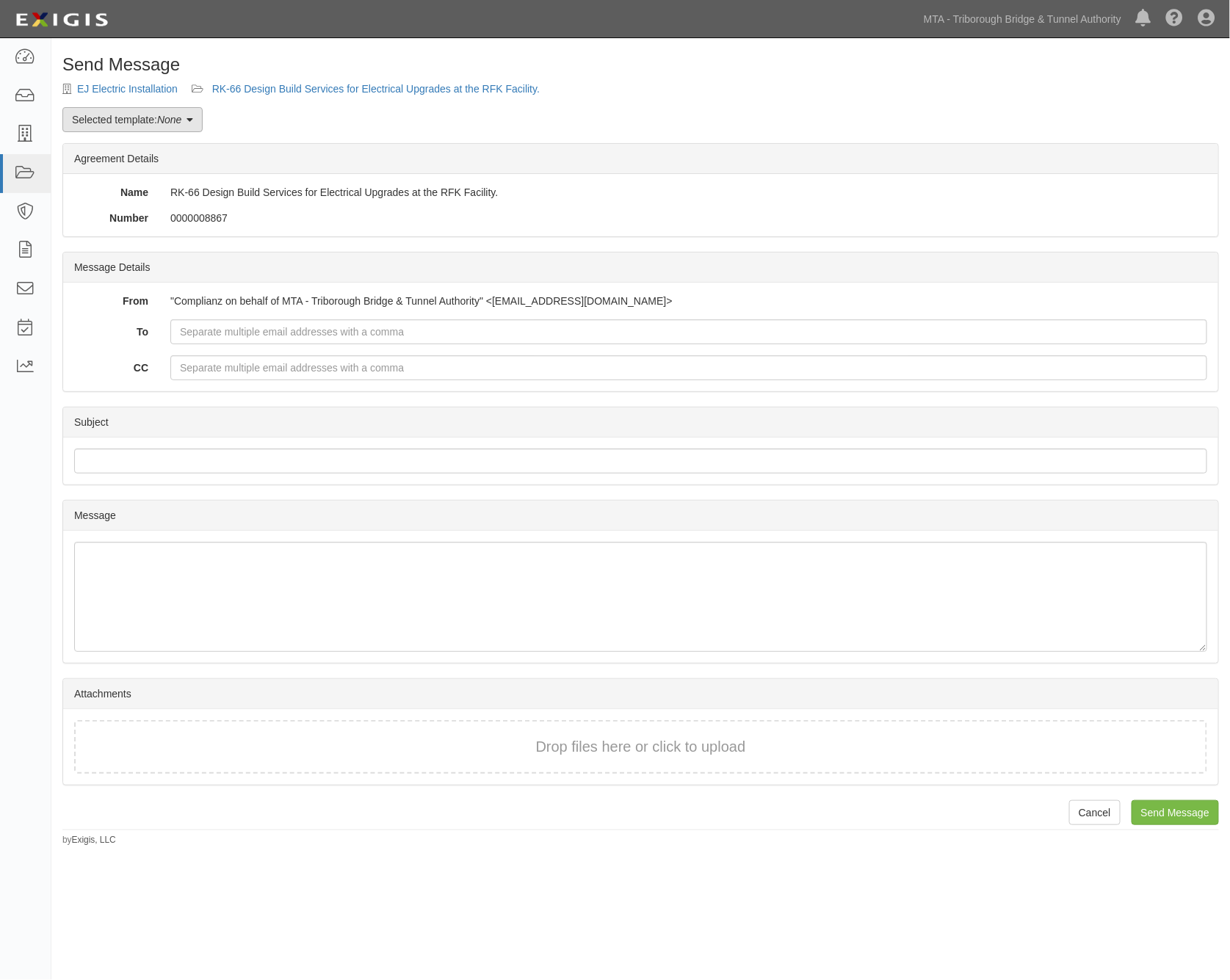
click at [144, 126] on link "Selected template: None" at bounding box center [132, 120] width 140 height 25
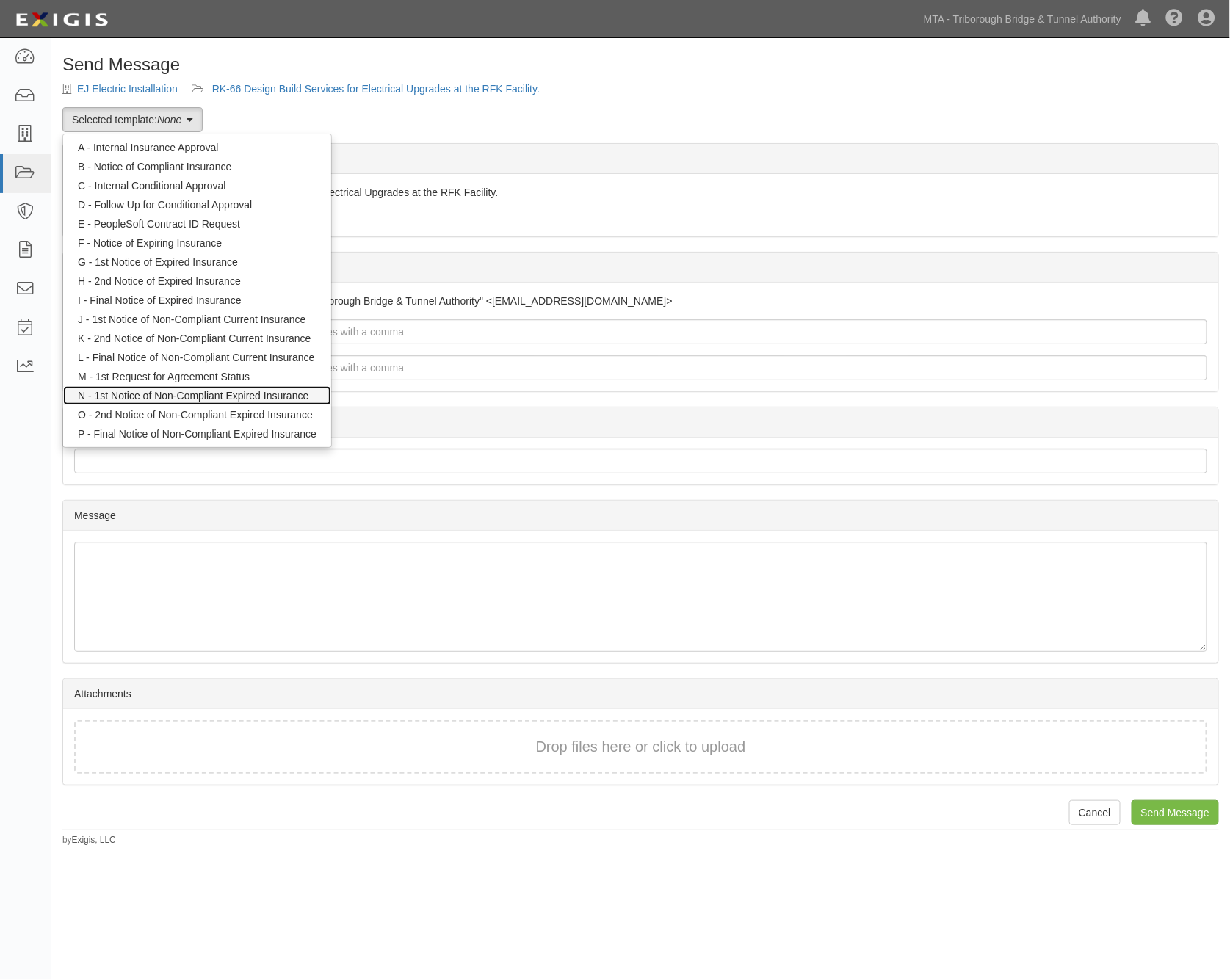
click at [130, 394] on link "N - 1st Notice of Non-Compliant Expired Insurance" at bounding box center [197, 396] width 268 height 19
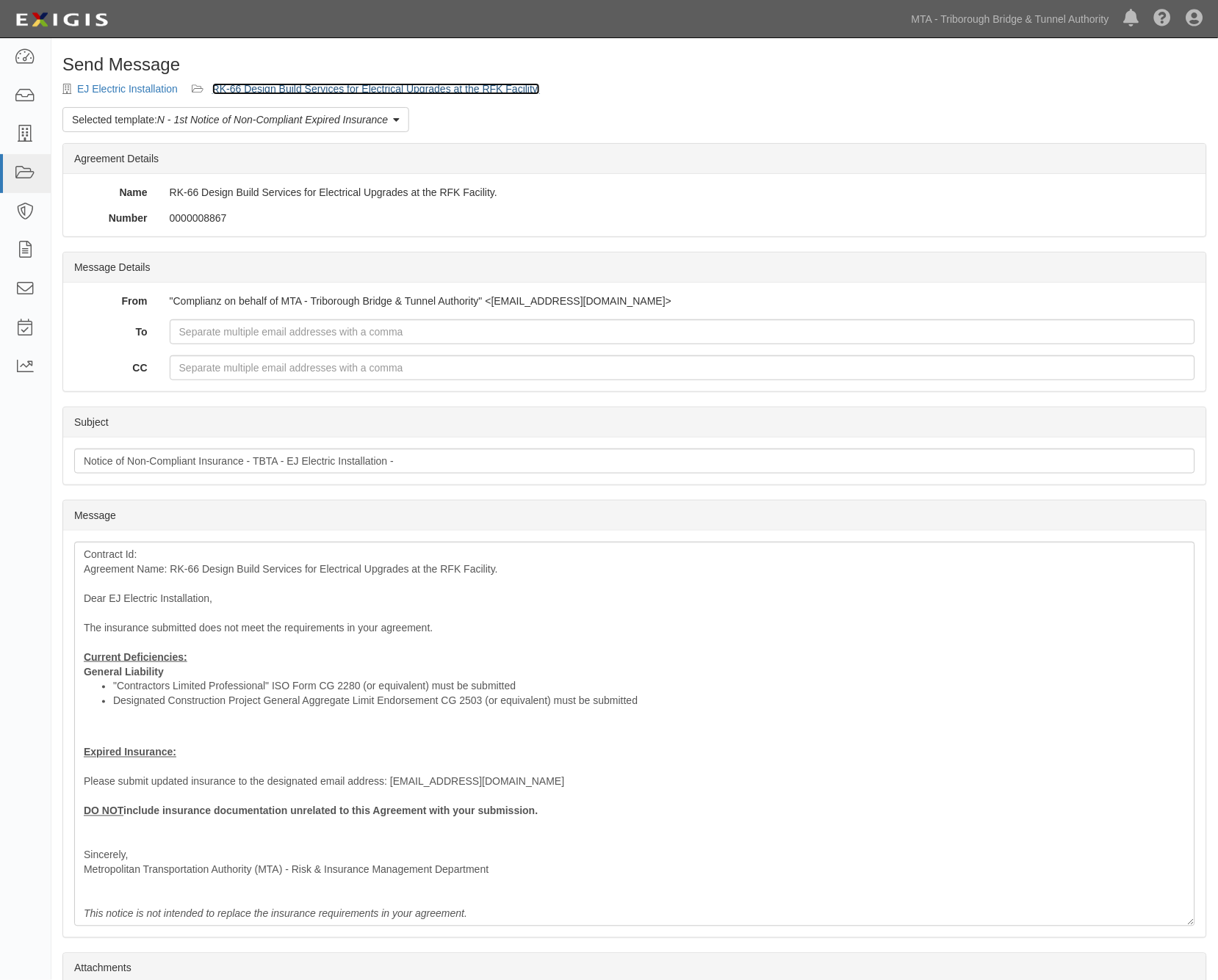
click at [289, 92] on link "RK-66 Design Build Services for Electrical Upgrades at the RFK Facility." at bounding box center [375, 88] width 328 height 12
click at [284, 87] on link "RK-66 Design Build Services for Electrical Upgrades at the RFK Facility." at bounding box center [375, 88] width 328 height 12
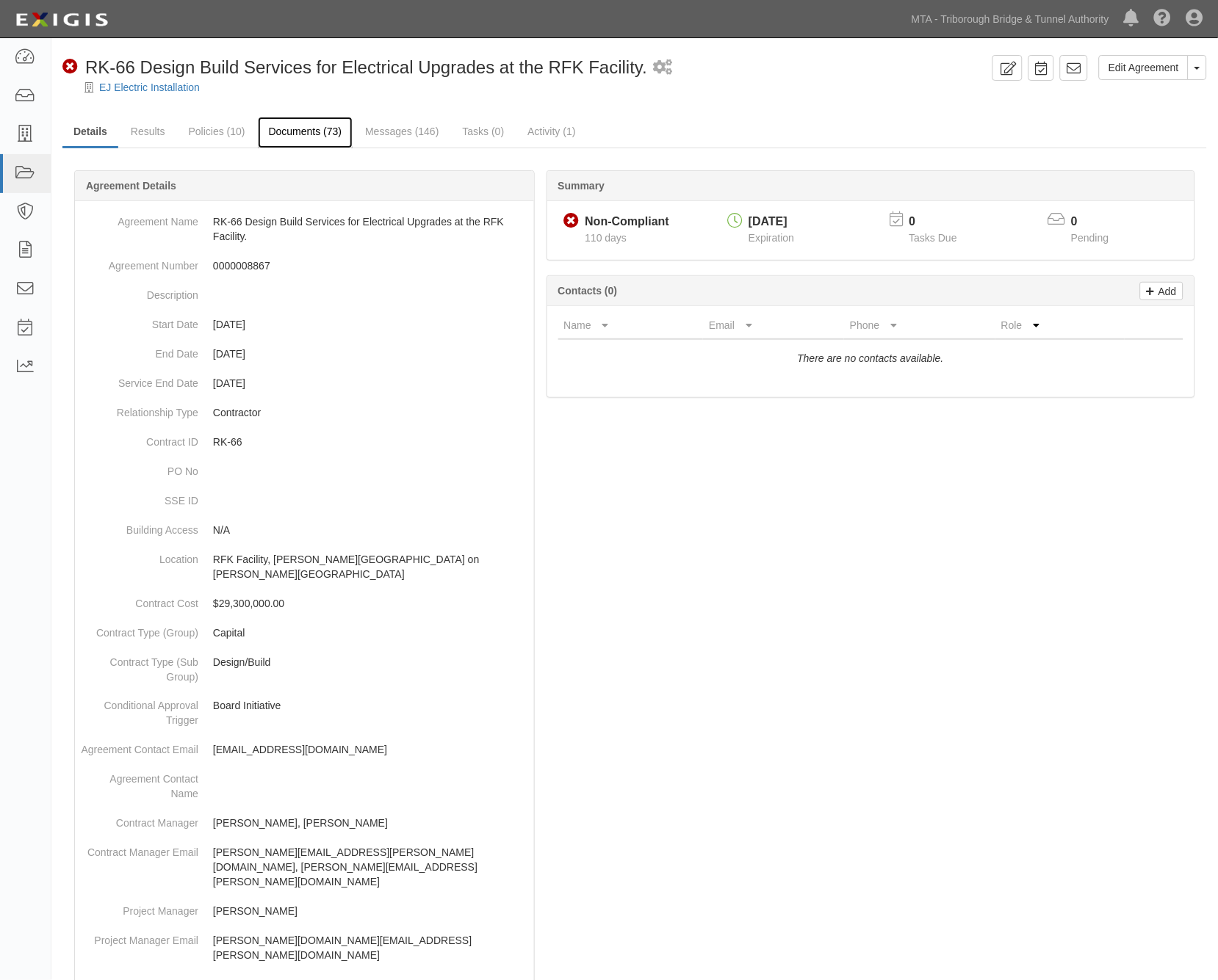
click at [329, 130] on link "Documents (73)" at bounding box center [306, 133] width 96 height 32
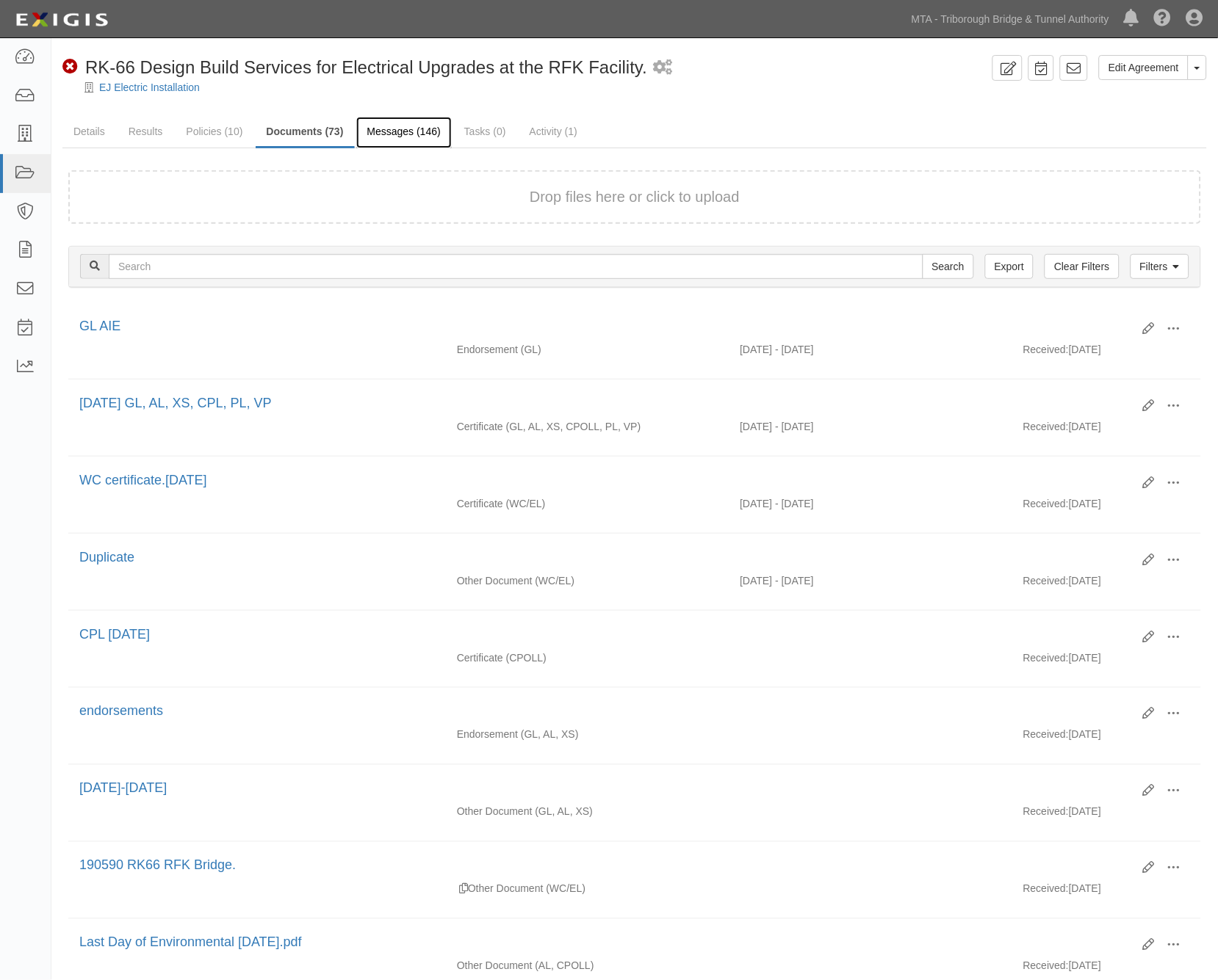
click at [387, 131] on link "Messages (146)" at bounding box center [404, 133] width 96 height 32
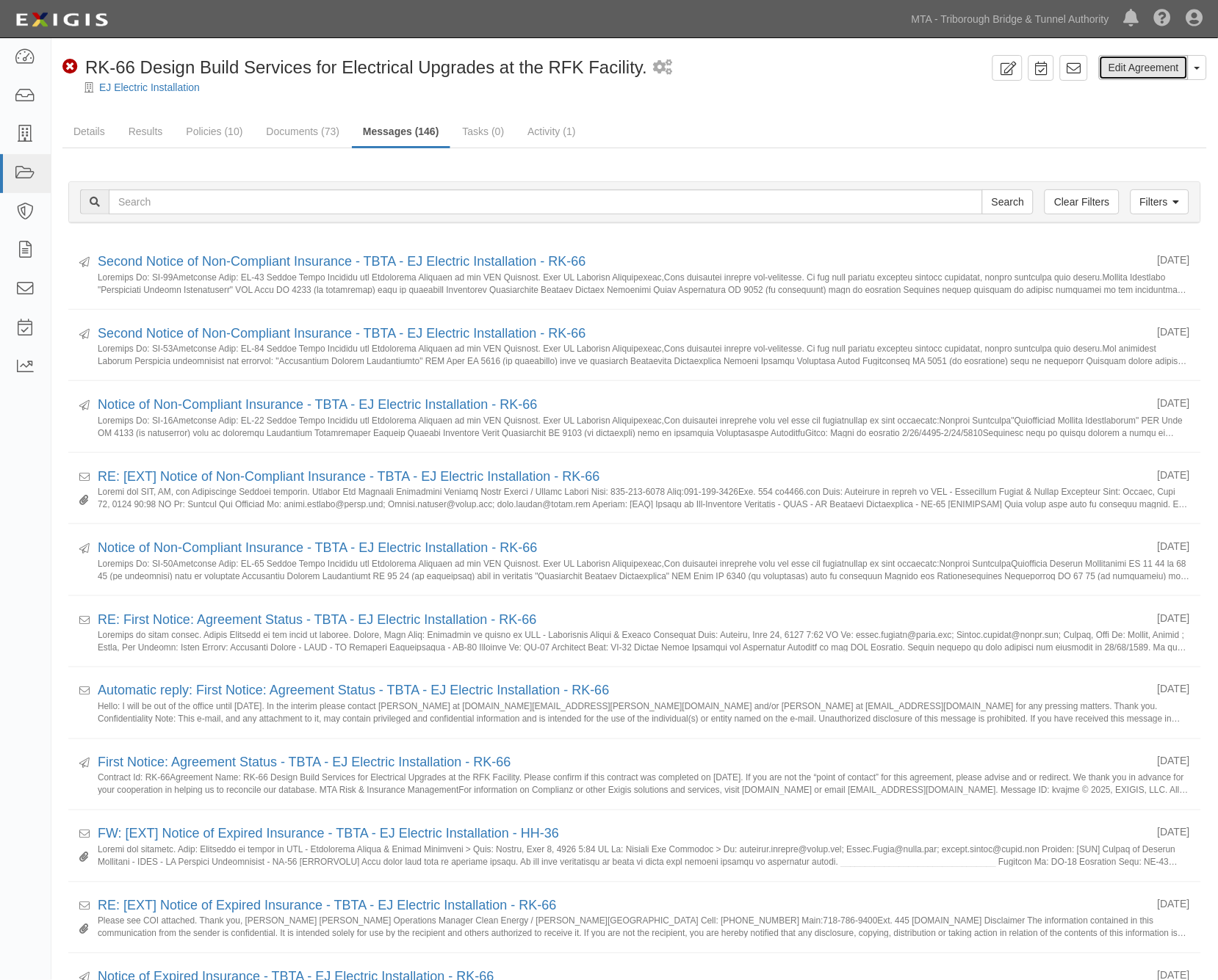
click at [1125, 68] on link "Edit Agreement" at bounding box center [1144, 67] width 89 height 25
click at [1066, 67] on link at bounding box center [1074, 68] width 28 height 25
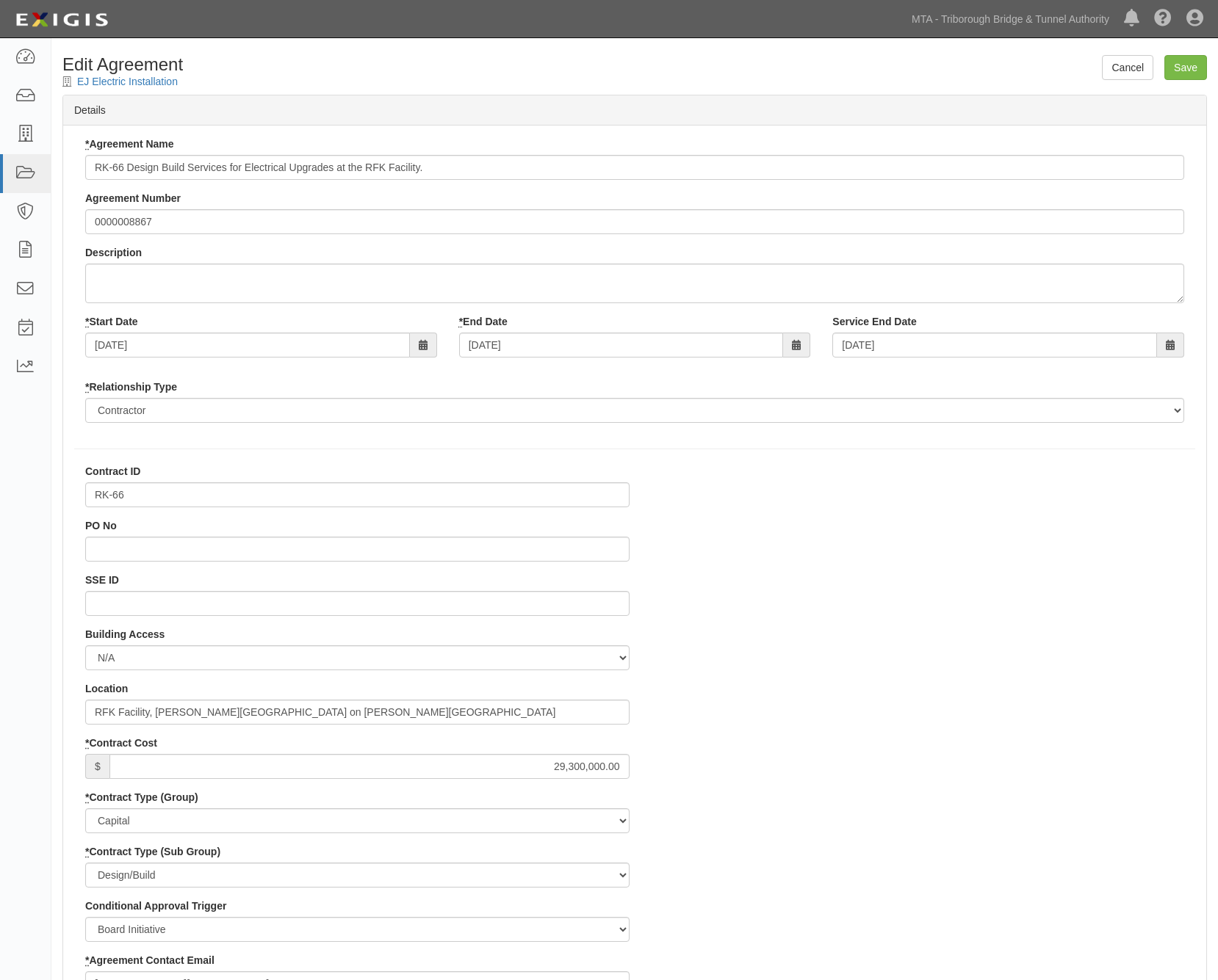
select select
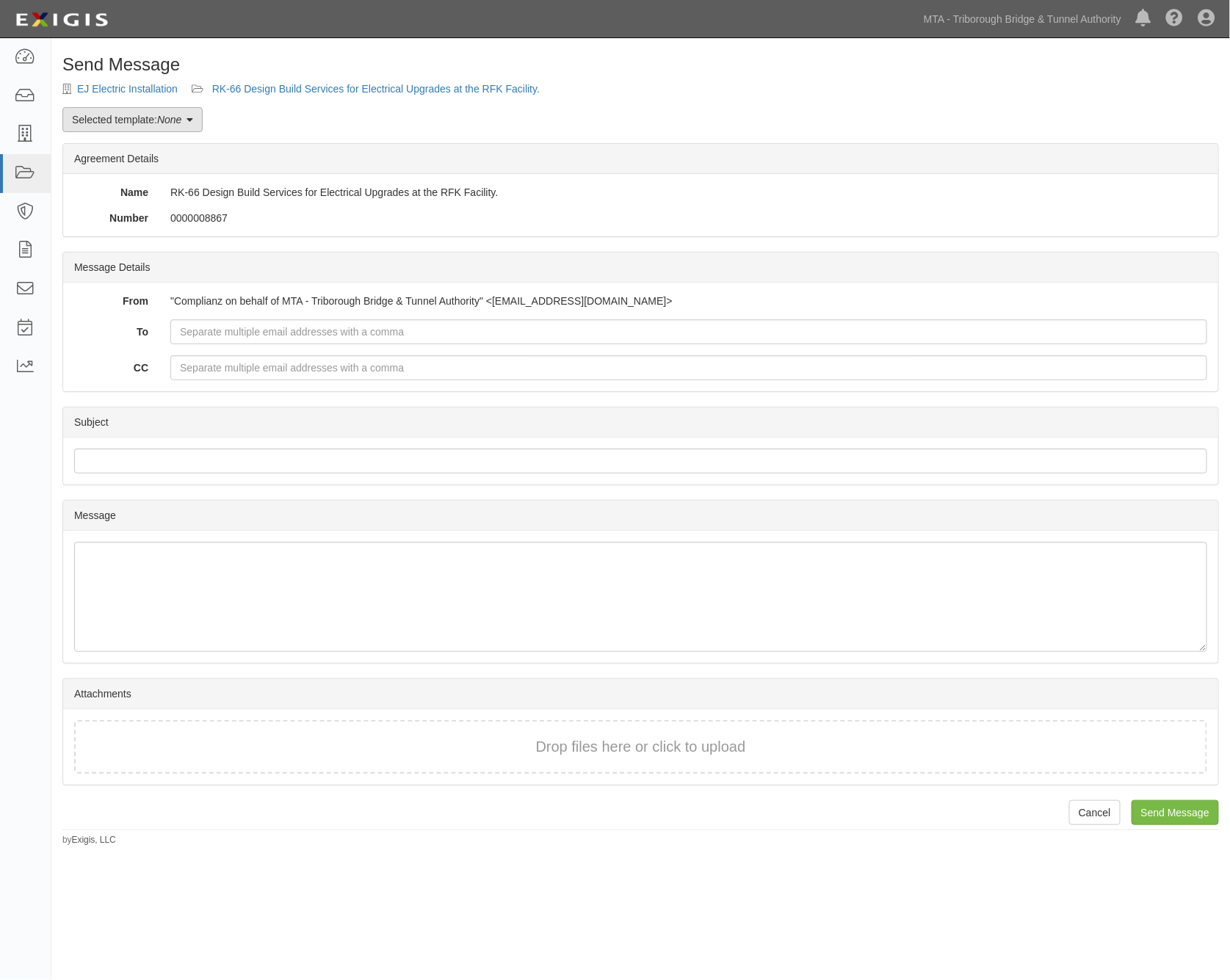
click at [145, 127] on link "Selected template: None" at bounding box center [132, 120] width 140 height 25
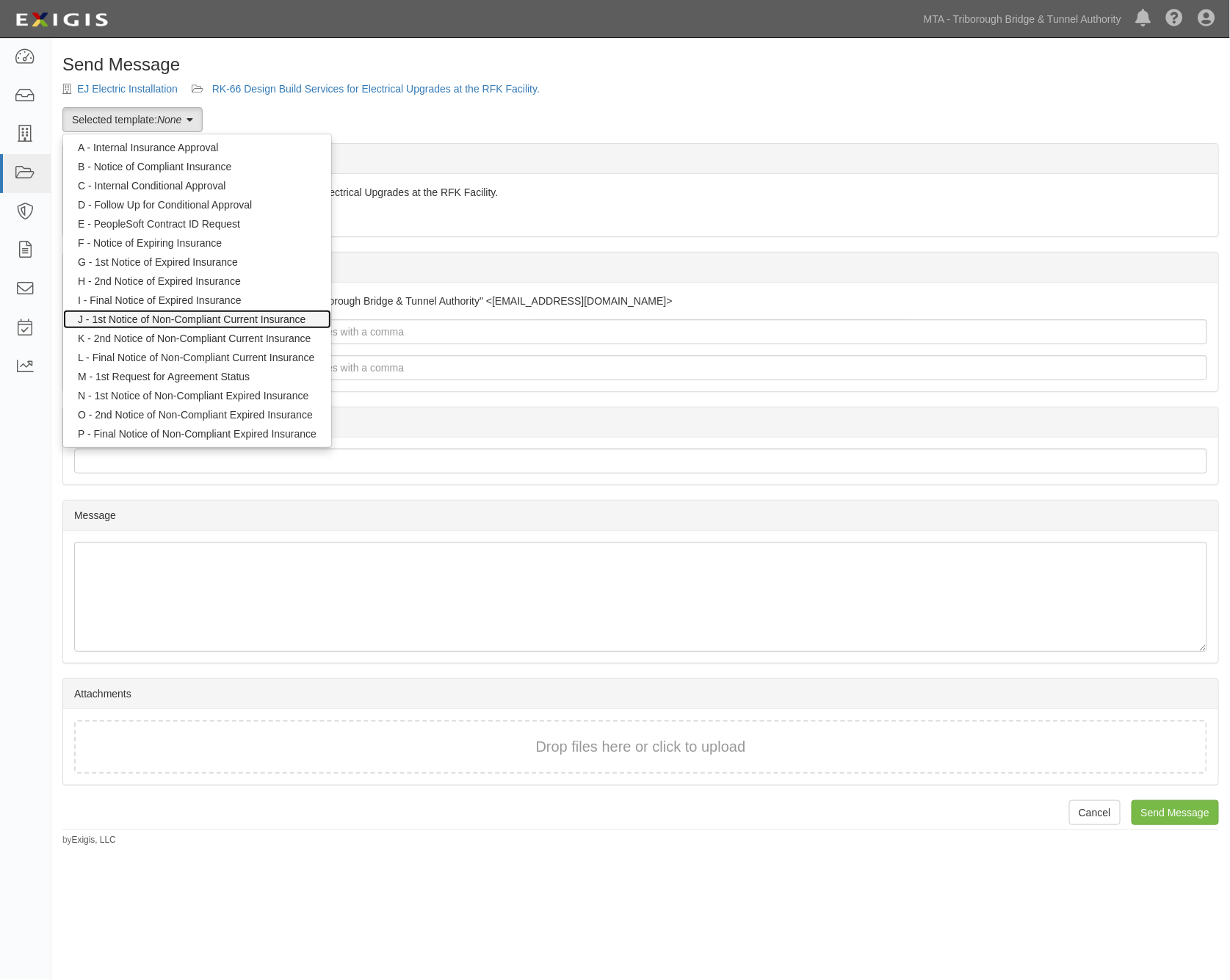
click at [174, 317] on link "J - 1st Notice of Non-Compliant Current Insurance" at bounding box center [197, 319] width 268 height 19
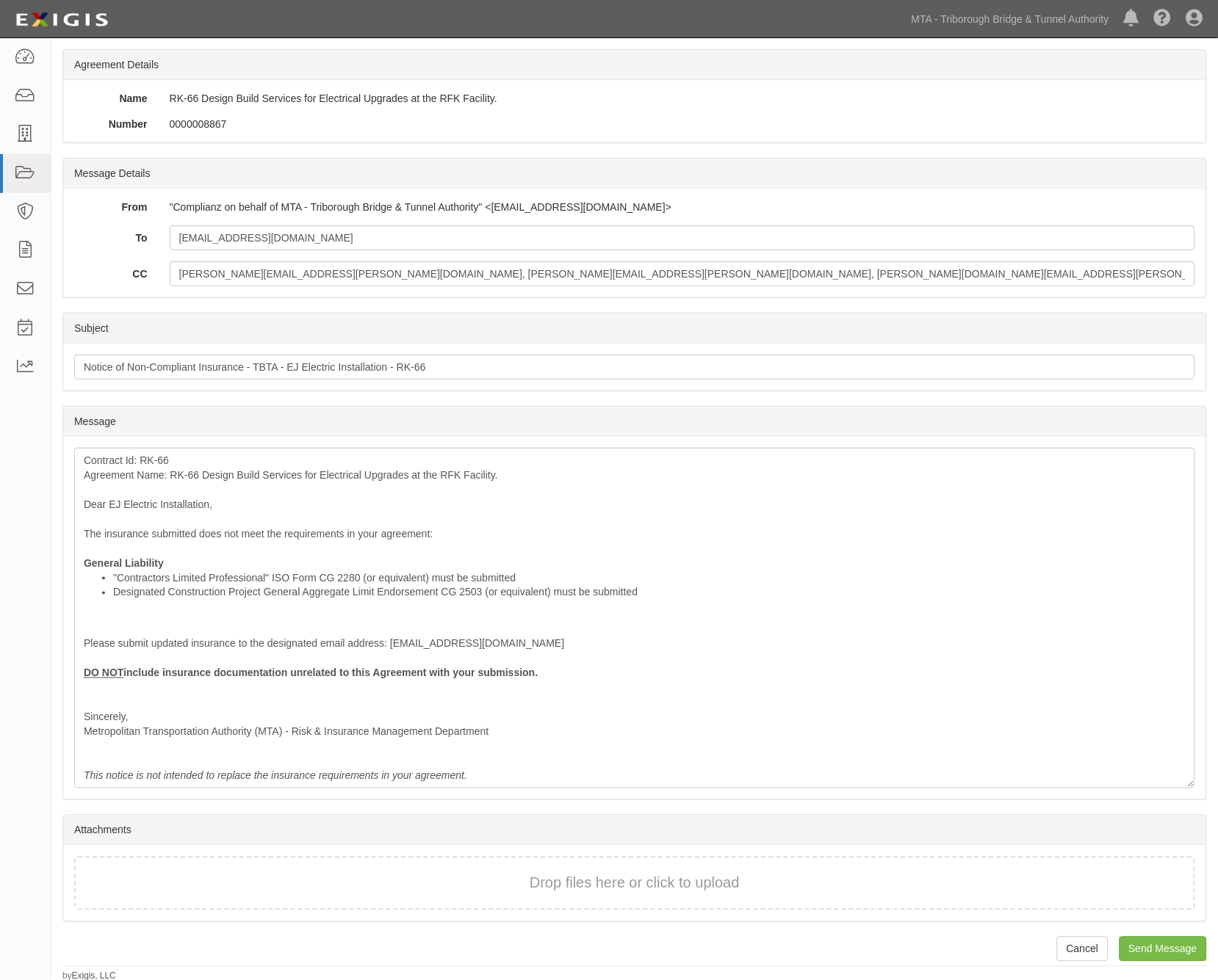
scroll to position [96, 0]
click at [1181, 945] on input "Send Message" at bounding box center [1164, 947] width 88 height 25
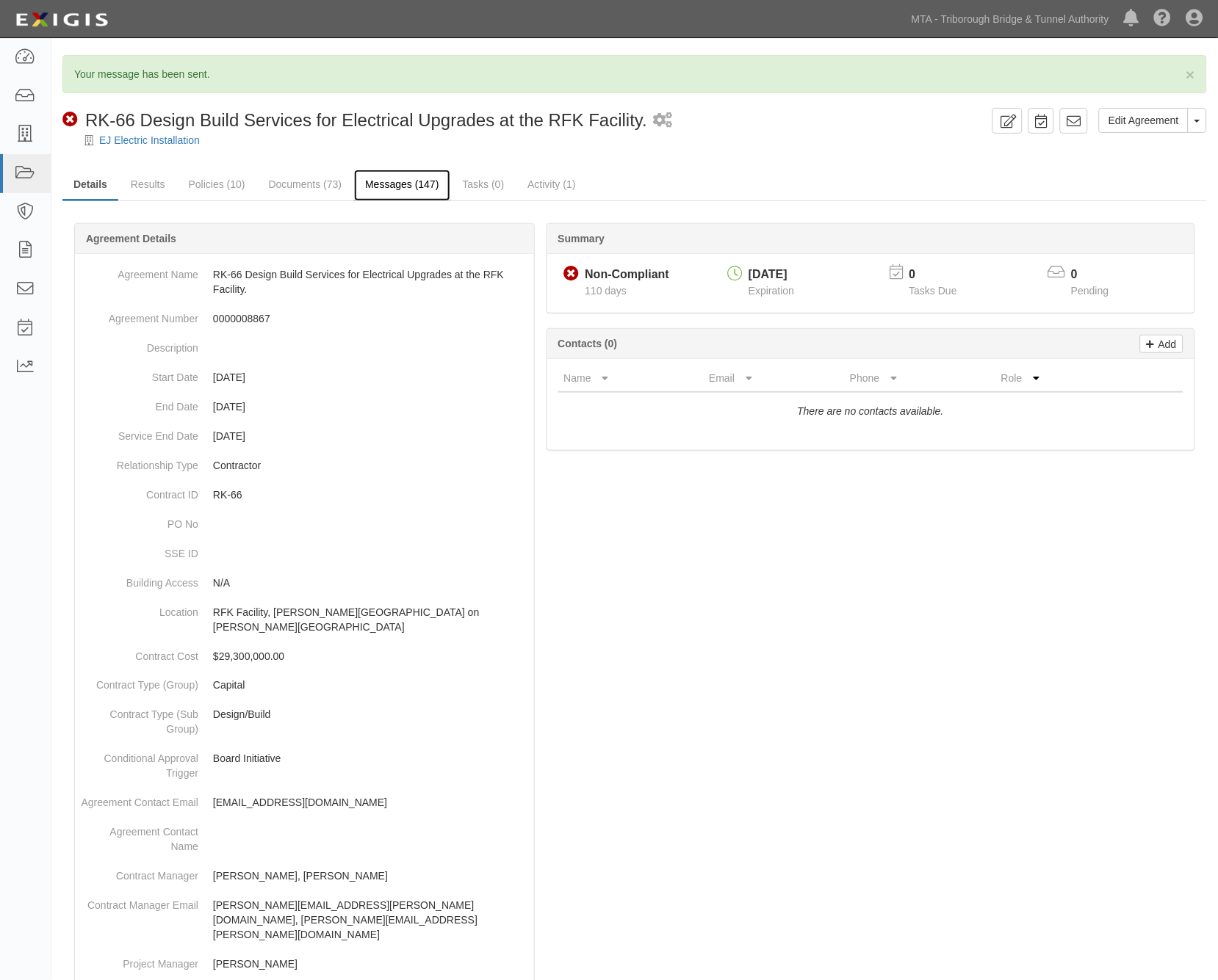
click at [415, 181] on link "Messages (147)" at bounding box center [402, 186] width 96 height 32
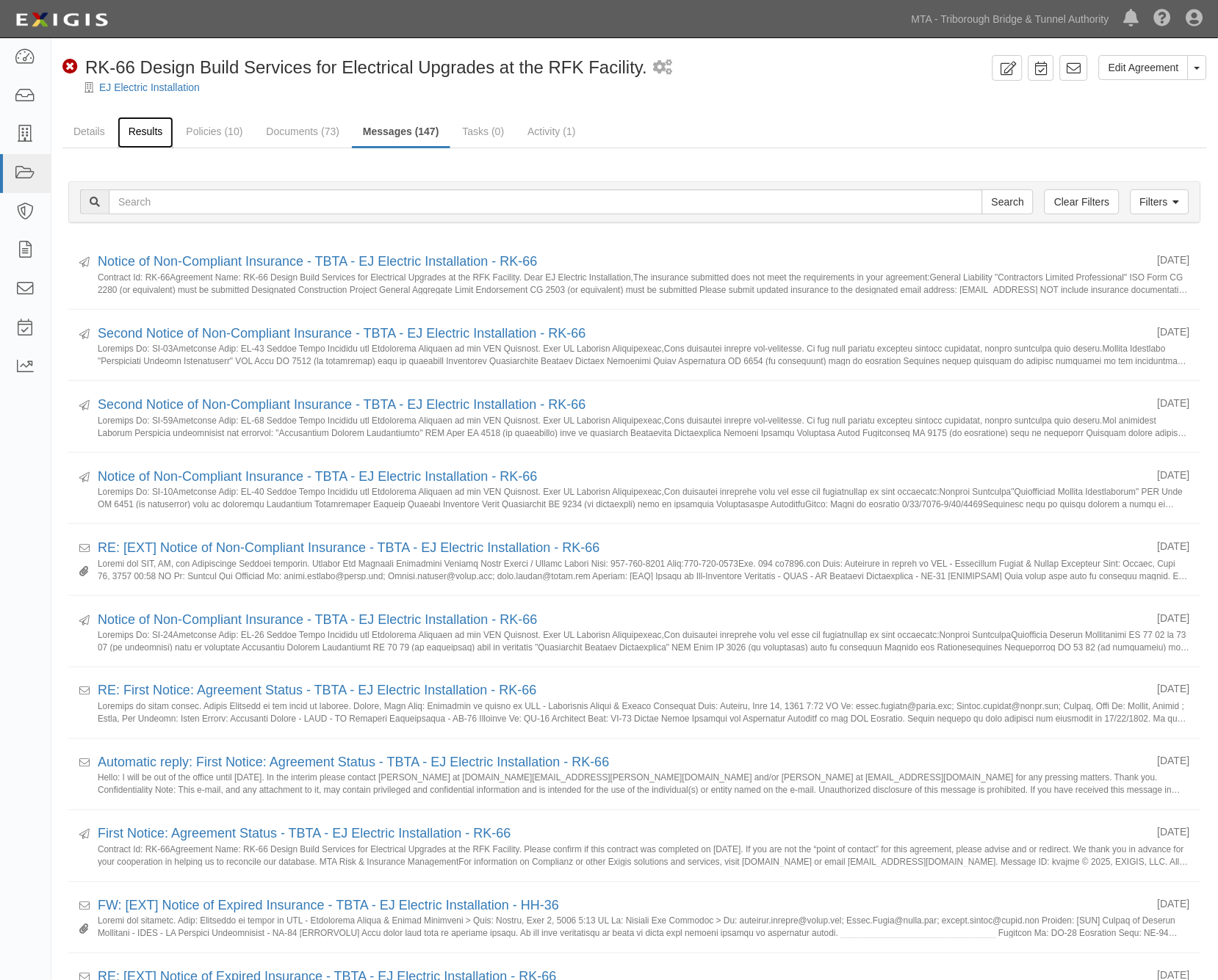
click at [132, 131] on link "Results" at bounding box center [145, 133] width 57 height 32
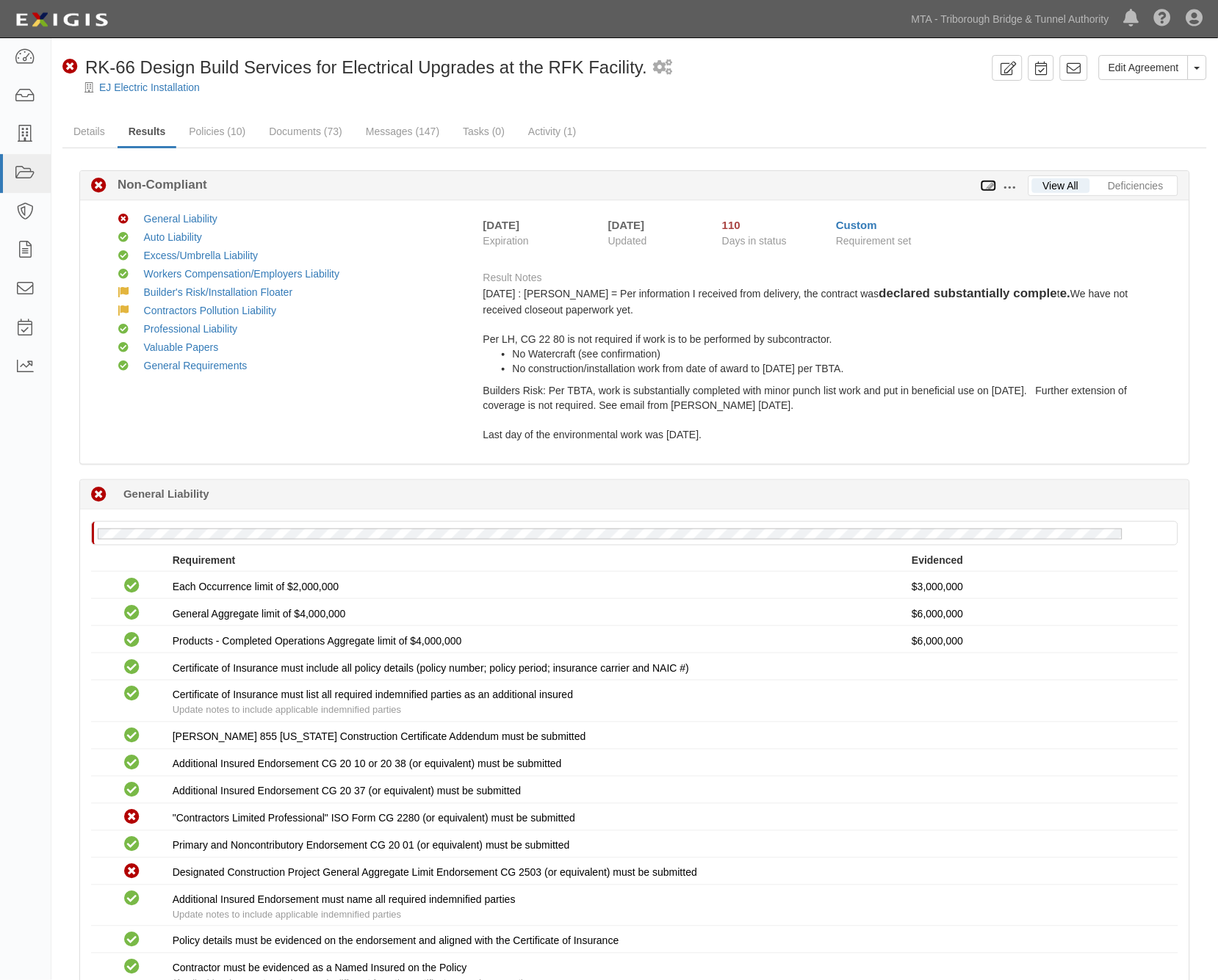
click at [981, 187] on icon at bounding box center [988, 186] width 16 height 10
click at [988, 186] on icon at bounding box center [988, 186] width 16 height 10
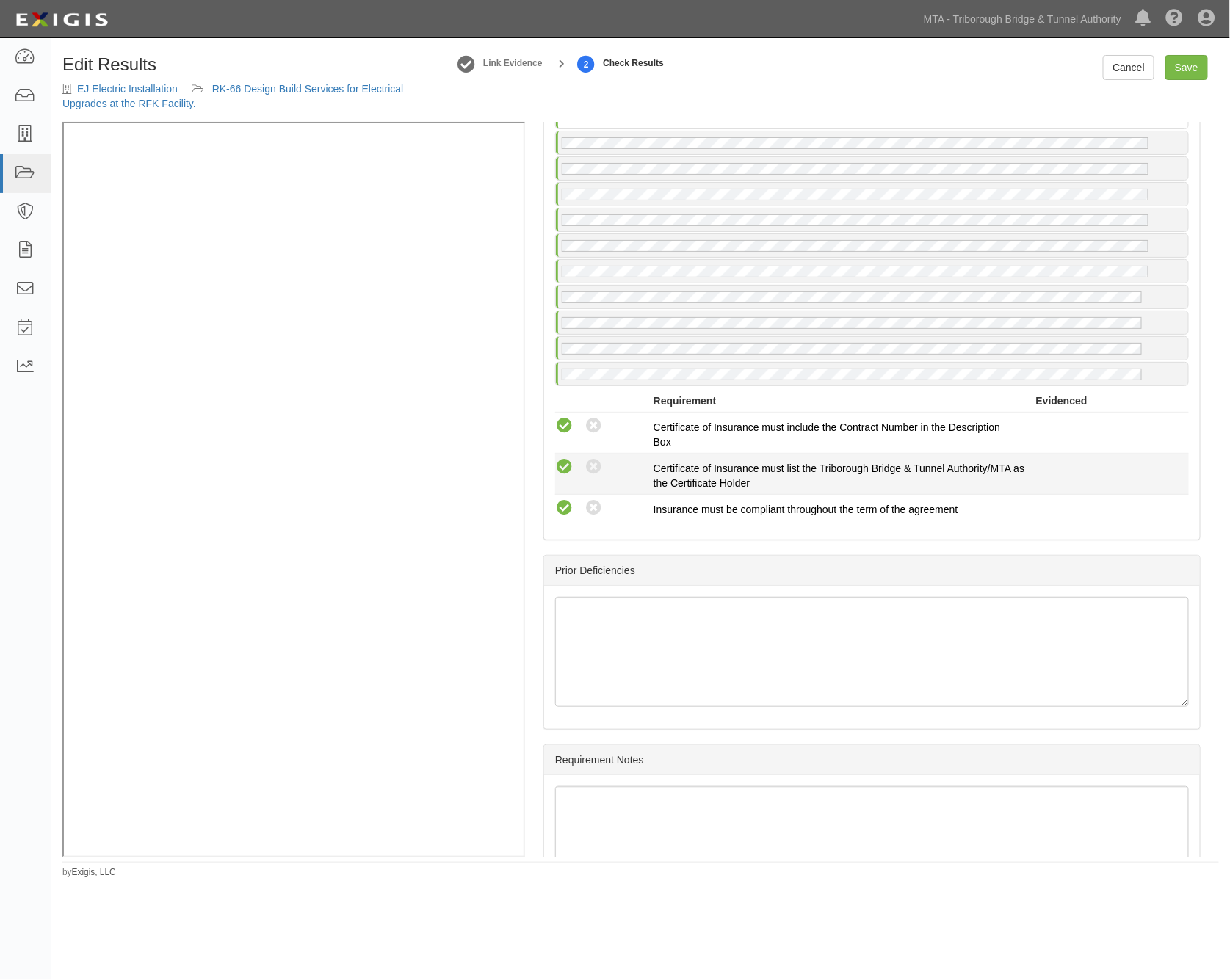
scroll to position [4588, 0]
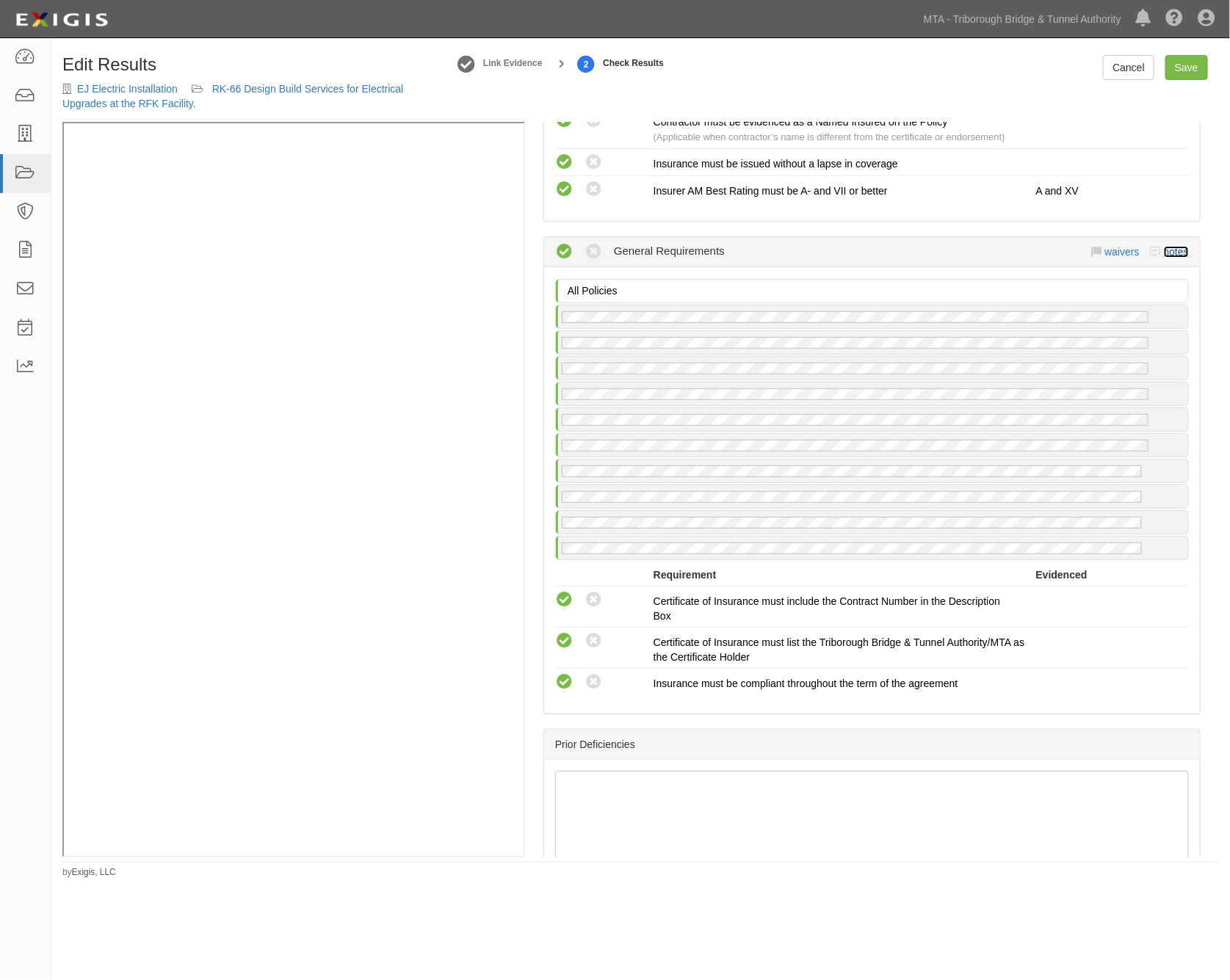
click at [1170, 258] on link "notes" at bounding box center [1176, 252] width 25 height 12
radio input "true"
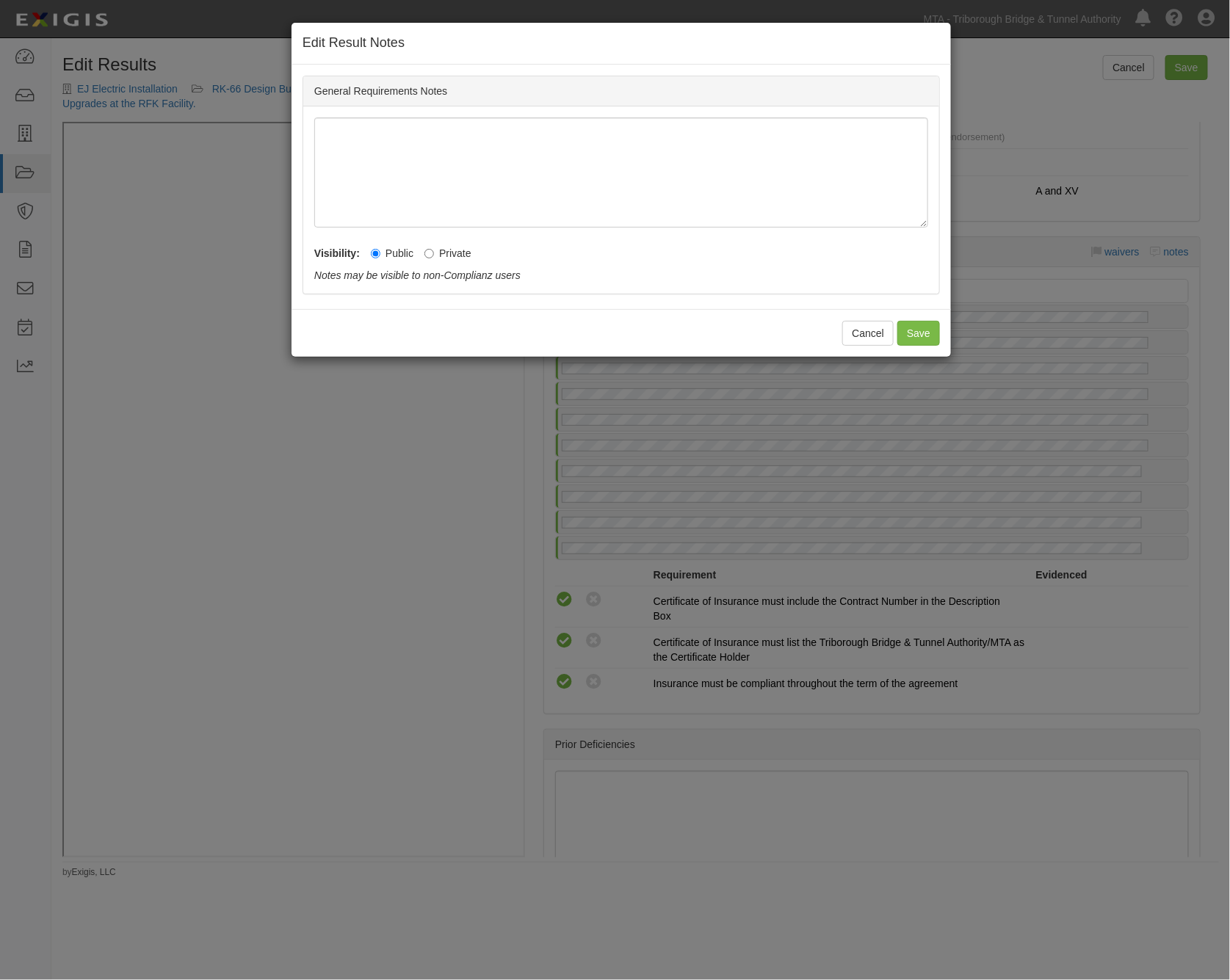
click at [461, 250] on label "Private" at bounding box center [448, 253] width 47 height 14
click at [434, 250] on input "Private" at bounding box center [429, 253] width 10 height 10
radio input "true"
click at [922, 335] on button "Save" at bounding box center [918, 333] width 42 height 25
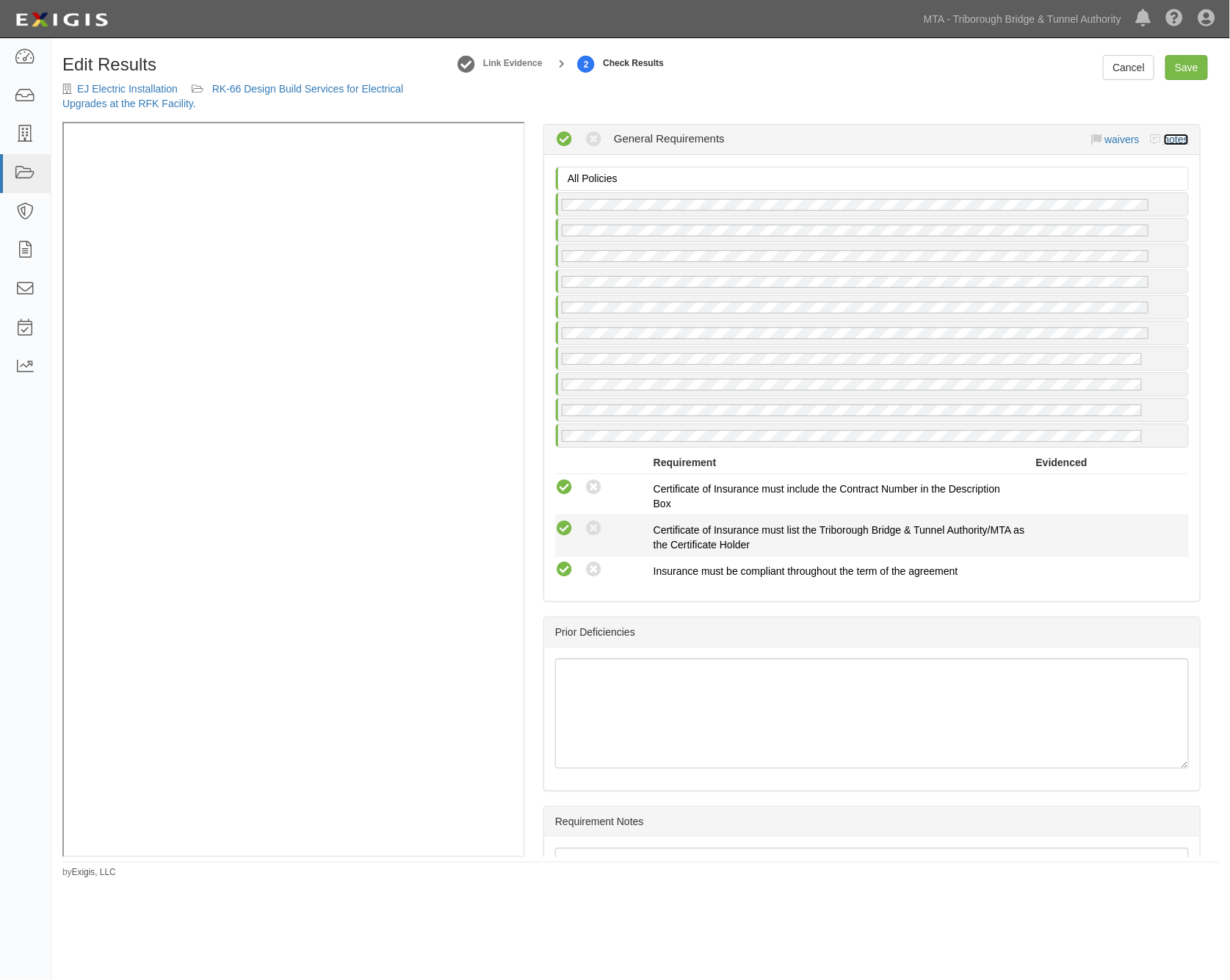
scroll to position [4867, 0]
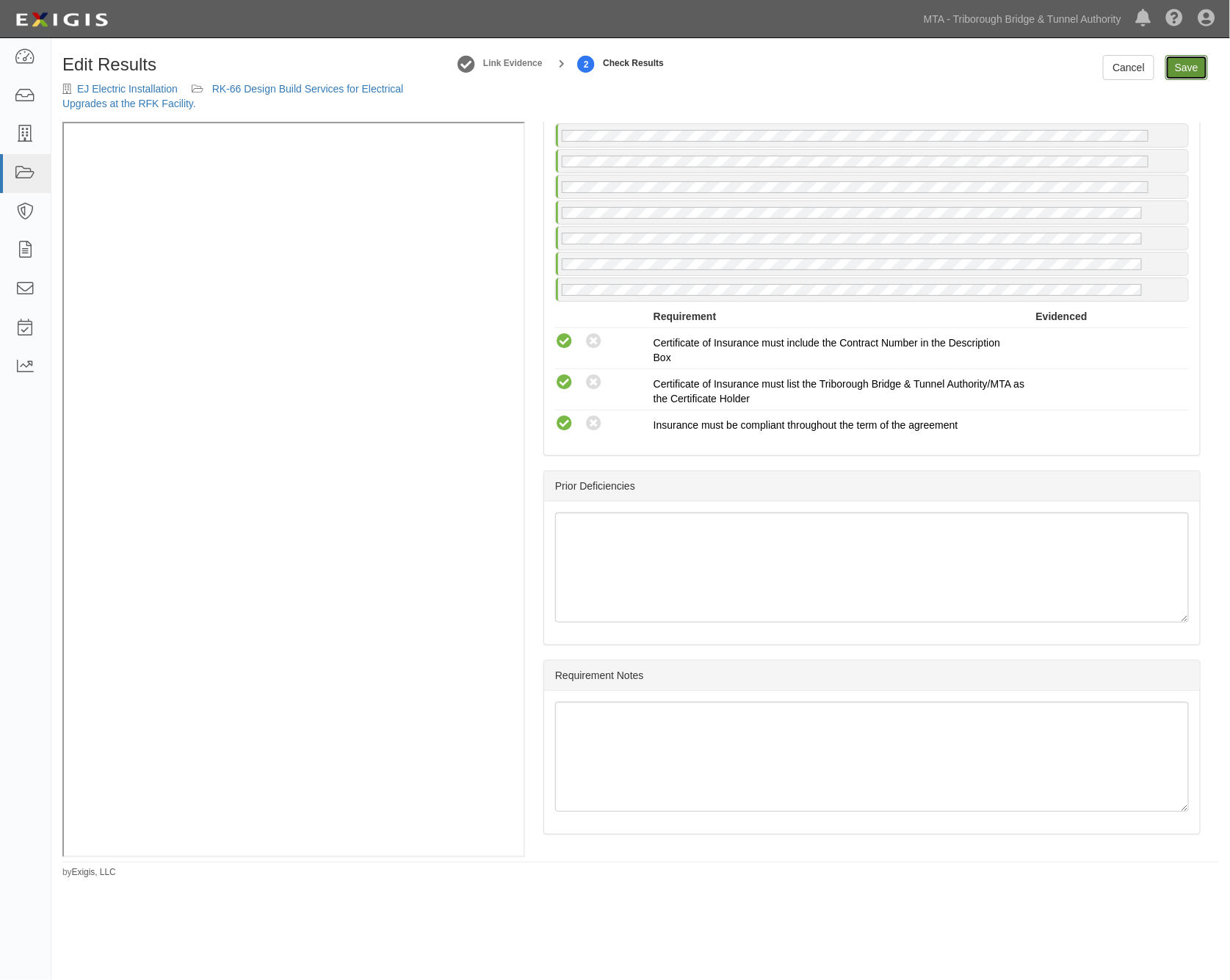
click at [1181, 68] on link "Save" at bounding box center [1186, 67] width 42 height 25
radio input "true"
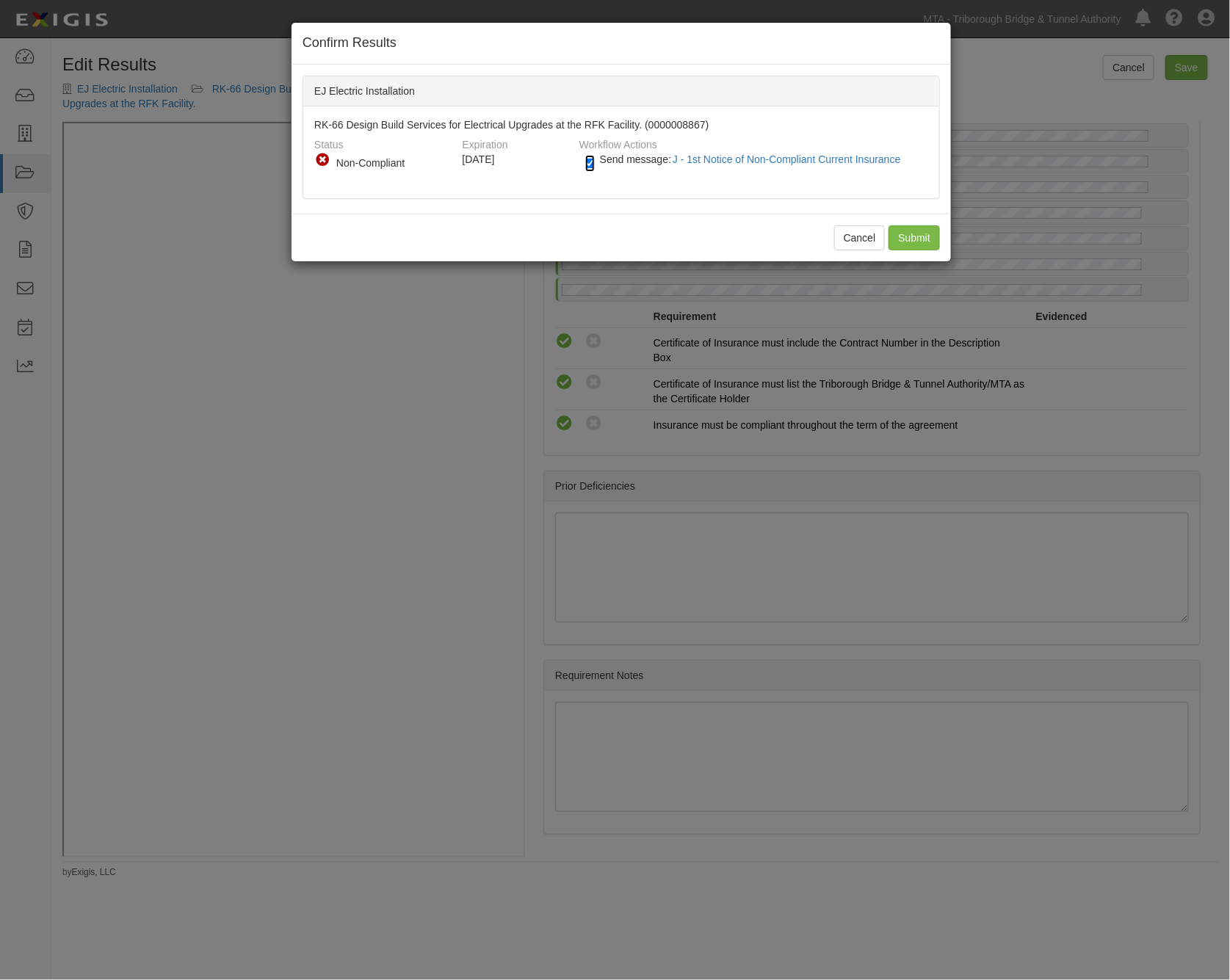
click at [587, 159] on input "Send message: J - 1st Notice of Non-Compliant Current Insurance" at bounding box center [590, 163] width 10 height 17
checkbox input "false"
click at [915, 240] on input "Submit" at bounding box center [914, 237] width 52 height 25
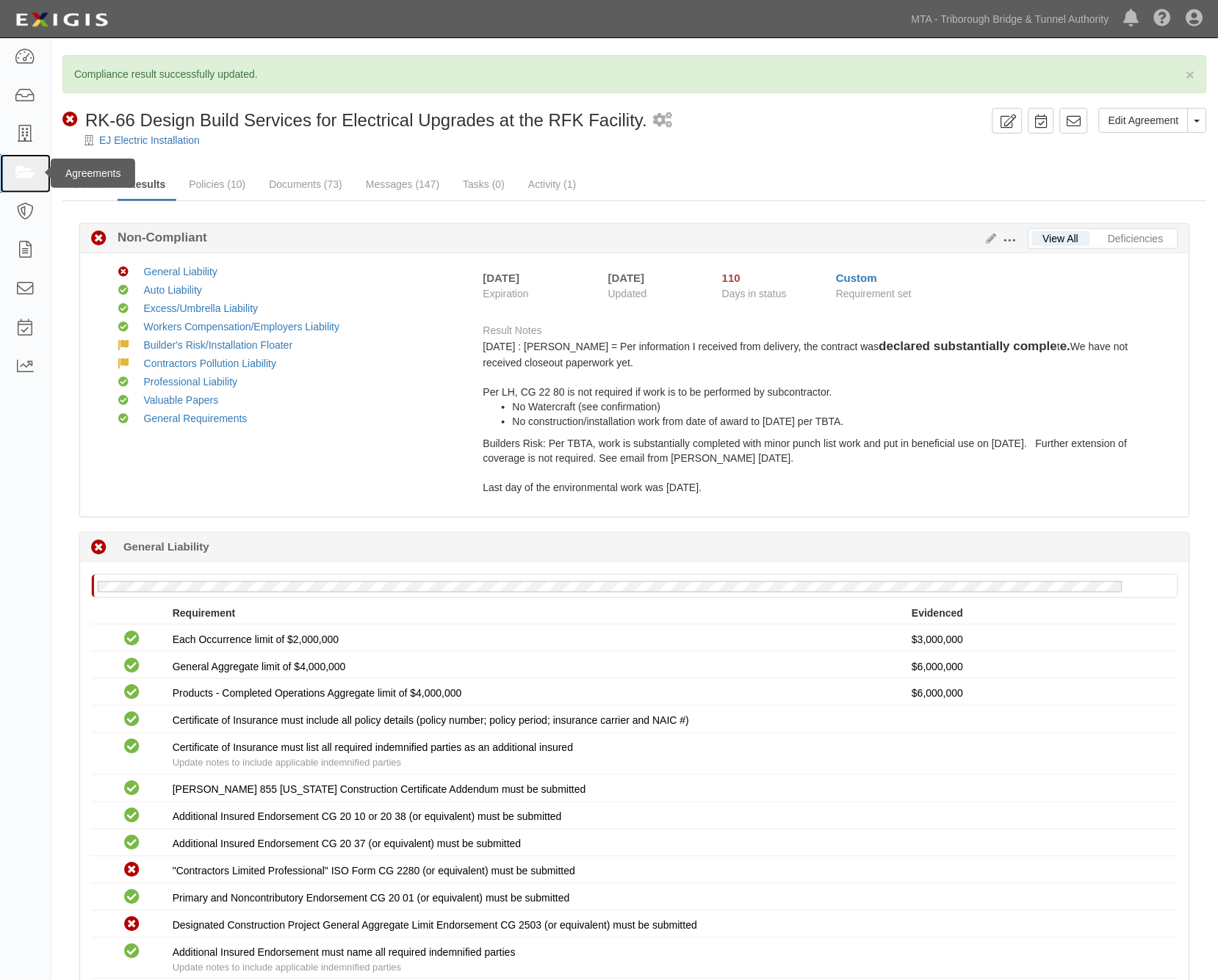
click at [9, 160] on link at bounding box center [26, 174] width 51 height 39
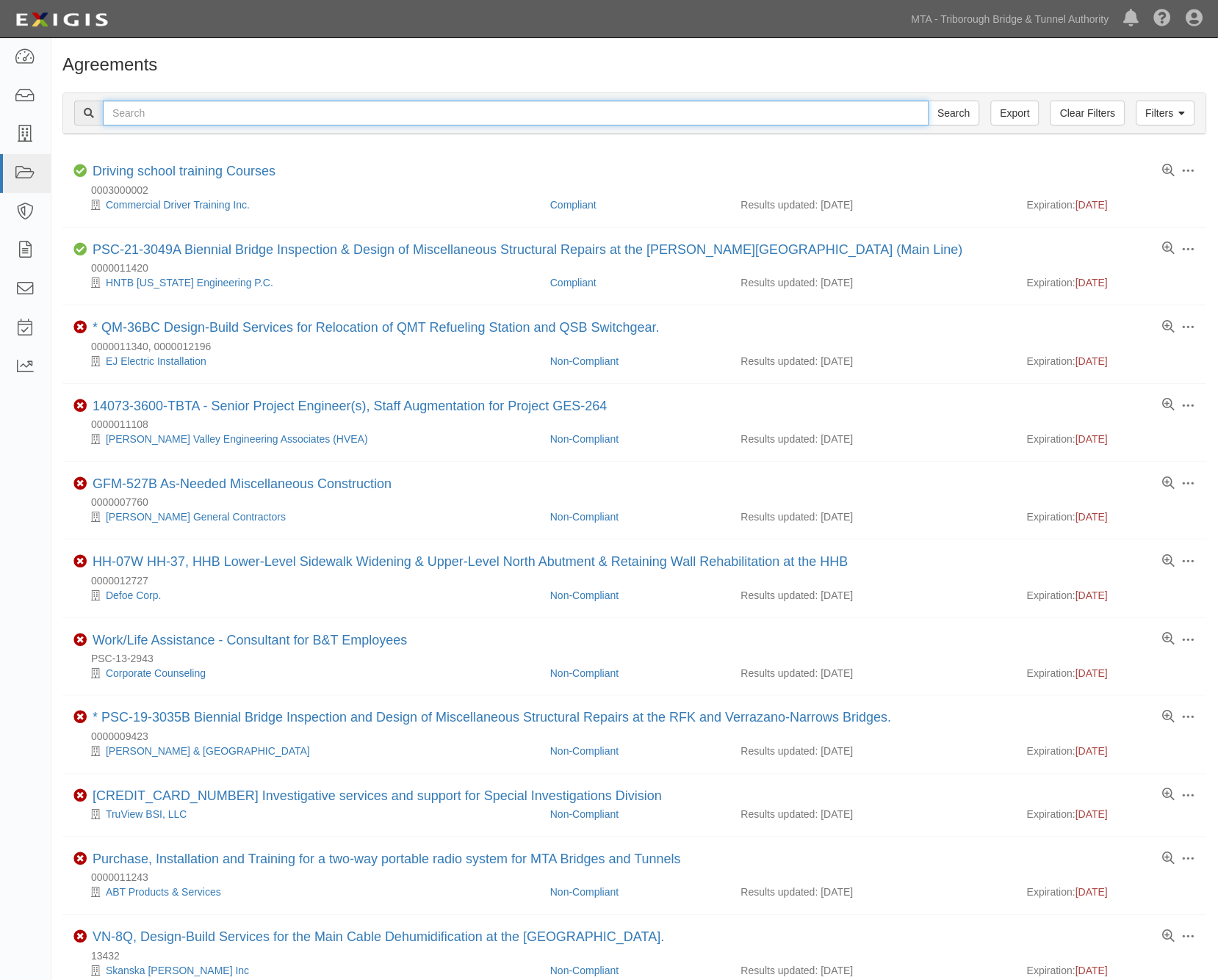
click at [830, 116] on input "text" at bounding box center [516, 112] width 827 height 25
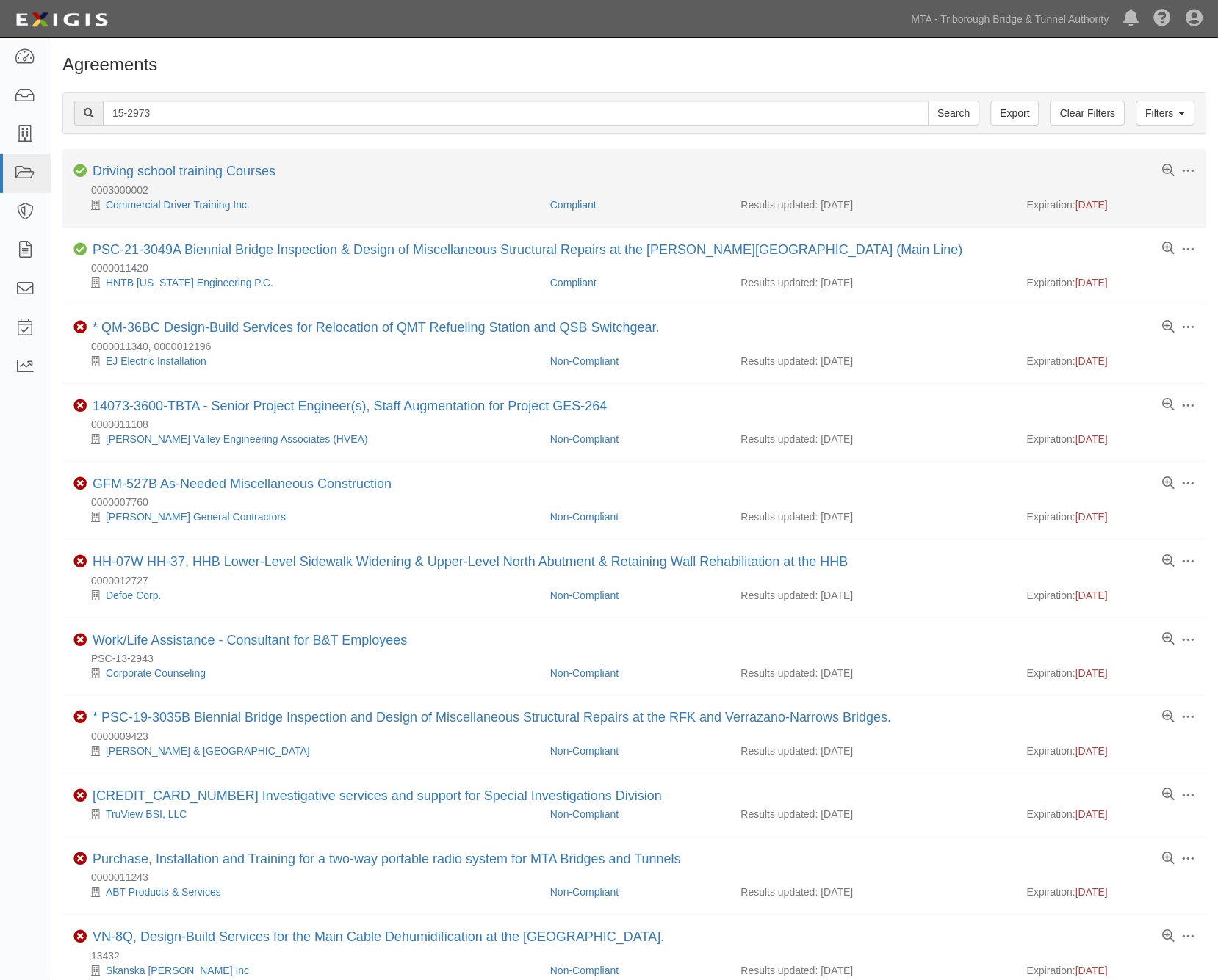
click at [258, 163] on li "Toggle Agreement Dropdown Edit Log activity Add task Send message Archive Compl…" at bounding box center [635, 188] width 1145 height 78
click at [147, 166] on link "Driving school training Courses" at bounding box center [183, 171] width 183 height 14
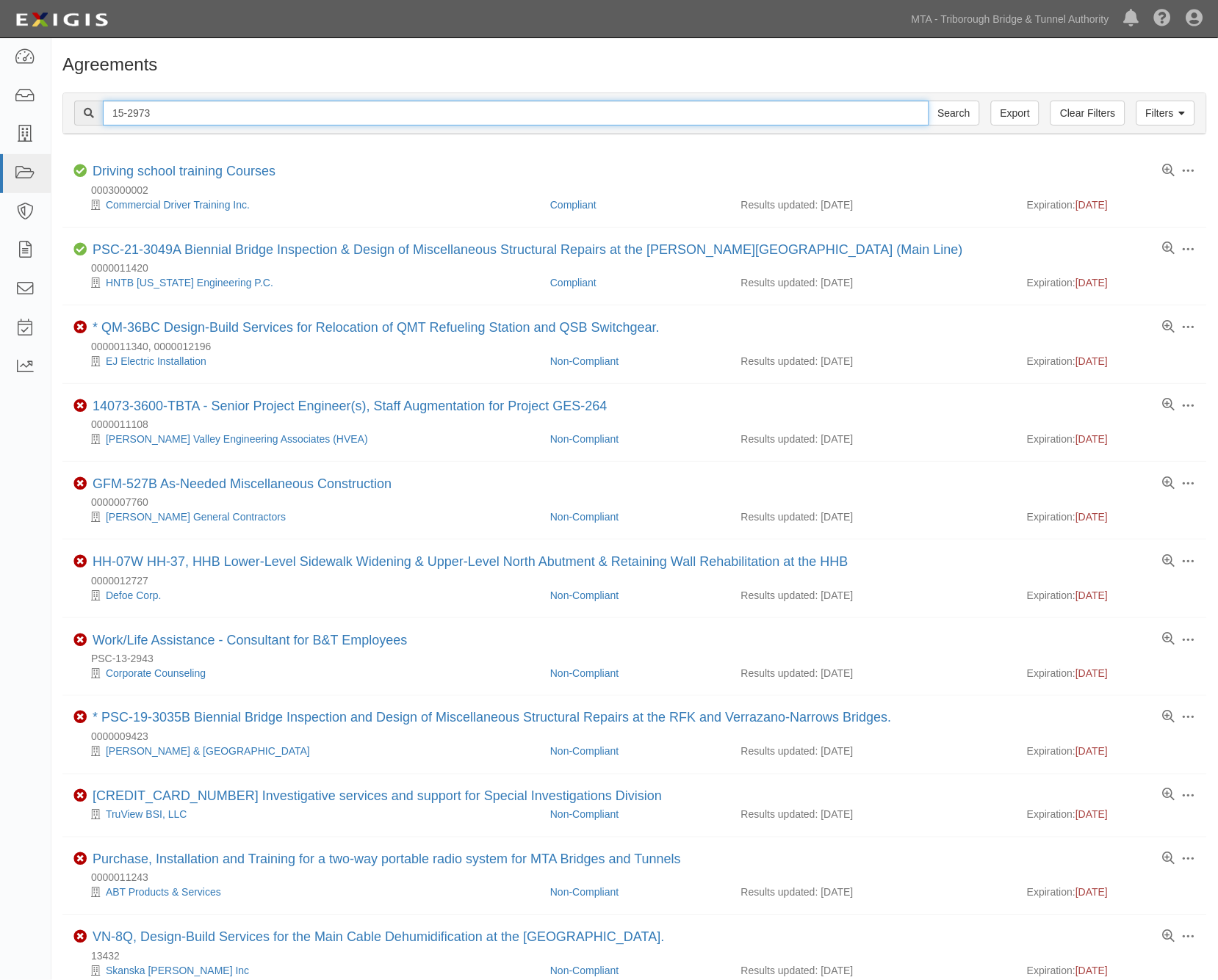
click at [108, 108] on input "15-2973" at bounding box center [516, 112] width 827 height 25
type input "psc-15-2973"
click at [942, 108] on input "Search" at bounding box center [954, 112] width 52 height 25
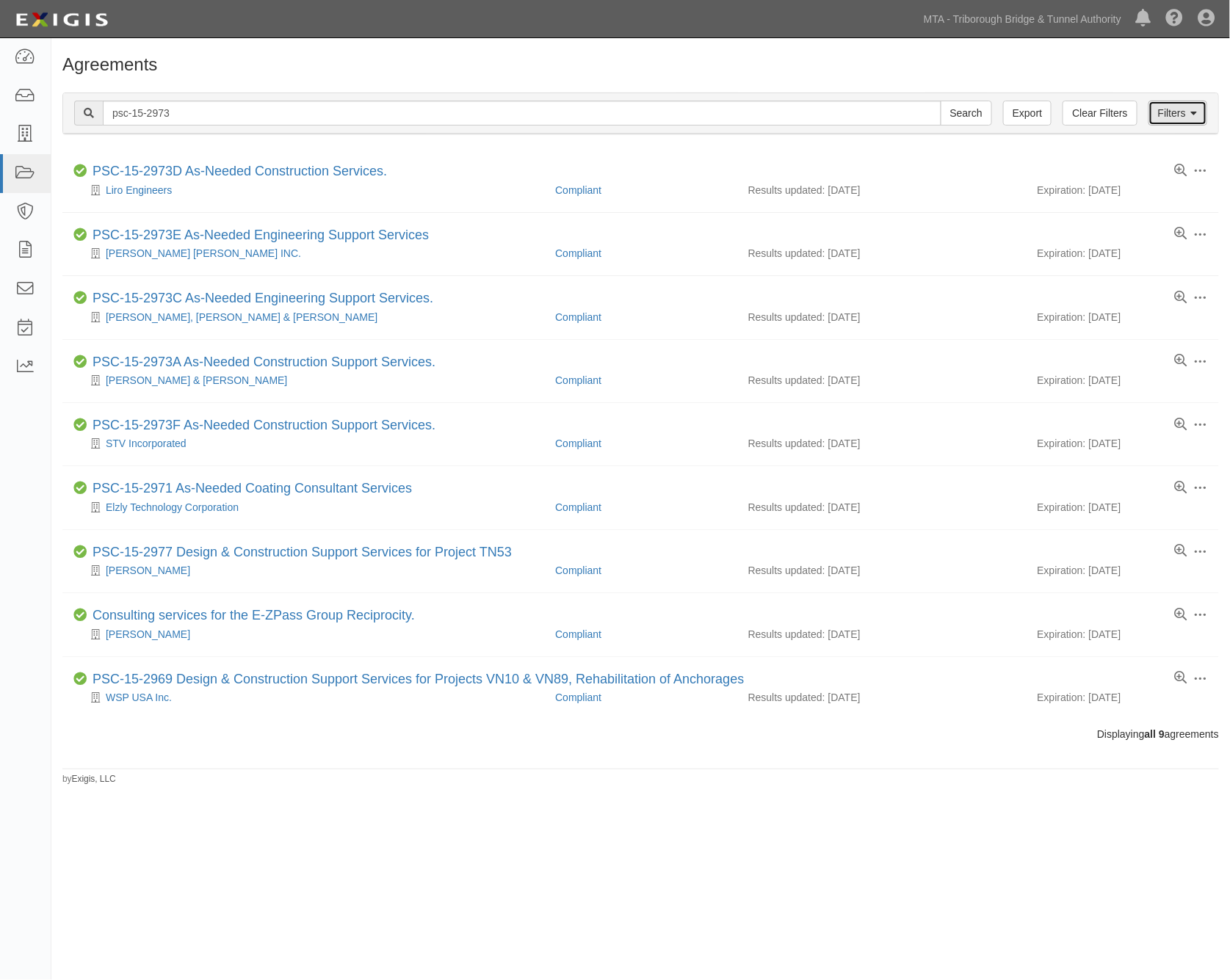
click at [1167, 116] on link "Filters" at bounding box center [1177, 112] width 59 height 25
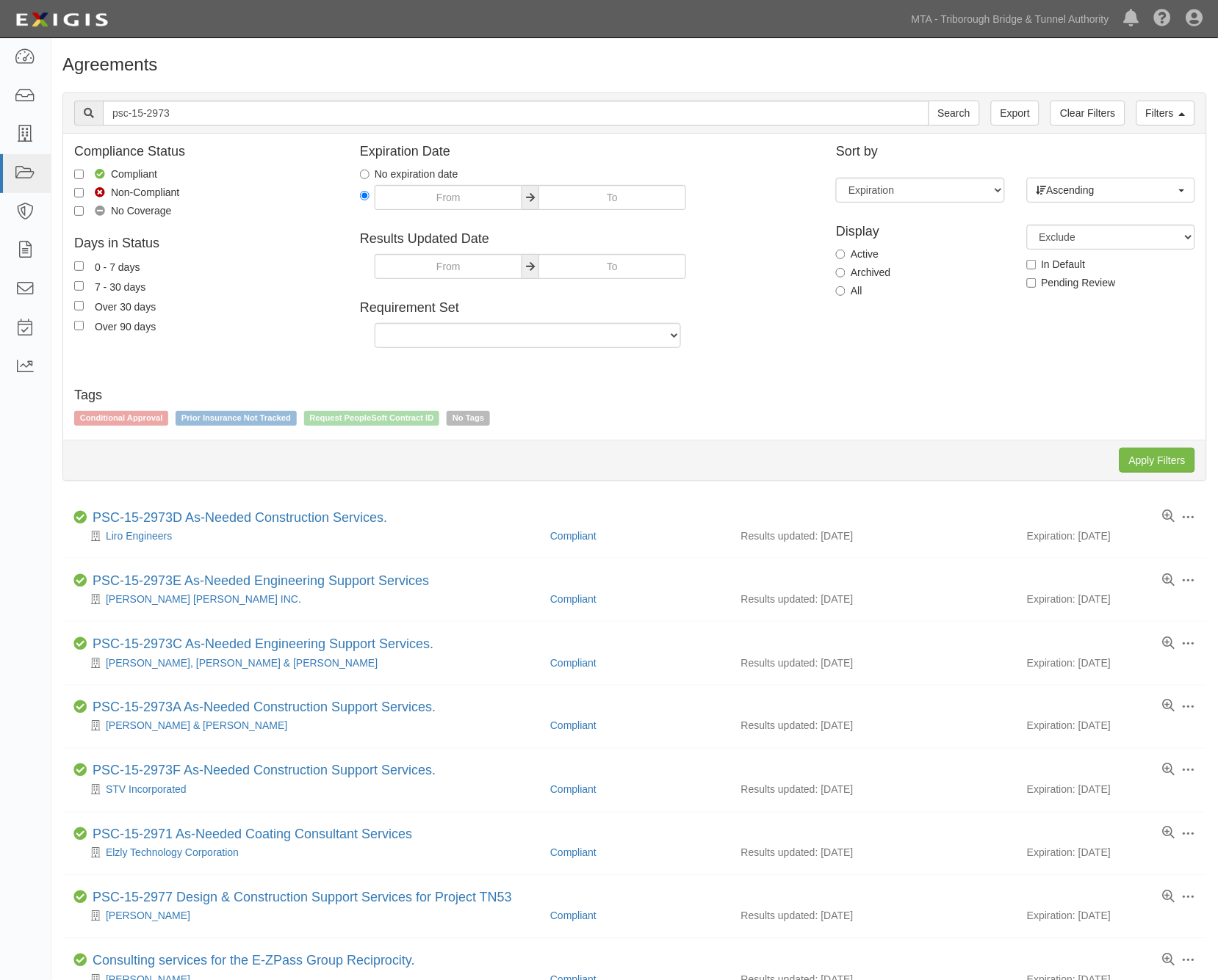
click at [157, 186] on label "Non-Compliant" at bounding box center [127, 192] width 105 height 14
click at [84, 188] on input "Non-Compliant" at bounding box center [79, 193] width 10 height 10
click at [157, 186] on label "Non-Compliant" at bounding box center [127, 192] width 105 height 14
click at [84, 188] on input "Non-Compliant" at bounding box center [79, 193] width 10 height 10
checkbox input "false"
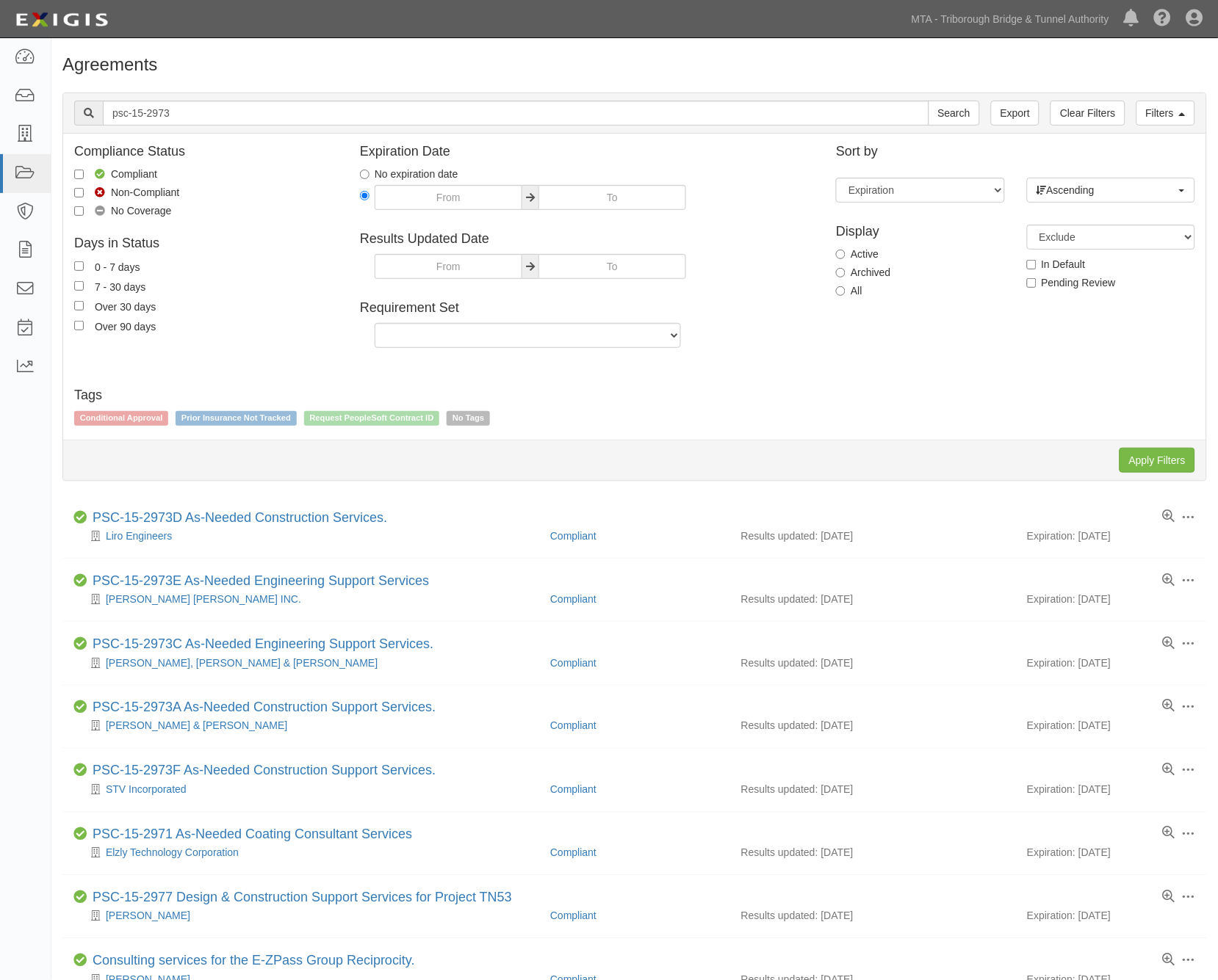
click at [883, 269] on label "Archived" at bounding box center [863, 272] width 54 height 14
click at [846, 269] on input "Archived" at bounding box center [841, 272] width 10 height 10
radio input "true"
click at [1169, 451] on input "Apply Filters" at bounding box center [1157, 460] width 76 height 25
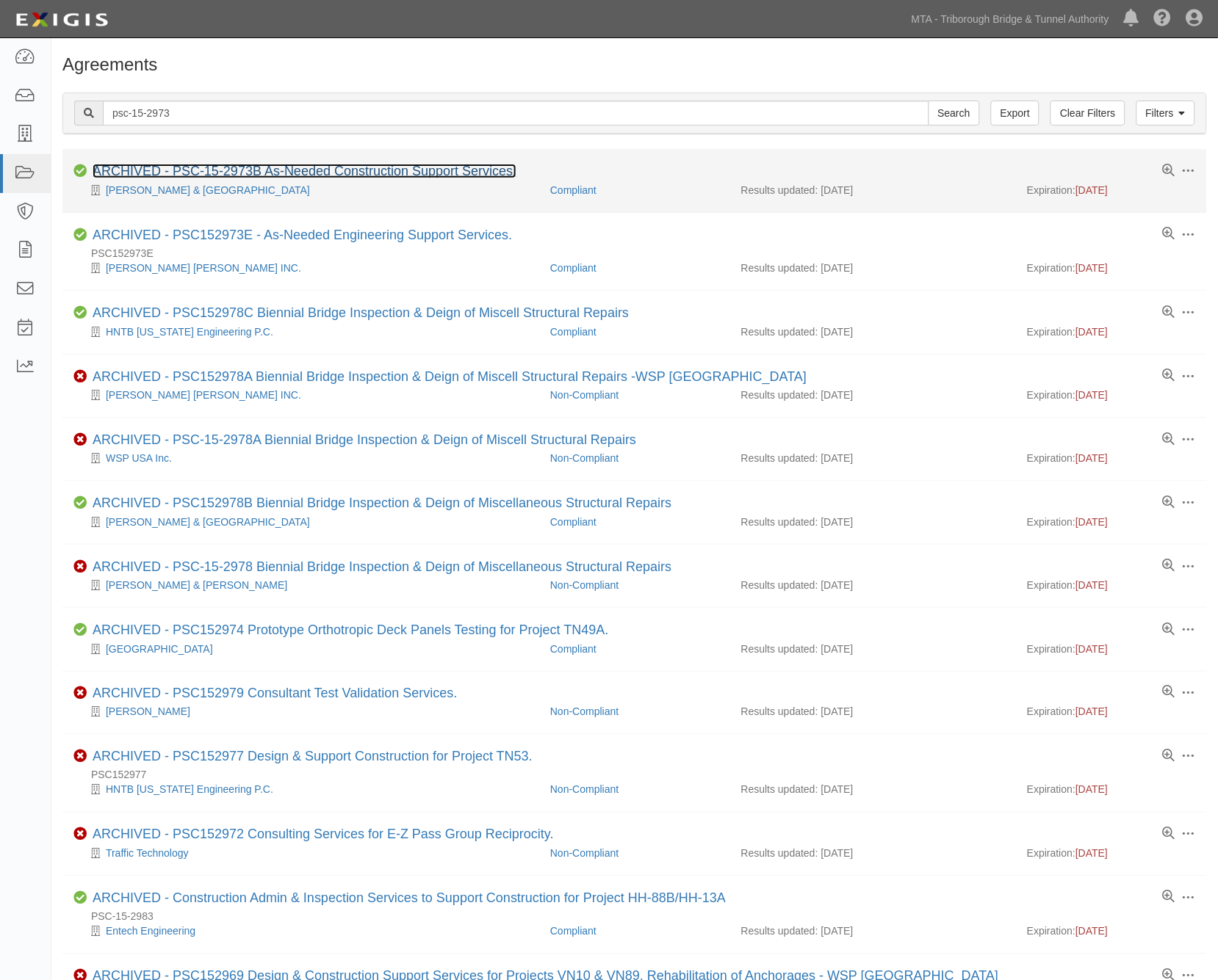
click at [221, 172] on link "ARCHIVED - PSC-15-2973B As-Needed Construction Support Services." at bounding box center [304, 171] width 424 height 14
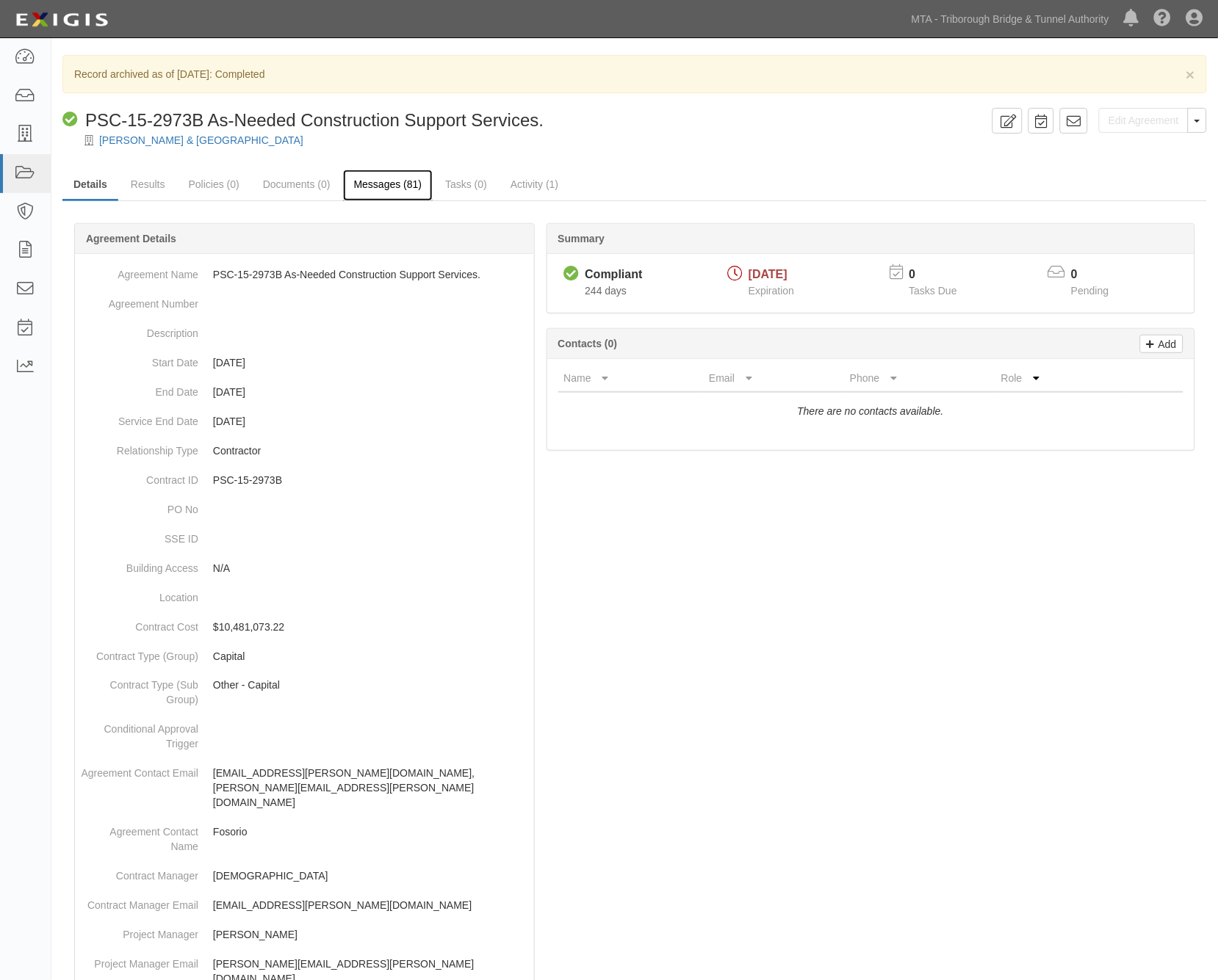
click at [385, 182] on link "Messages (81)" at bounding box center [387, 186] width 90 height 32
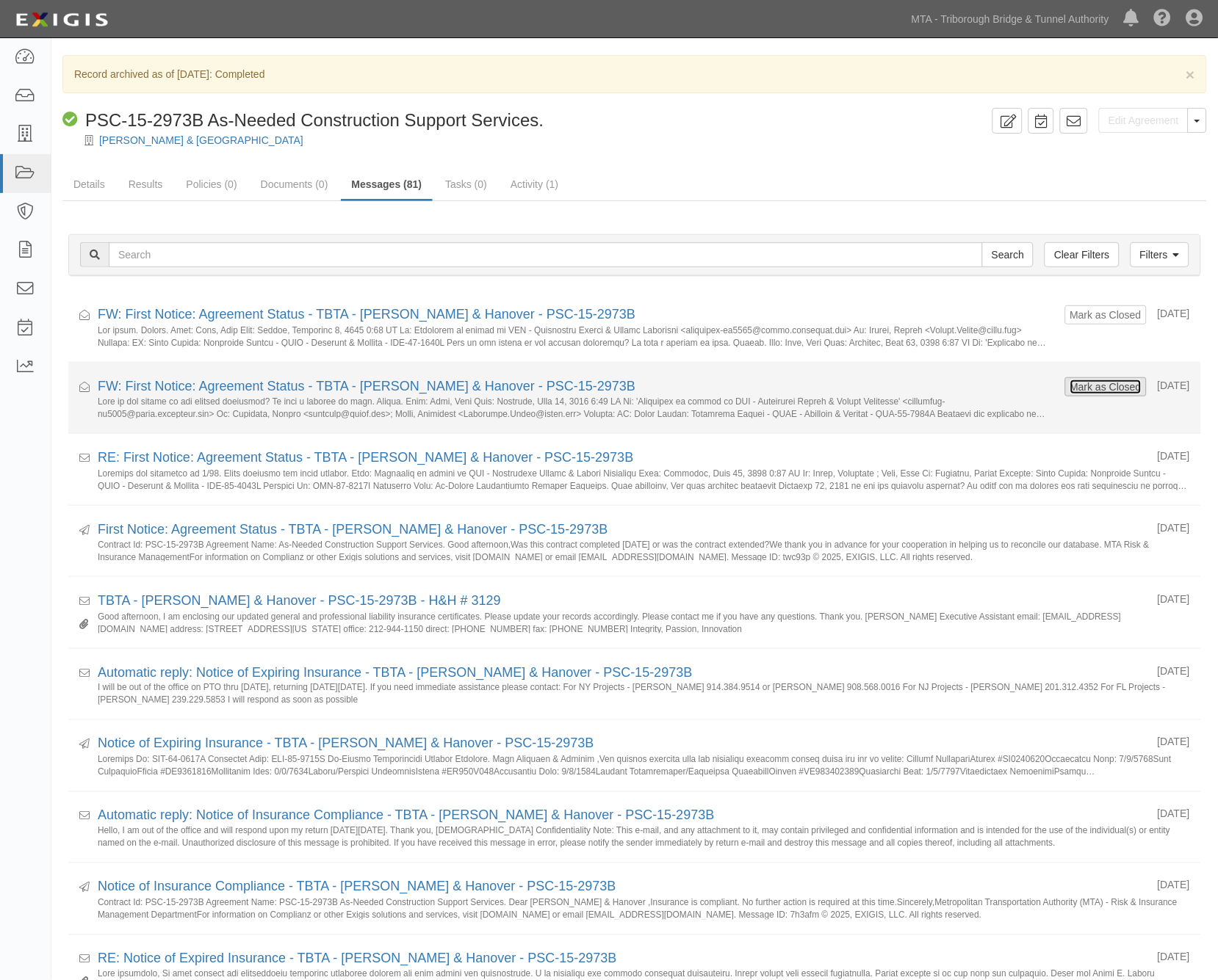
click at [1070, 385] on button "Mark as Closed" at bounding box center [1106, 387] width 73 height 16
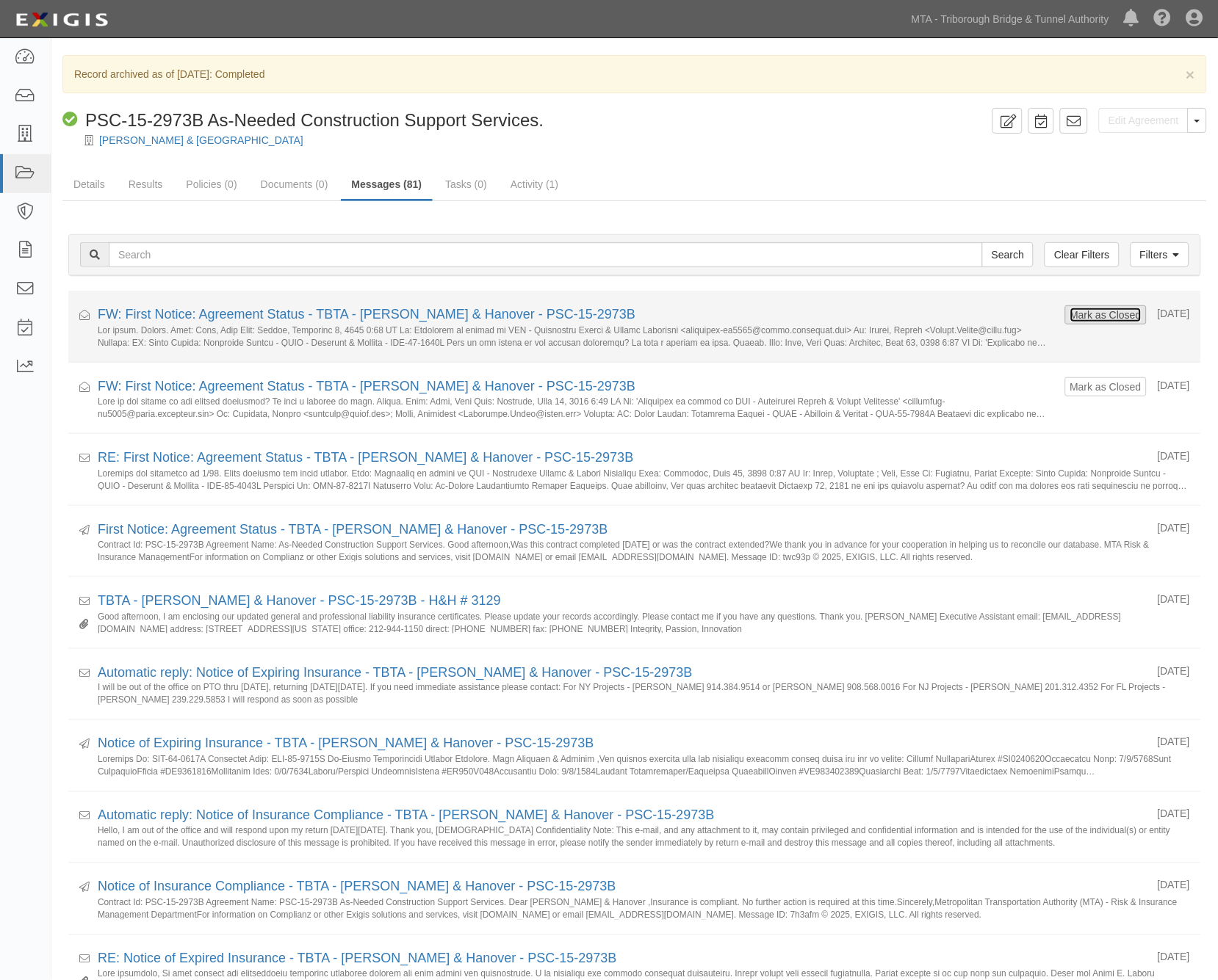
click at [1076, 314] on button "Mark as Closed" at bounding box center [1106, 315] width 73 height 16
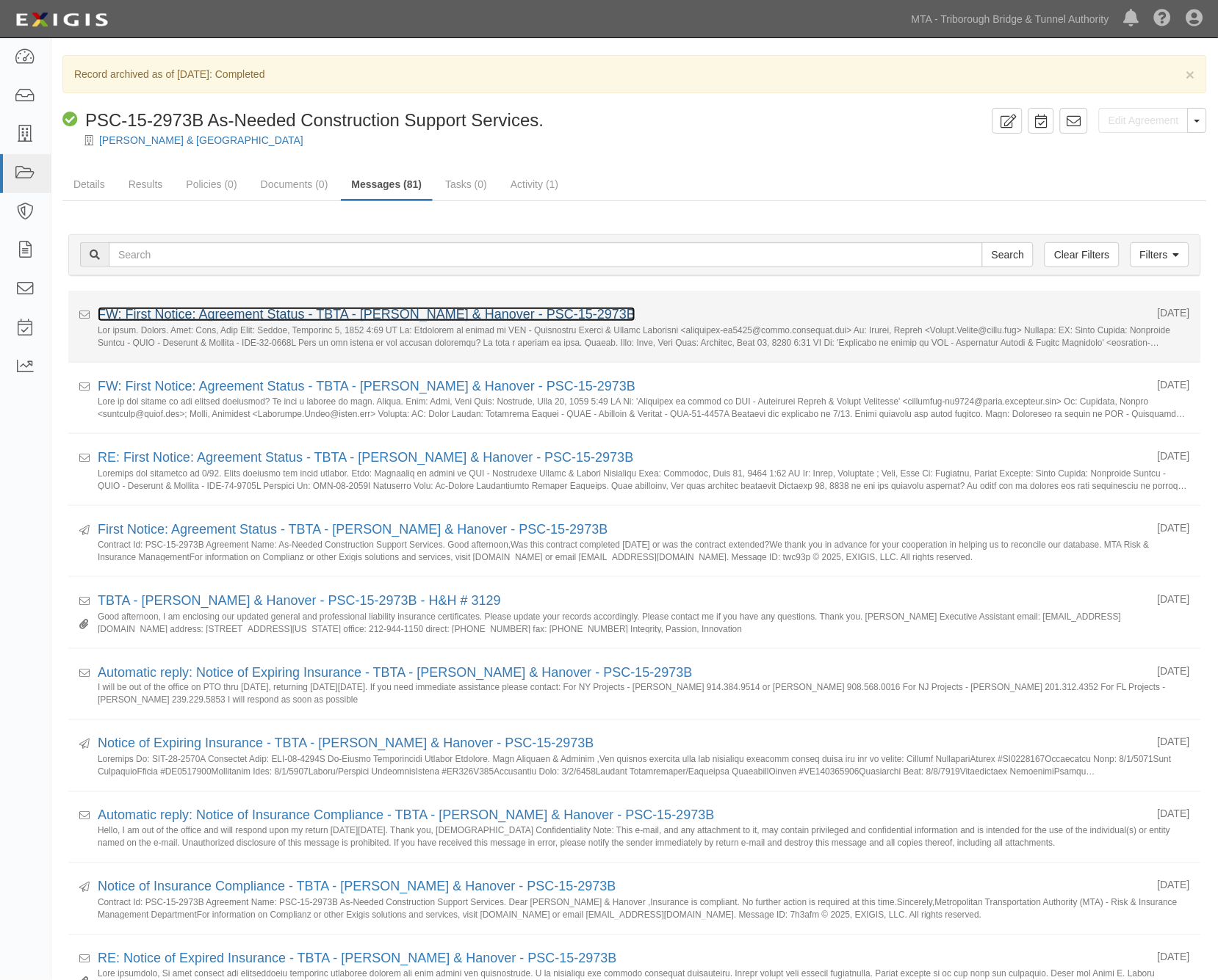
click at [341, 314] on link "FW: First Notice: Agreement Status - TBTA - [PERSON_NAME] & Hanover - PSC-15-29…" at bounding box center [367, 314] width 538 height 14
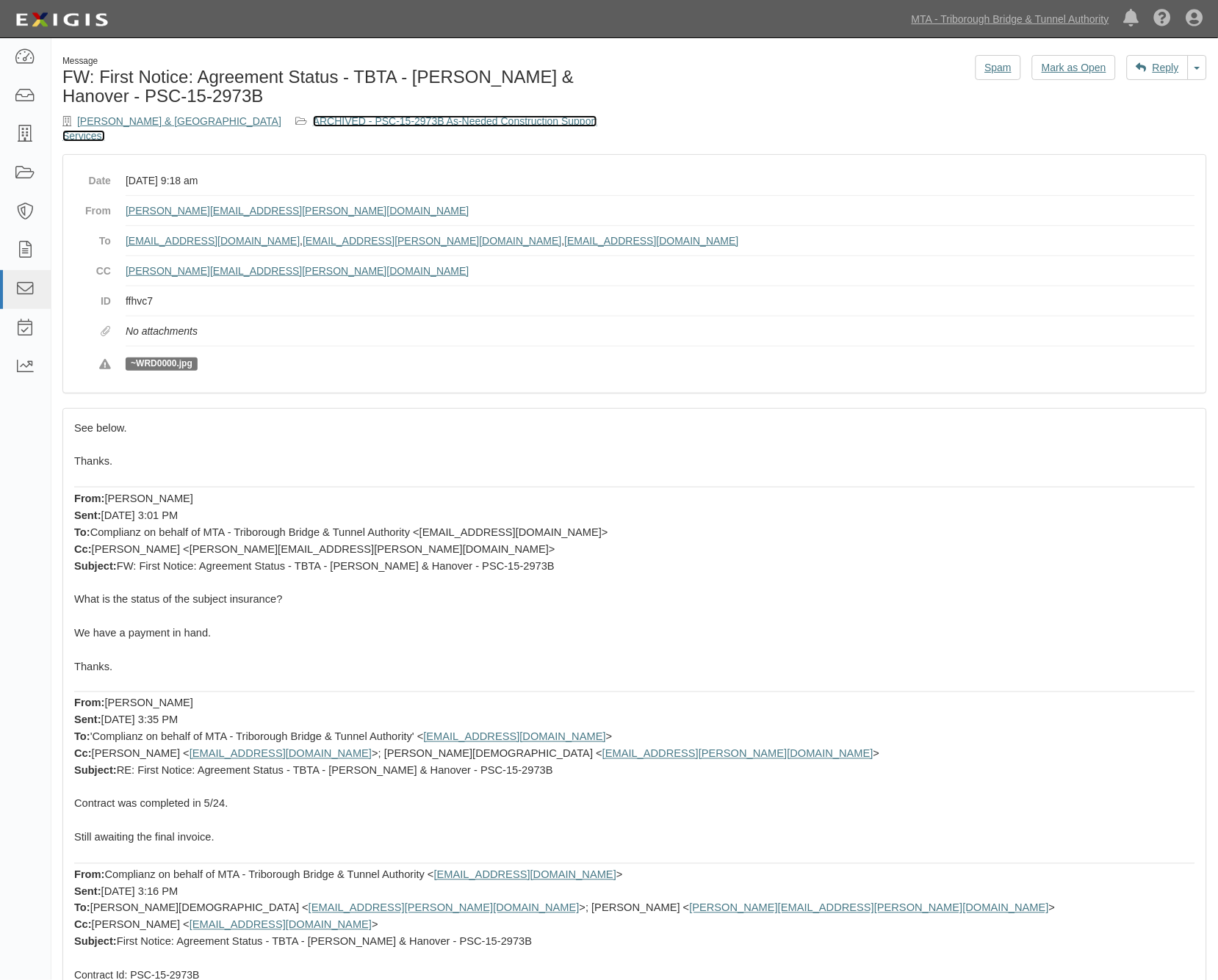
click at [377, 116] on link "ARCHIVED - PSC-15-2973B As-Needed Construction Support Services." at bounding box center [329, 128] width 535 height 26
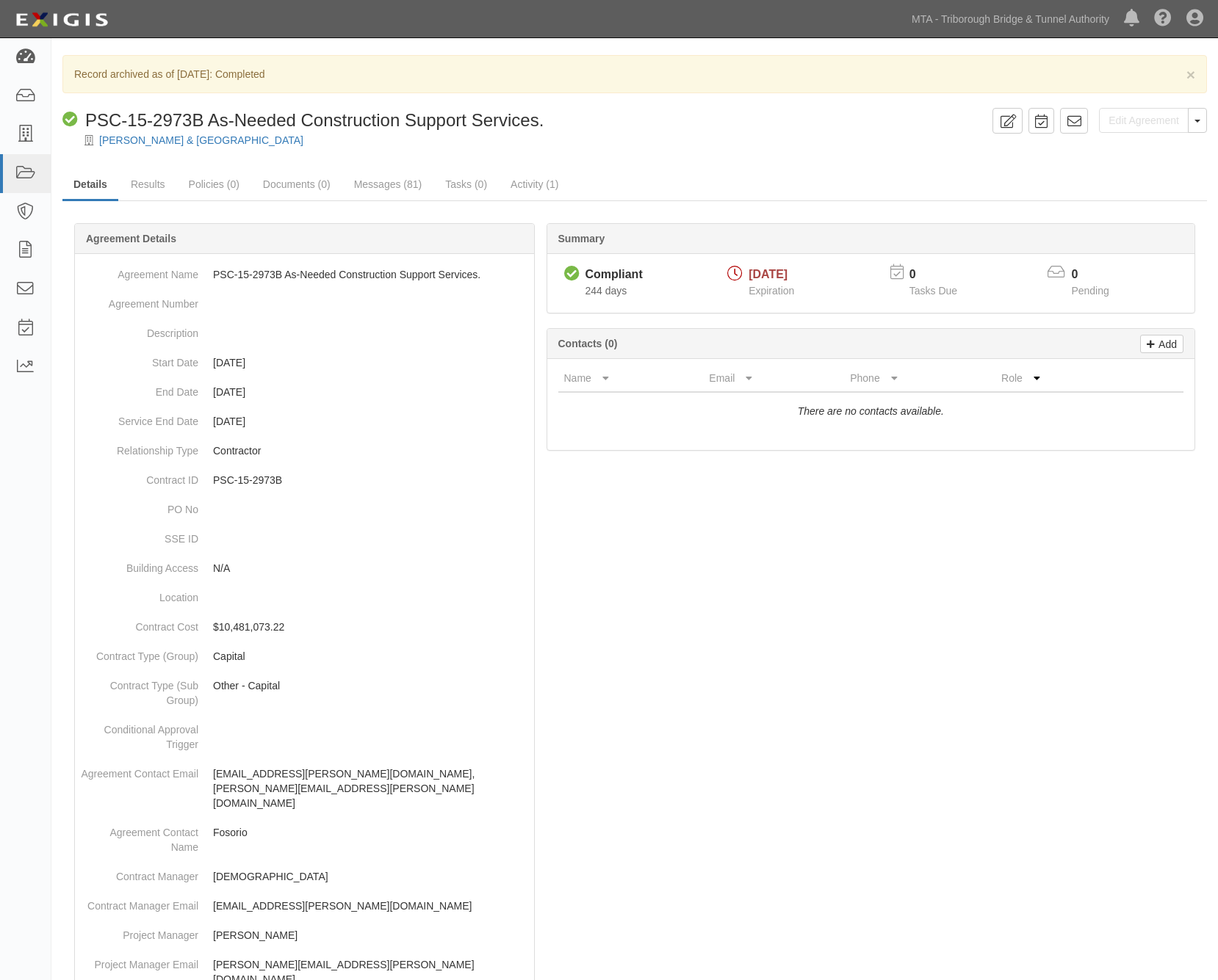
click at [10, 56] on link at bounding box center [26, 57] width 51 height 39
